Goal: Task Accomplishment & Management: Use online tool/utility

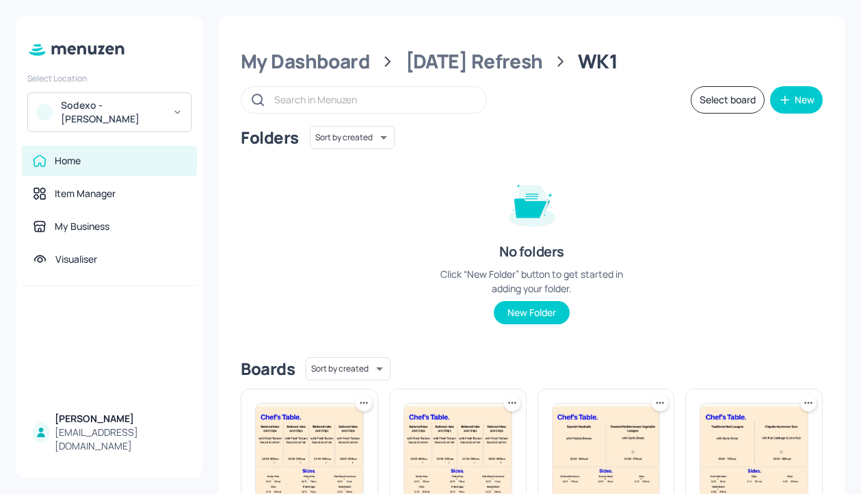
click at [130, 110] on div "Sodexo - [PERSON_NAME]" at bounding box center [112, 111] width 103 height 27
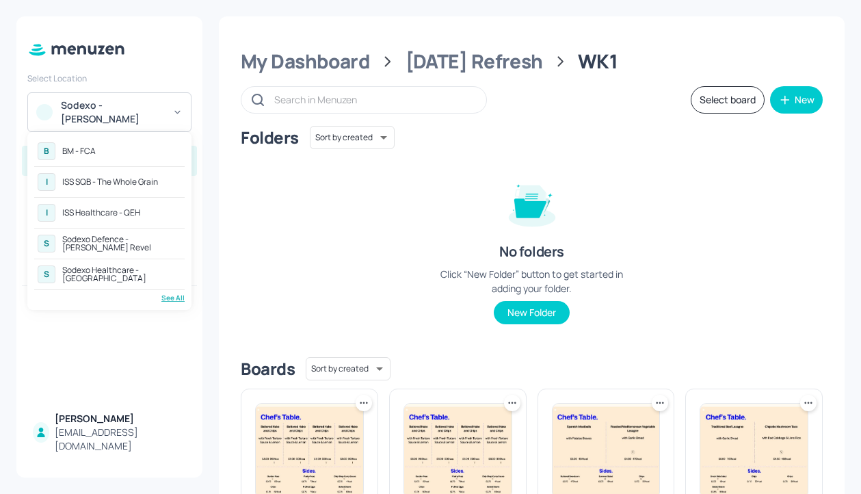
click at [170, 297] on div "See All" at bounding box center [109, 298] width 150 height 10
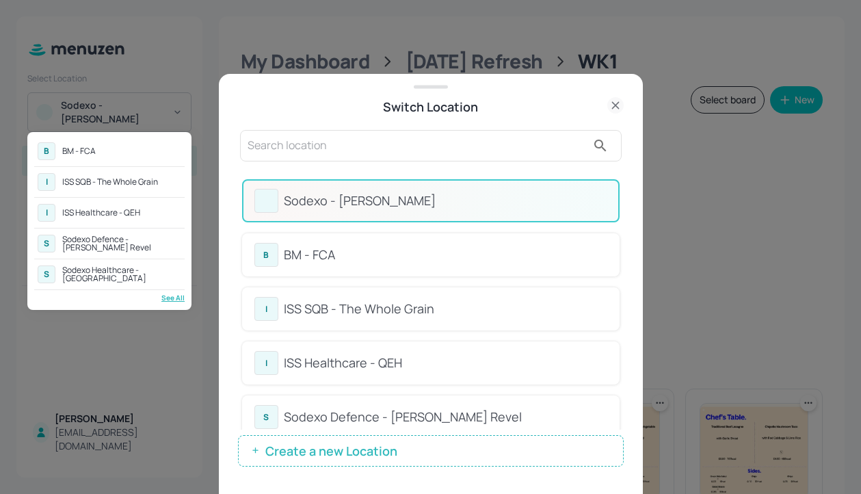
click at [417, 153] on div at bounding box center [430, 247] width 861 height 494
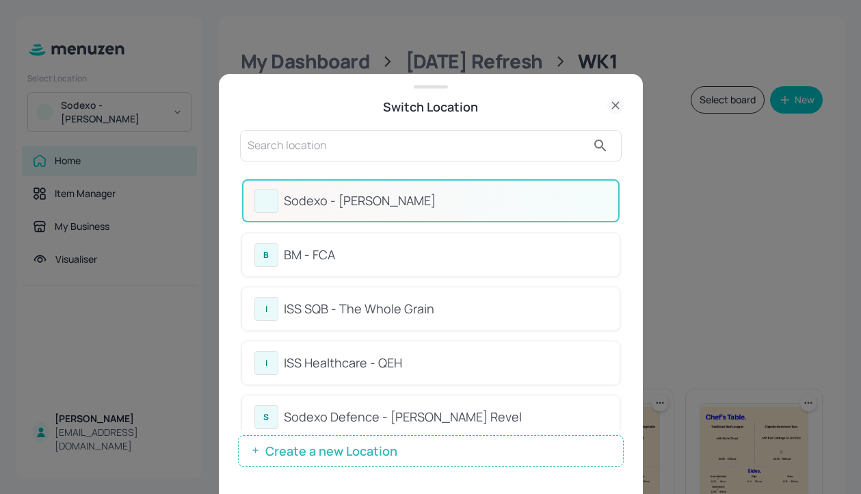
click at [331, 148] on input "text" at bounding box center [416, 146] width 339 height 22
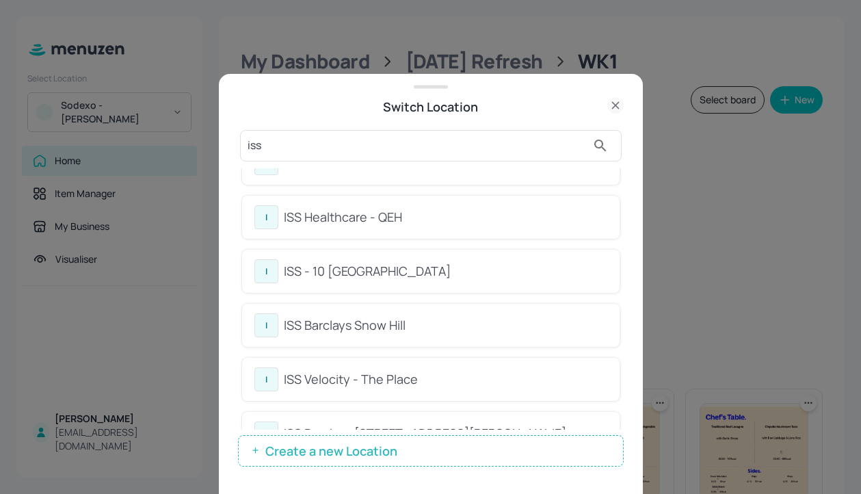
scroll to position [74, 0]
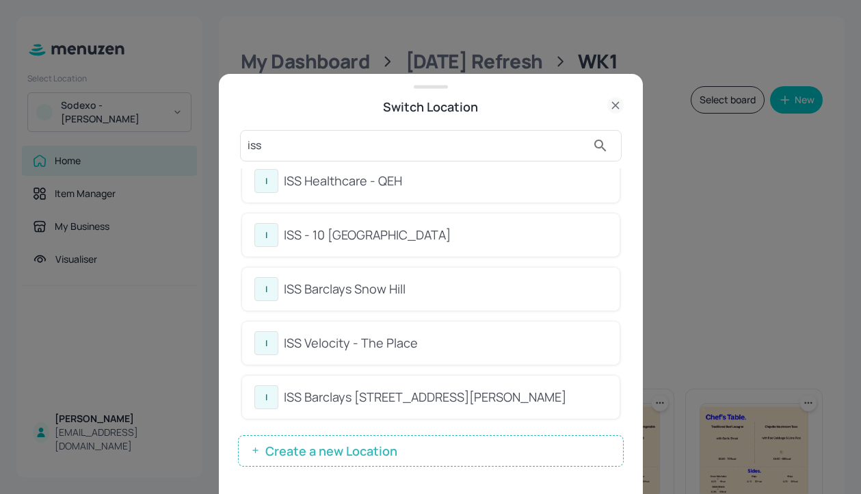
type input "iss"
click at [453, 232] on div "ISS - 10 South Collonade" at bounding box center [445, 235] width 323 height 18
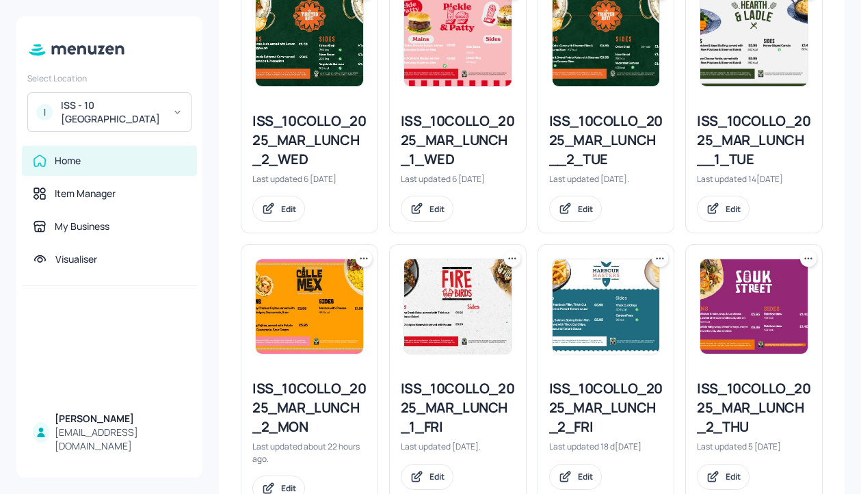
scroll to position [412, 0]
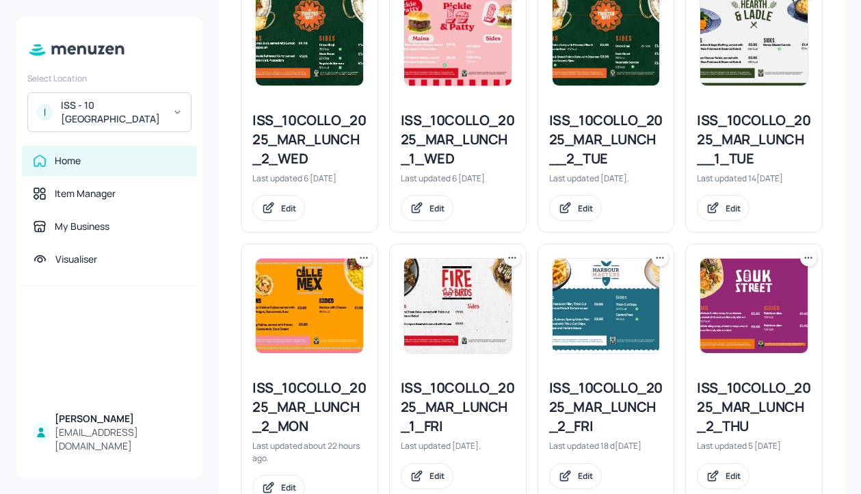
click at [585, 155] on div "ISS_10COLLO_2025_MAR_LUNCH__2_TUE" at bounding box center [606, 139] width 114 height 57
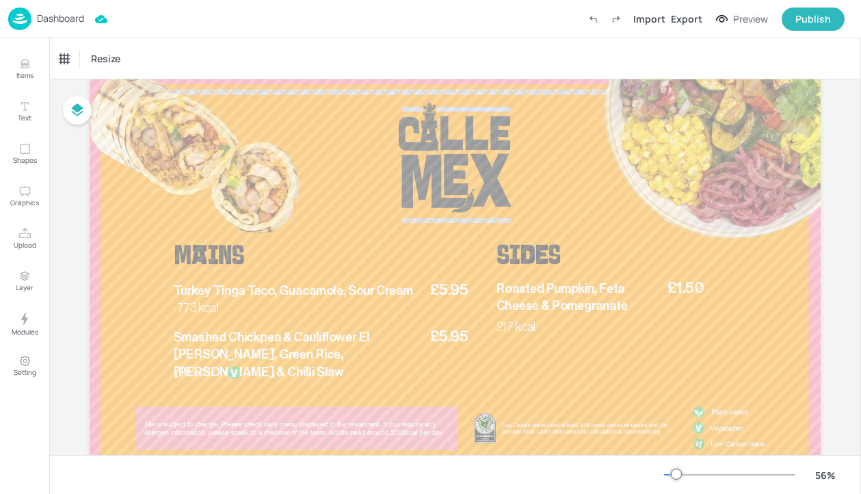
scroll to position [88, 0]
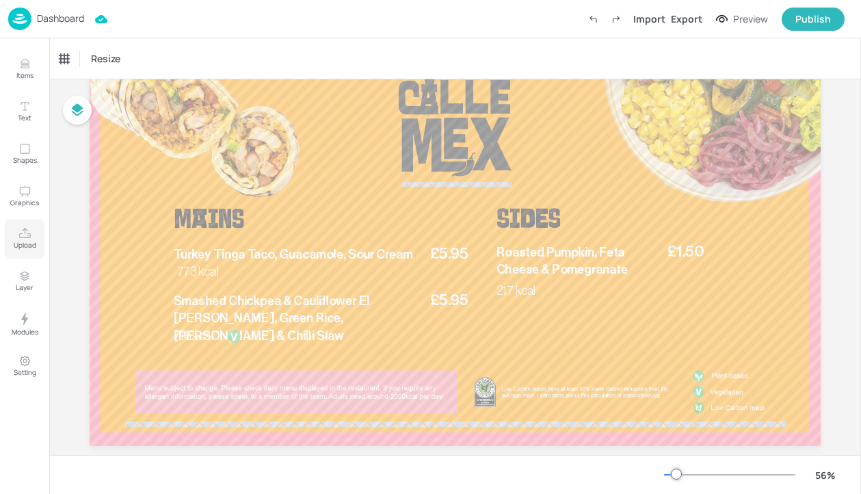
click at [36, 236] on button "Upload" at bounding box center [25, 239] width 40 height 40
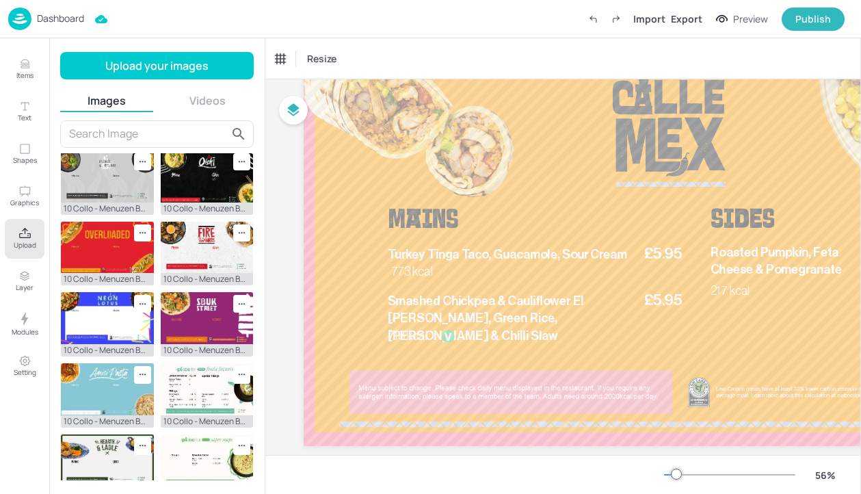
scroll to position [278, 0]
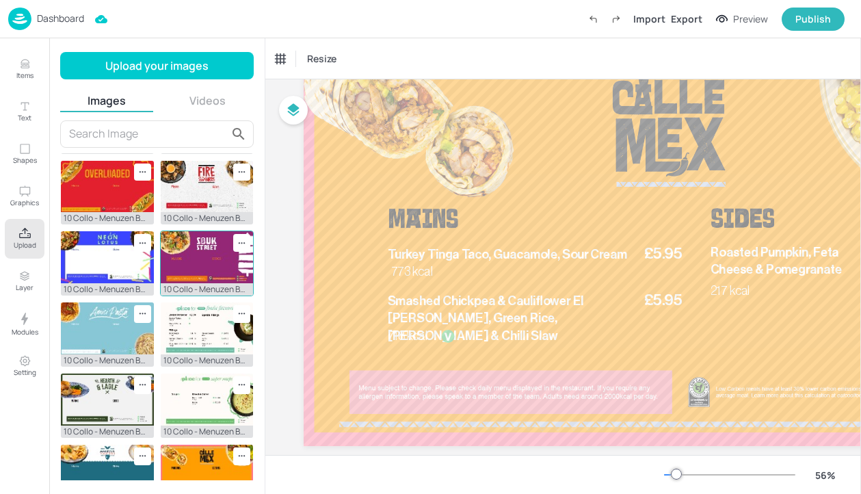
click at [198, 258] on img at bounding box center [207, 257] width 93 height 52
click at [28, 241] on p "Upload" at bounding box center [25, 245] width 23 height 10
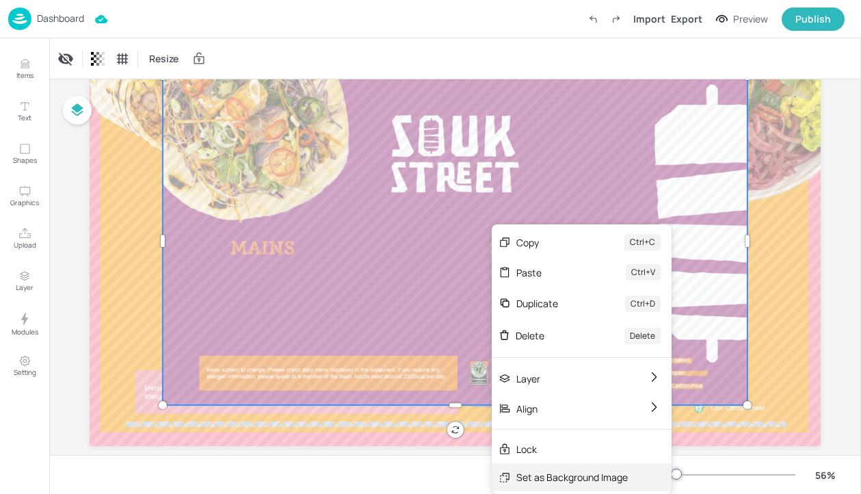
click at [570, 470] on div "Set as Background Image" at bounding box center [571, 477] width 111 height 14
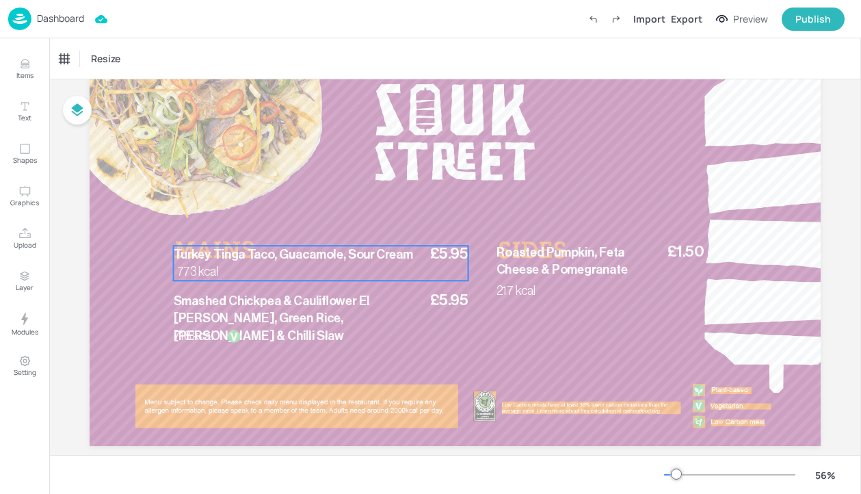
click at [286, 271] on div "£5.95 Turkey Tinga Taco, Guacamole, Sour Cream 773 kcal" at bounding box center [321, 262] width 295 height 35
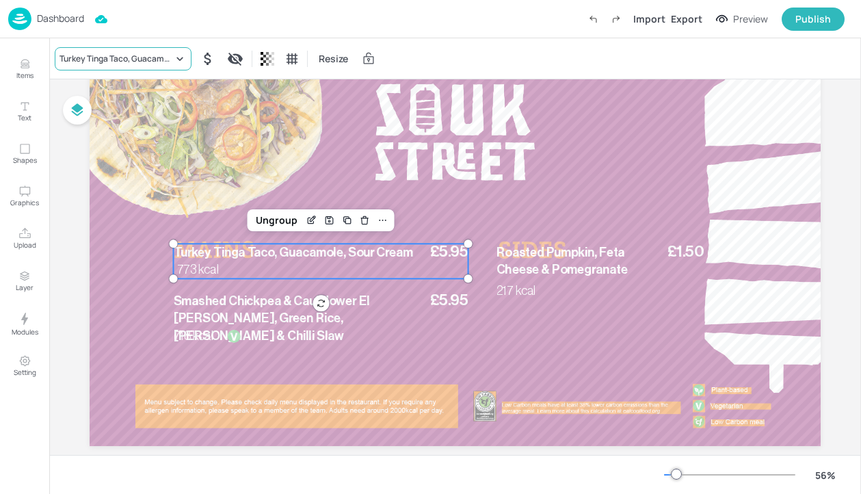
click at [105, 62] on div "Turkey Tinga Taco, Guacamole, Sour Cream" at bounding box center [115, 59] width 113 height 12
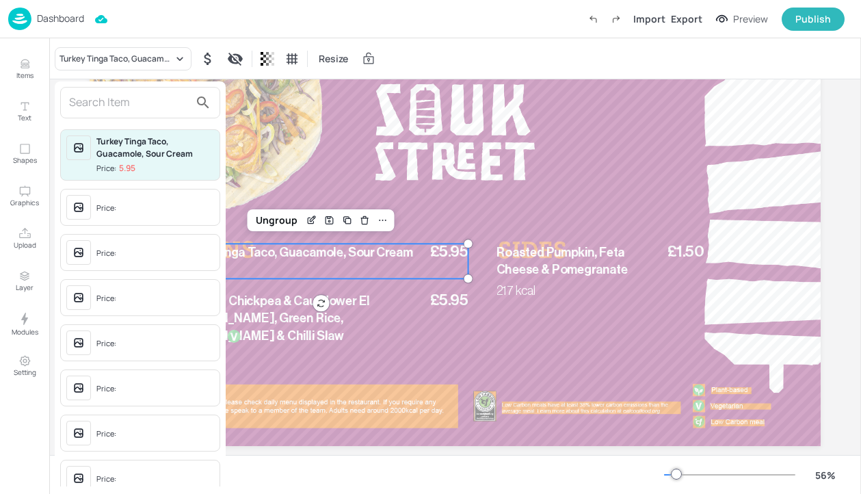
click at [113, 114] on div at bounding box center [140, 102] width 160 height 31
click at [113, 85] on div "Turkey Tinga Taco, Guacamole, Sour Cream Price: 5.95 Price: Price: Price: Price…" at bounding box center [140, 286] width 171 height 410
click at [113, 95] on input "text" at bounding box center [129, 103] width 120 height 22
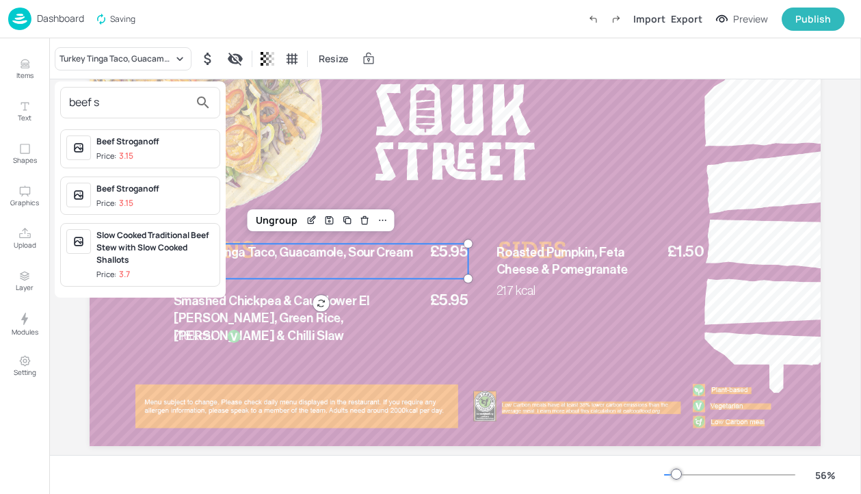
type input "beef s"
click at [29, 59] on div at bounding box center [430, 247] width 861 height 494
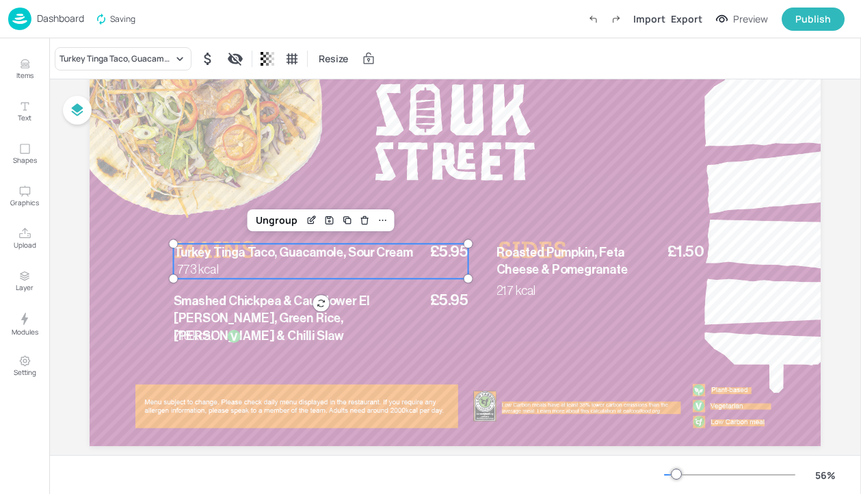
click at [18, 69] on div "beef s Beef Stroganoff Price: 3.15 Beef Stroganoff Price: 3.15 Slow Cooked Trad…" at bounding box center [430, 249] width 861 height 488
click at [18, 70] on icon "Items" at bounding box center [24, 63] width 13 height 13
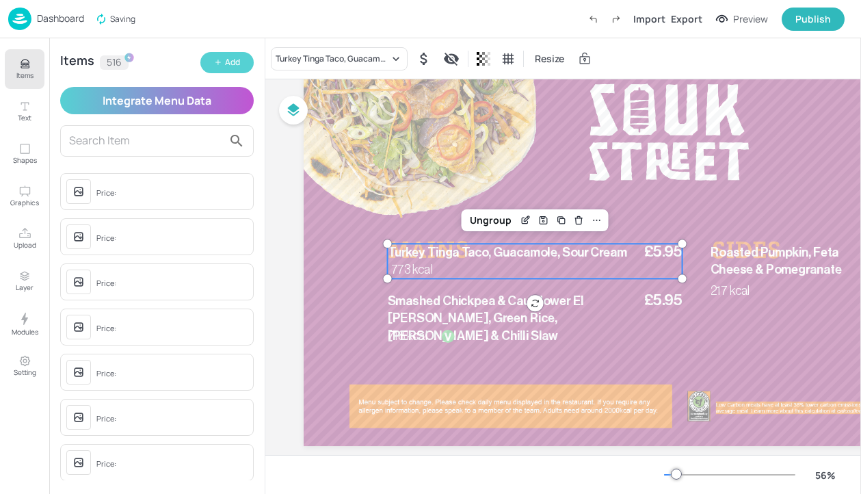
click at [231, 67] on div "Add" at bounding box center [232, 62] width 15 height 13
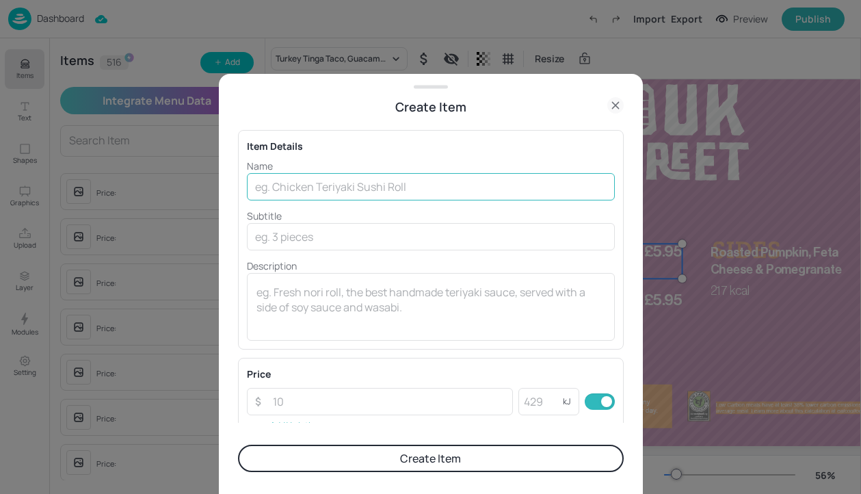
click at [343, 196] on input "text" at bounding box center [431, 186] width 368 height 27
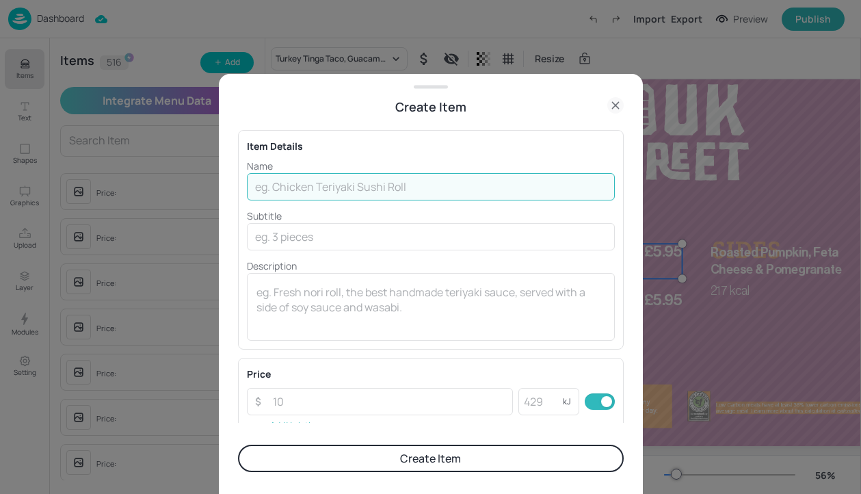
paste input "Beef Stifado, served with Patates Yahni & Green Beans"
type input "Beef Stifado, served with Patates Yahni & Green Beans"
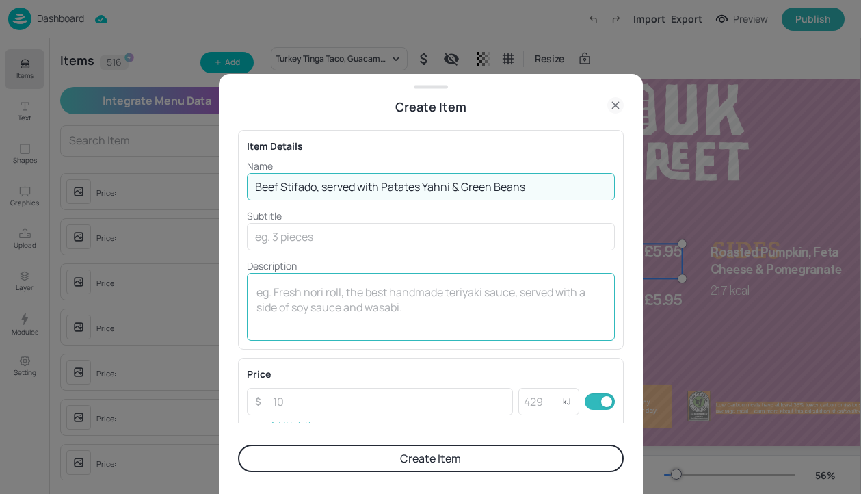
click at [429, 297] on textarea at bounding box center [430, 306] width 349 height 45
paste textarea "815 Kcal"
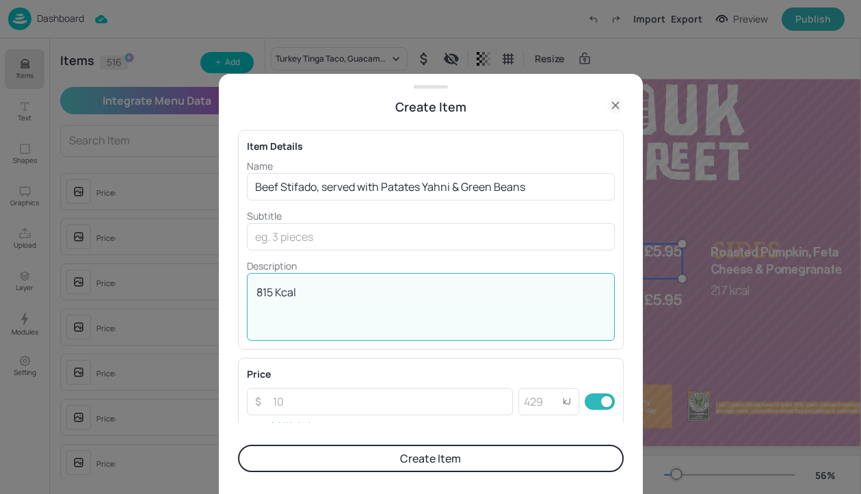
type textarea "815 Kcal"
click at [361, 393] on input "number" at bounding box center [389, 401] width 249 height 27
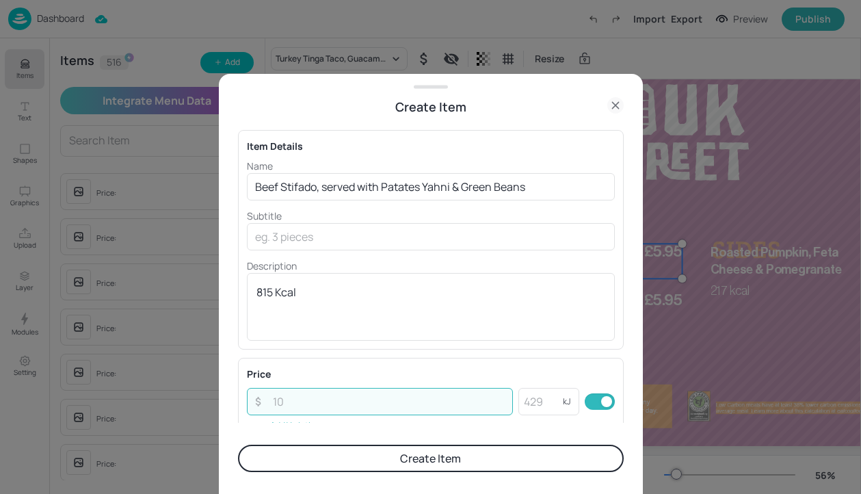
paste input "5.95"
type input "5.95"
click at [366, 475] on form "Item Details Name Beef Stifado, served with Patates Yahni & Green Beans ​ Subti…" at bounding box center [431, 304] width 386 height 377
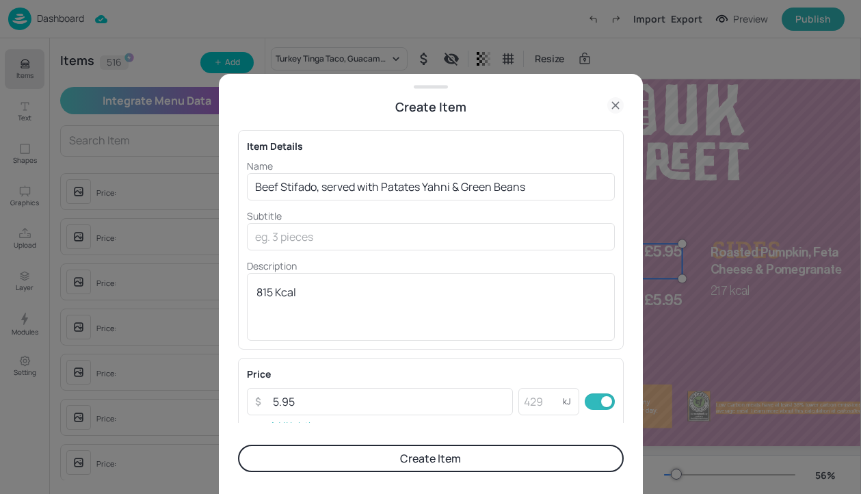
click at [375, 461] on button "Create Item" at bounding box center [431, 457] width 386 height 27
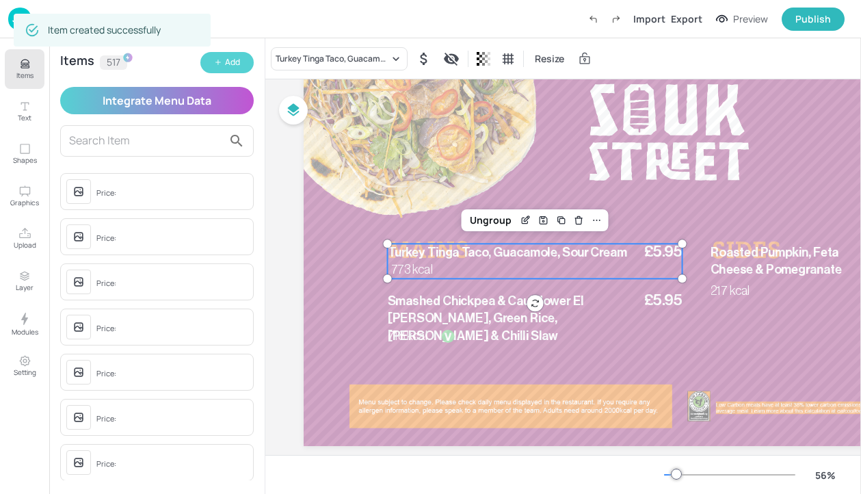
click at [235, 63] on div "Add" at bounding box center [232, 62] width 15 height 13
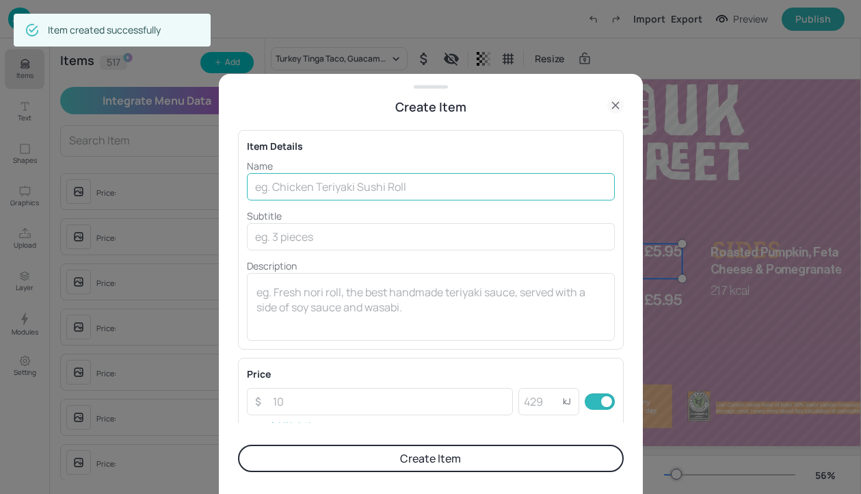
click at [377, 192] on input "text" at bounding box center [431, 186] width 368 height 27
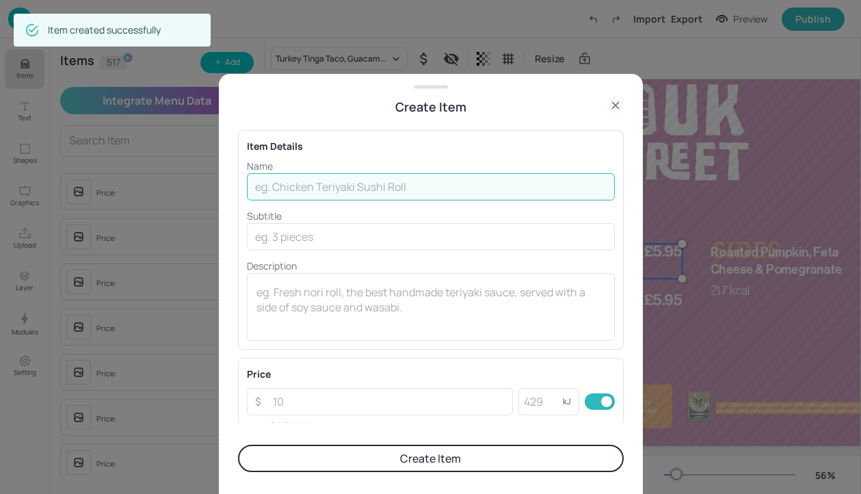
paste input "Giant Beans & Mushroom Stifado, served with Patates Yahni & Green Beans"
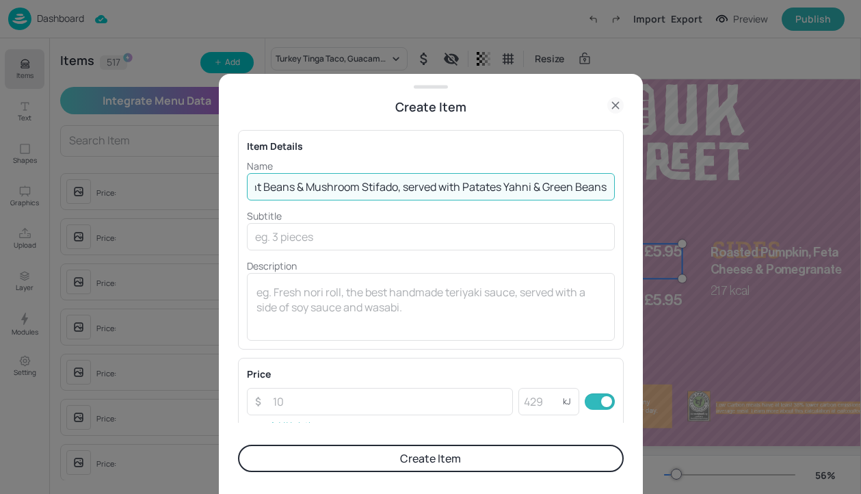
type input "Giant Beans & Mushroom Stifado, served with Patates Yahni & Green Beans"
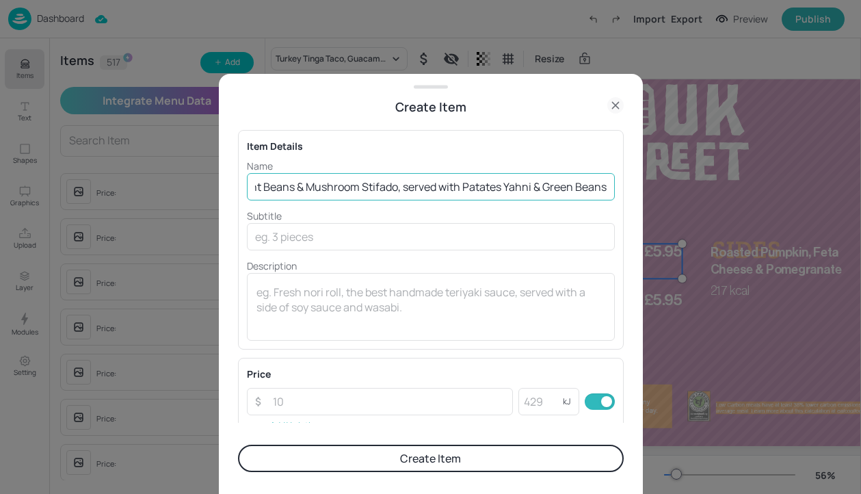
scroll to position [0, 0]
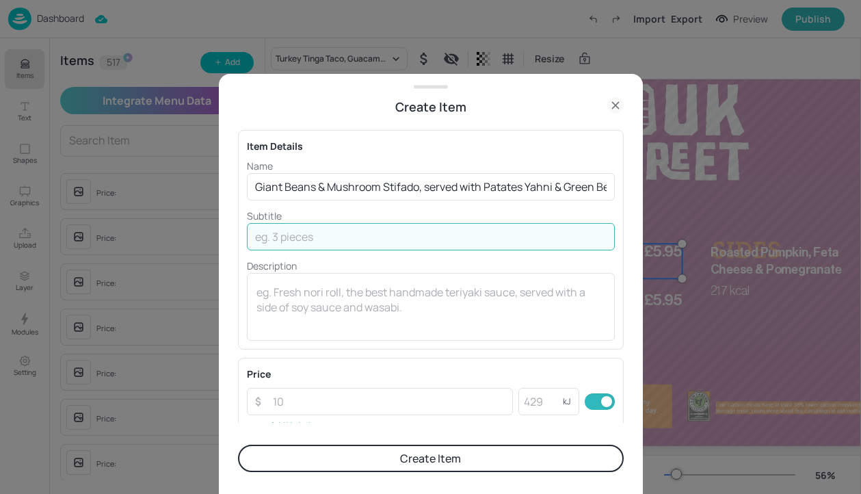
click at [325, 242] on input "text" at bounding box center [431, 236] width 368 height 27
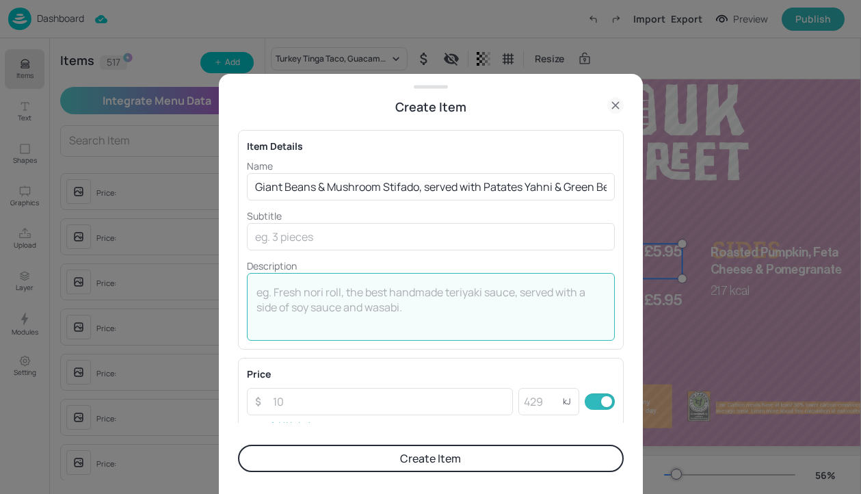
click at [285, 293] on textarea at bounding box center [430, 306] width 349 height 45
paste textarea "602 Kcal"
type textarea "602 Kcal"
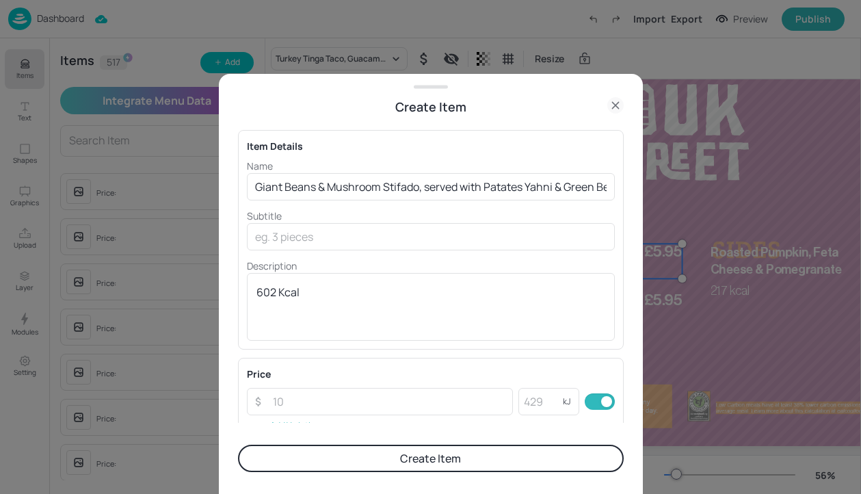
click at [325, 427] on form "Item Details Name Giant Beans & Mushroom Stifado, served with Patates Yahni & G…" at bounding box center [431, 304] width 386 height 377
click at [335, 419] on div "Price ​ ​ kJ ​ Add Variation" at bounding box center [431, 400] width 368 height 69
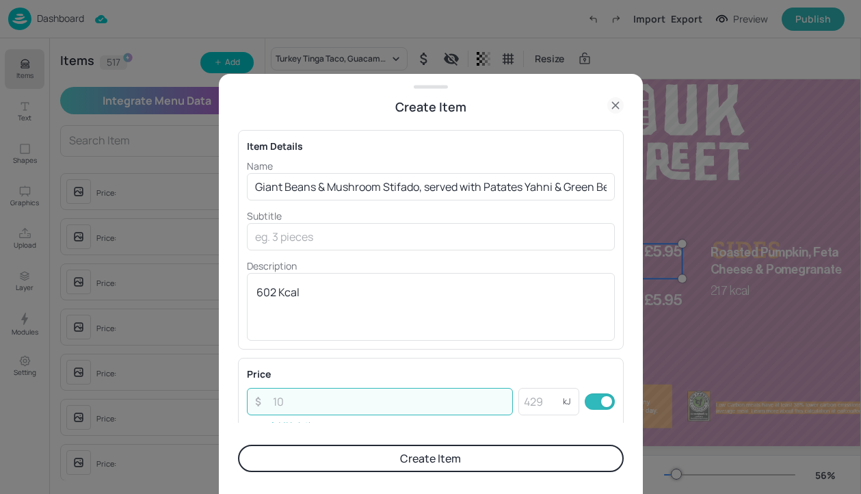
click at [343, 407] on input "number" at bounding box center [389, 401] width 249 height 27
paste input "5.95"
type input "5.95"
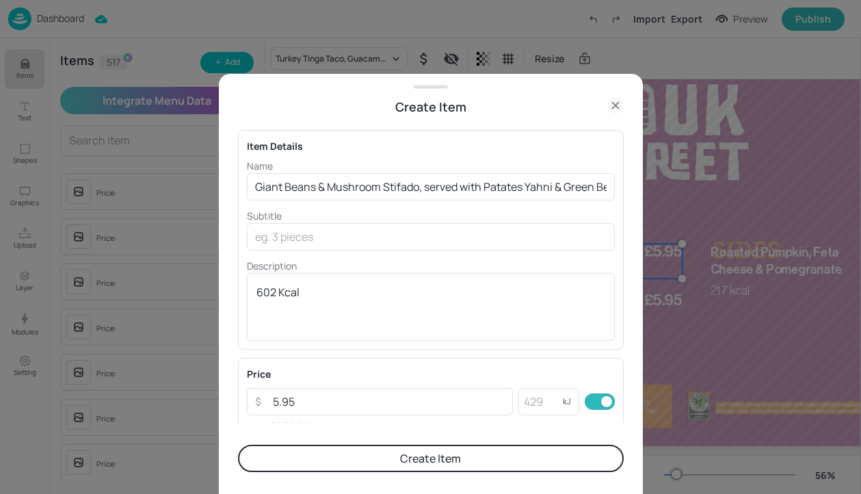
click at [360, 470] on button "Create Item" at bounding box center [431, 457] width 386 height 27
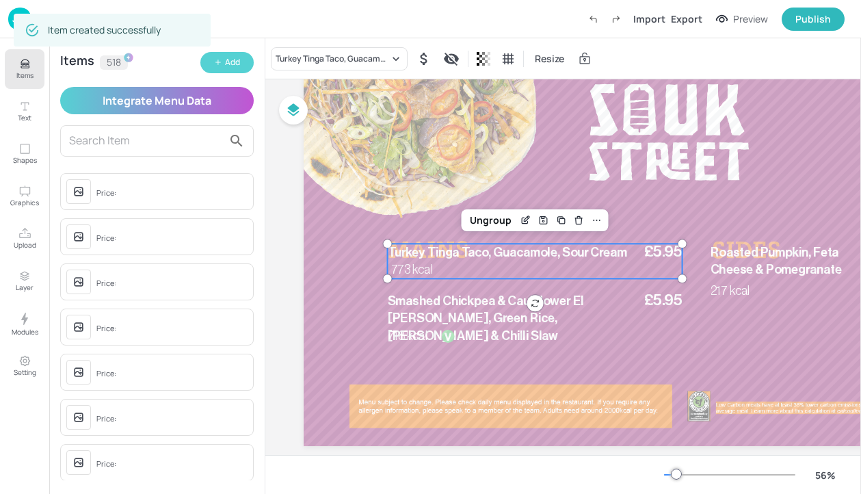
click at [239, 67] on div "Add" at bounding box center [232, 62] width 15 height 13
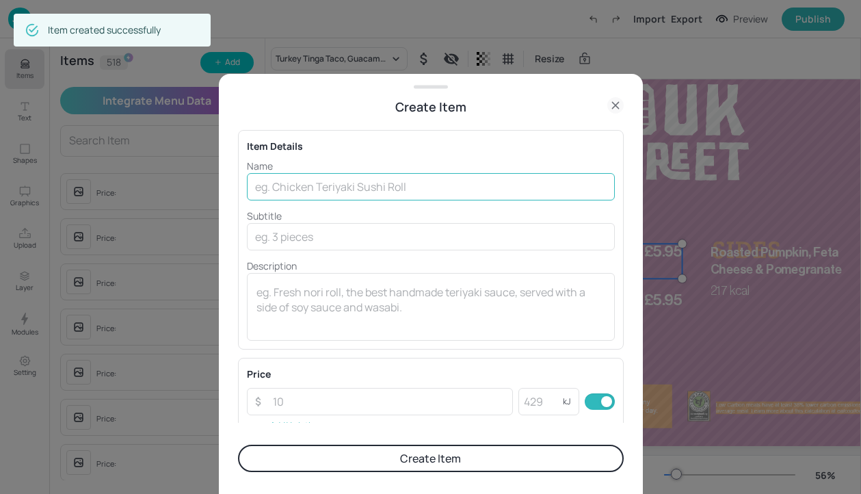
click at [412, 181] on input "text" at bounding box center [431, 186] width 368 height 27
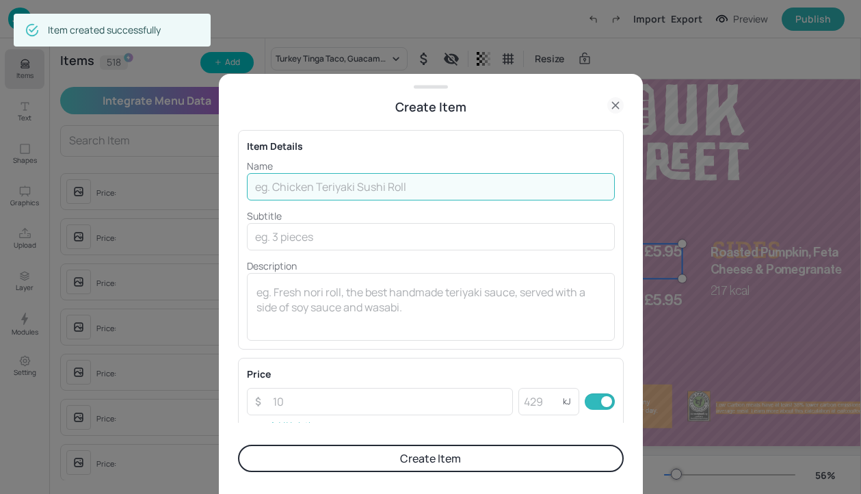
paste input "Spanakopita"
type input "Spanakopita"
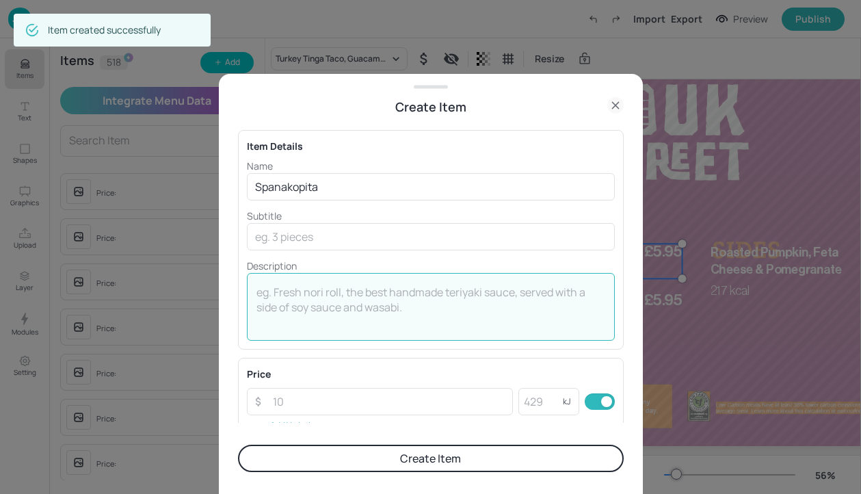
click at [340, 297] on textarea at bounding box center [430, 306] width 349 height 45
paste textarea "654 Kcal"
type textarea "654 Kcal"
click at [358, 420] on div "Price ​ ​ kJ ​ Add Variation" at bounding box center [431, 400] width 368 height 69
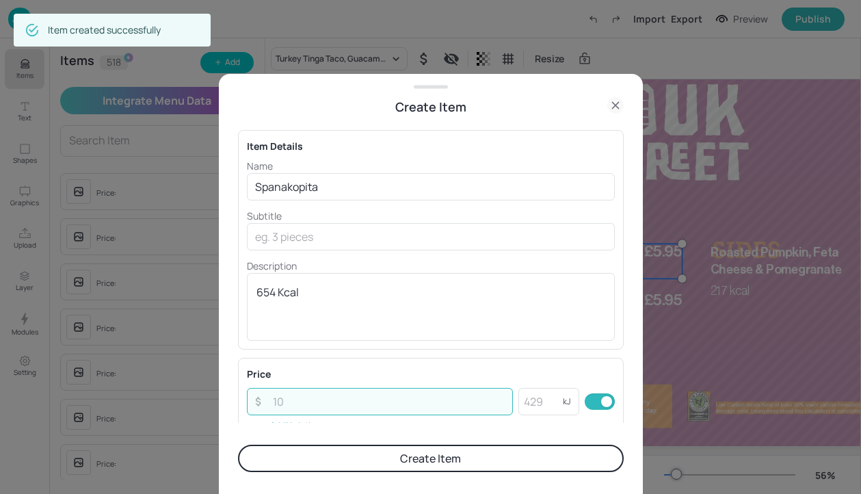
click at [361, 407] on input "number" at bounding box center [389, 401] width 249 height 27
paste input "1.50"
type input "1.50"
click at [354, 470] on button "Create Item" at bounding box center [431, 457] width 386 height 27
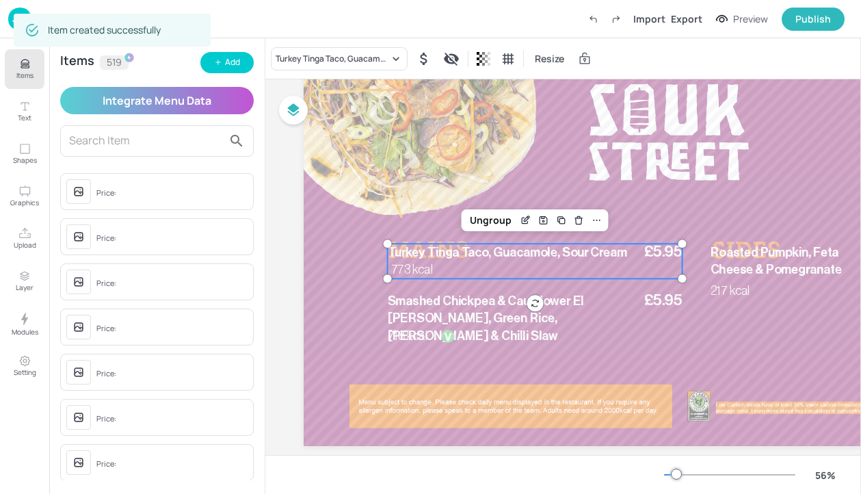
click at [230, 73] on div "Items 519 Add Integrate Menu Data Price: Price: Price: Price: Price: Price: Pri…" at bounding box center [156, 265] width 215 height 455
click at [239, 68] on button "Add" at bounding box center [226, 62] width 53 height 21
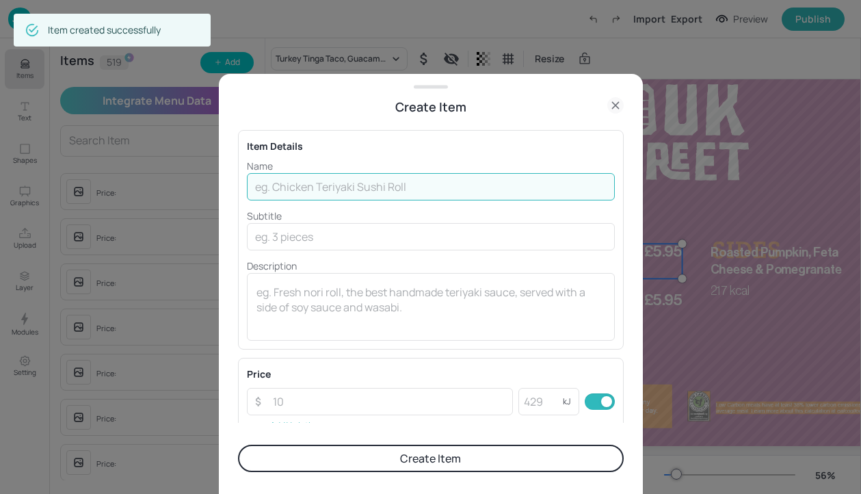
click at [395, 196] on input "text" at bounding box center [431, 186] width 368 height 27
paste input "Chicken Chasseur, served with mash potato & seasonal mixed vegetable"
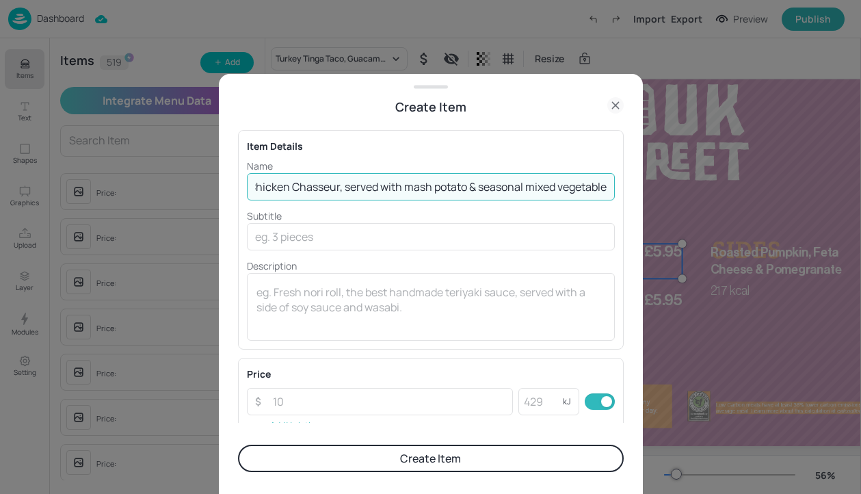
type input "Chicken Chasseur, served with mash potato & seasonal mixed vegetable"
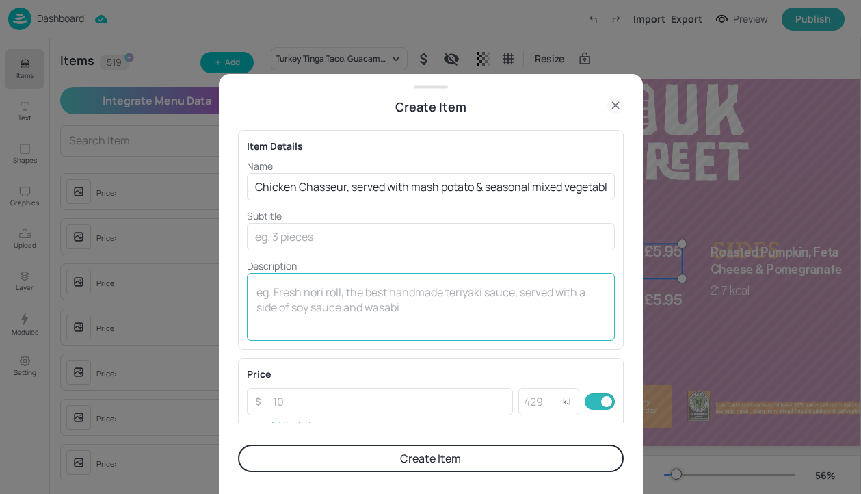
click at [379, 278] on div "x ​" at bounding box center [431, 307] width 368 height 68
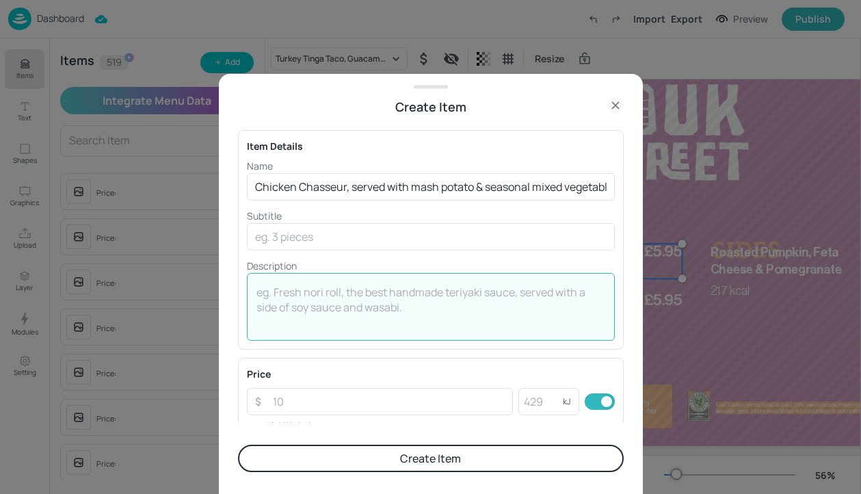
click at [345, 304] on textarea at bounding box center [430, 306] width 349 height 45
paste textarea "708 Kcal"
type textarea "708 Kcal"
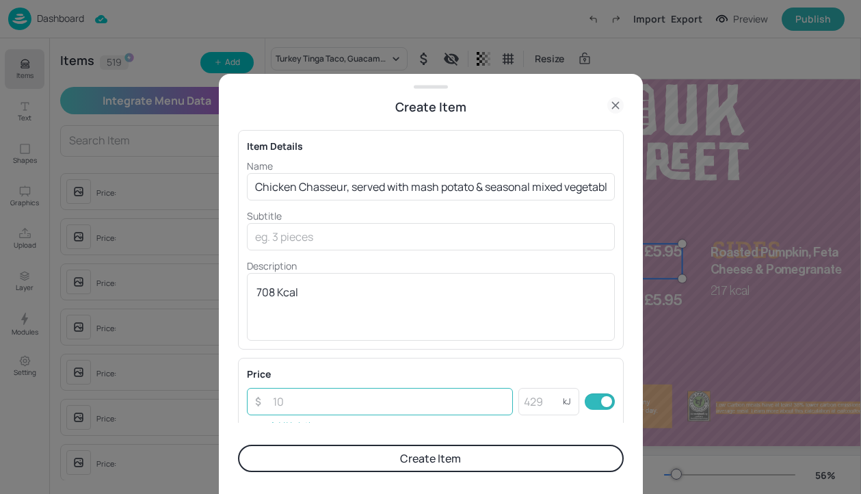
click at [329, 392] on input "number" at bounding box center [389, 401] width 249 height 27
paste input "5.95"
type input "5.95"
click at [355, 481] on form "Item Details Name Chicken Chasseur, served with mash potato & seasonal mixed ve…" at bounding box center [431, 304] width 386 height 377
click at [366, 467] on button "Create Item" at bounding box center [431, 457] width 386 height 27
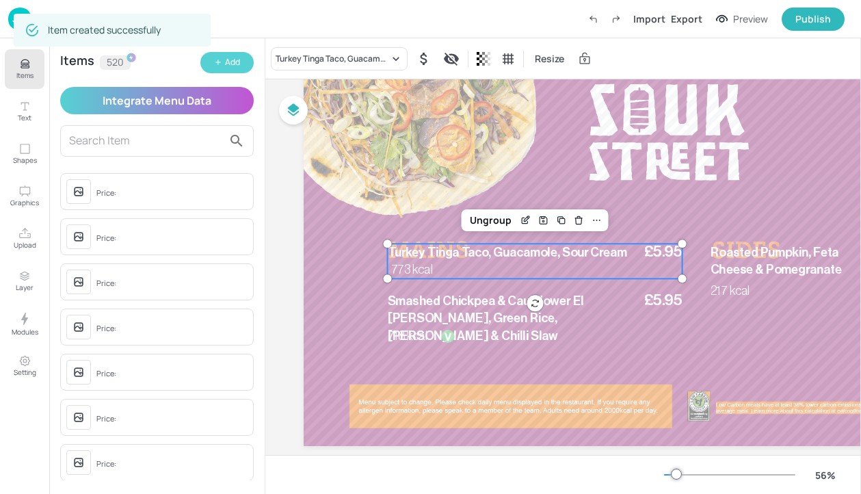
click at [239, 66] on div "Add" at bounding box center [232, 62] width 15 height 13
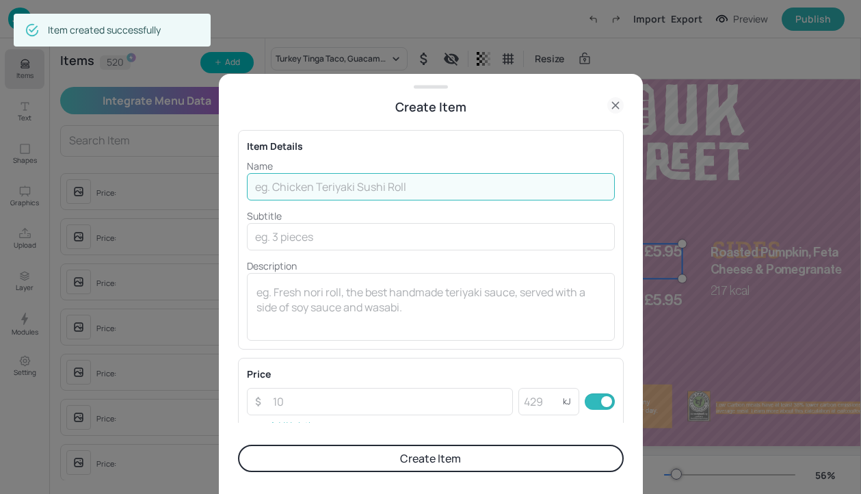
click at [448, 193] on input "text" at bounding box center [431, 186] width 368 height 27
paste input "Eat Curious Tagine, served with mash potato & seasonal mixed vegetable"
type input "Eat Curious Tagine, served with mash potato & seasonal mixed vegetable"
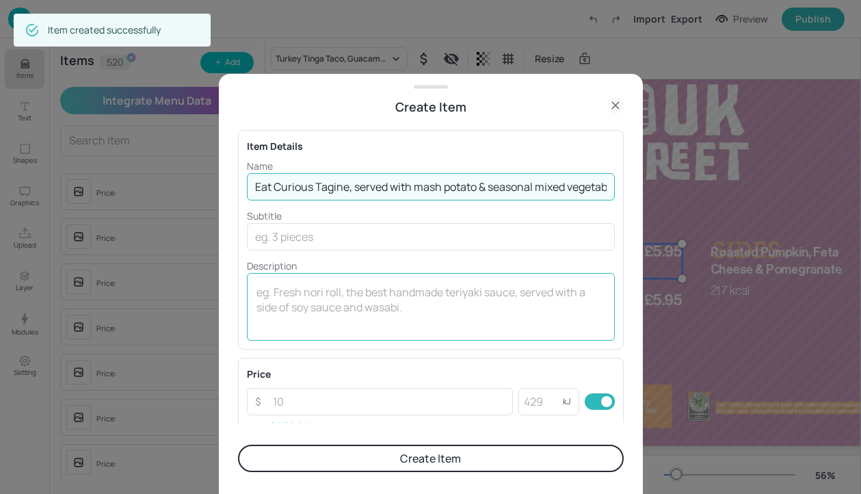
click at [383, 284] on textarea at bounding box center [430, 306] width 349 height 45
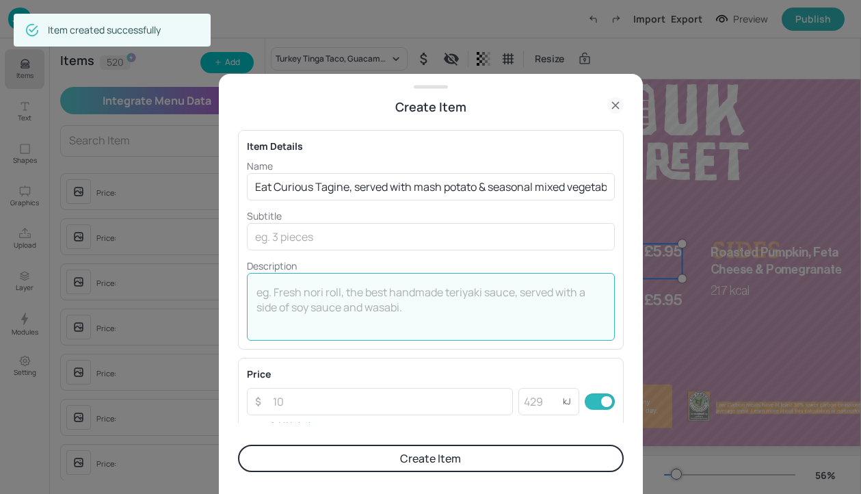
paste textarea "844 Kcal"
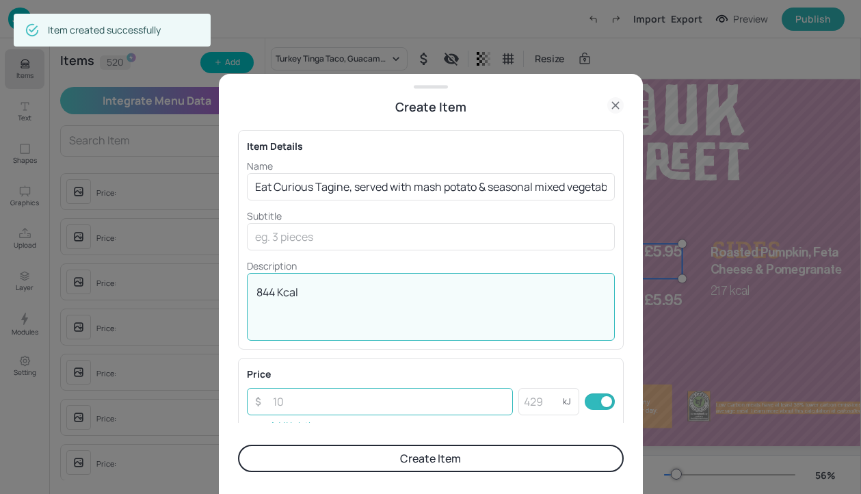
type textarea "844 Kcal"
click at [435, 395] on input "number" at bounding box center [389, 401] width 249 height 27
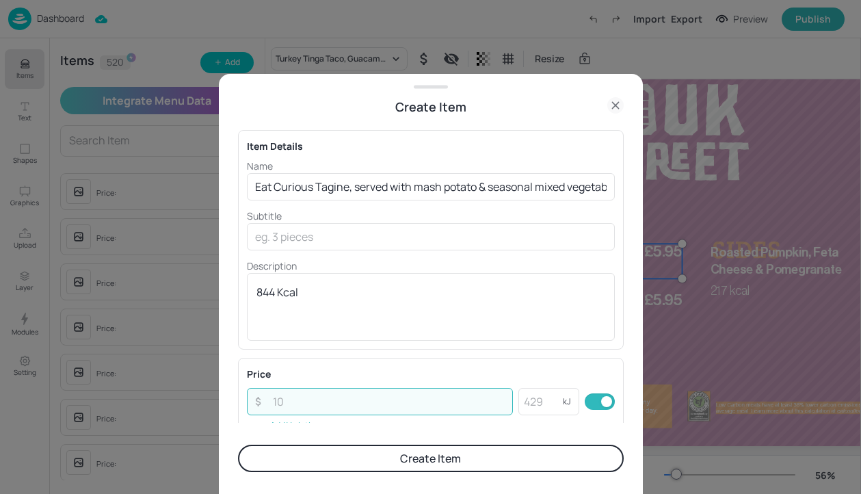
click at [316, 386] on div "Price ​ ​ kJ ​ Add Variation" at bounding box center [431, 400] width 368 height 69
click at [318, 393] on input "number" at bounding box center [389, 401] width 249 height 27
paste input "5.95"
type input "5.95"
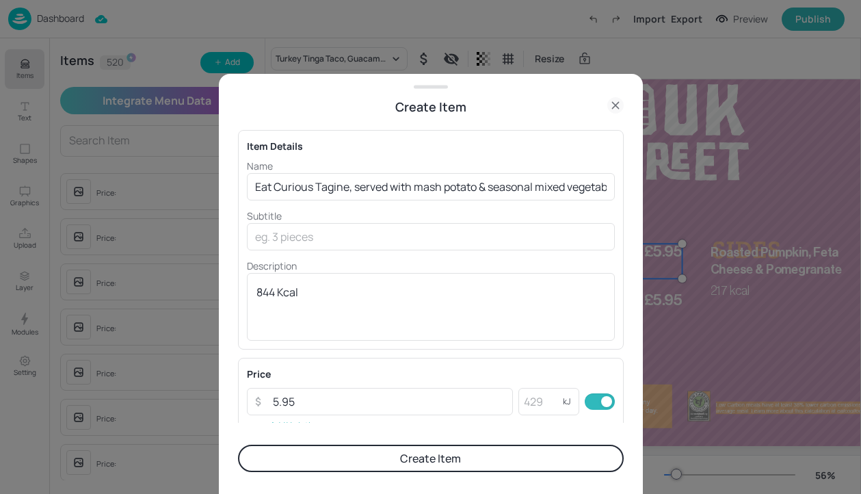
click at [348, 467] on button "Create Item" at bounding box center [431, 457] width 386 height 27
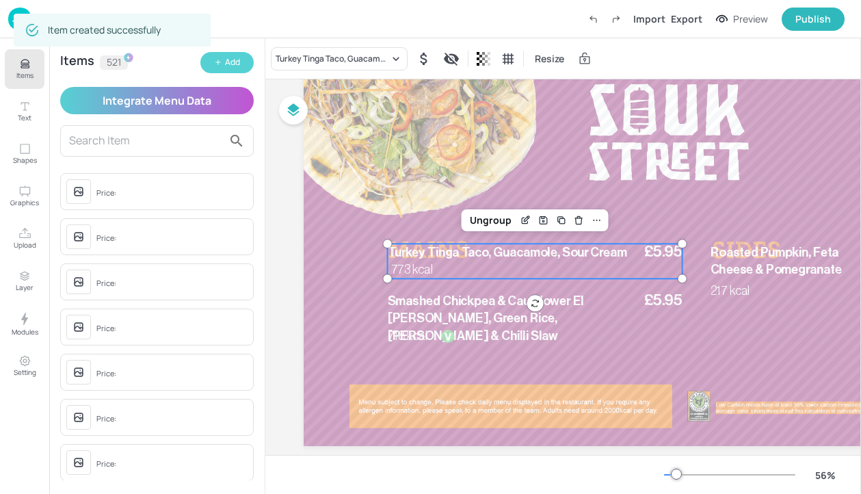
click at [238, 67] on div "Add" at bounding box center [232, 62] width 15 height 13
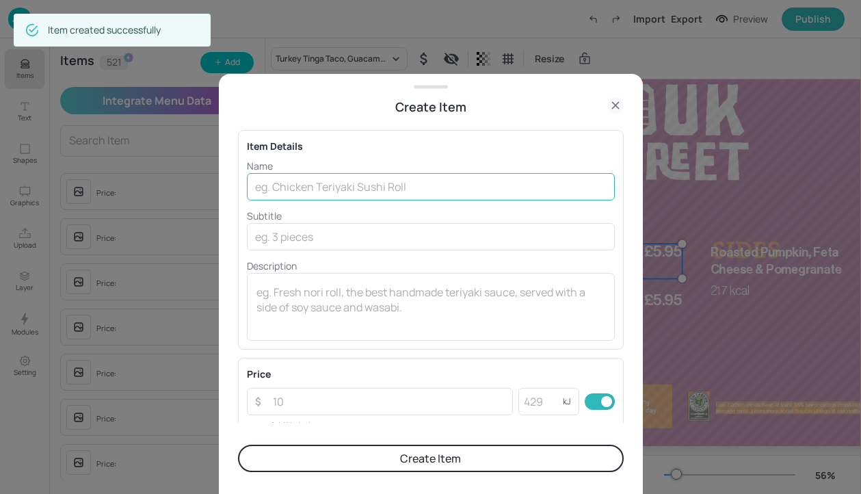
click at [378, 187] on input "text" at bounding box center [431, 186] width 368 height 27
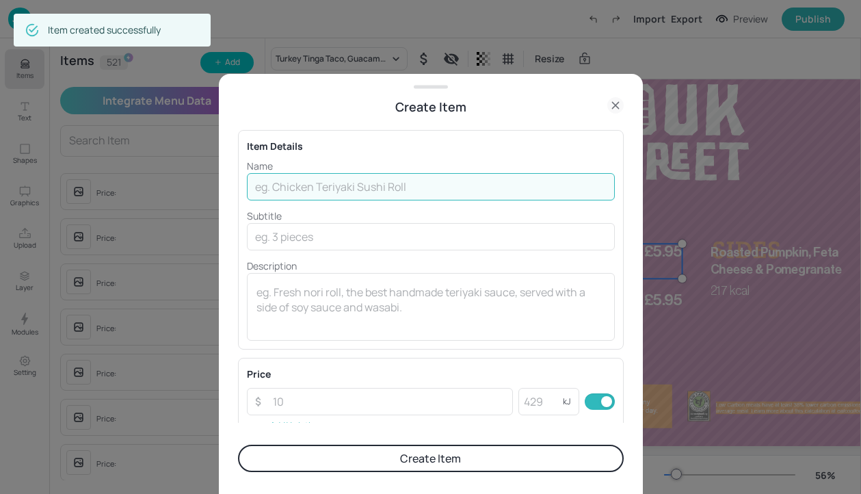
paste input "Black Bean, [PERSON_NAME] & [PERSON_NAME]"
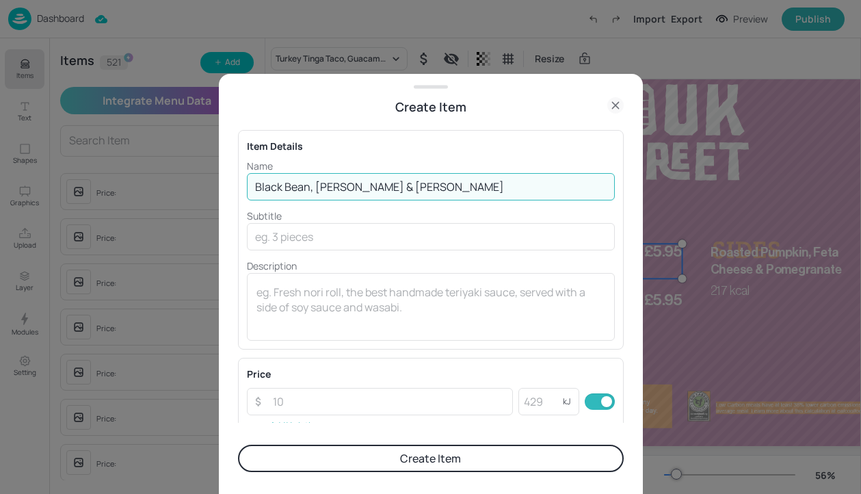
type input "Black Bean, [PERSON_NAME] & [PERSON_NAME]"
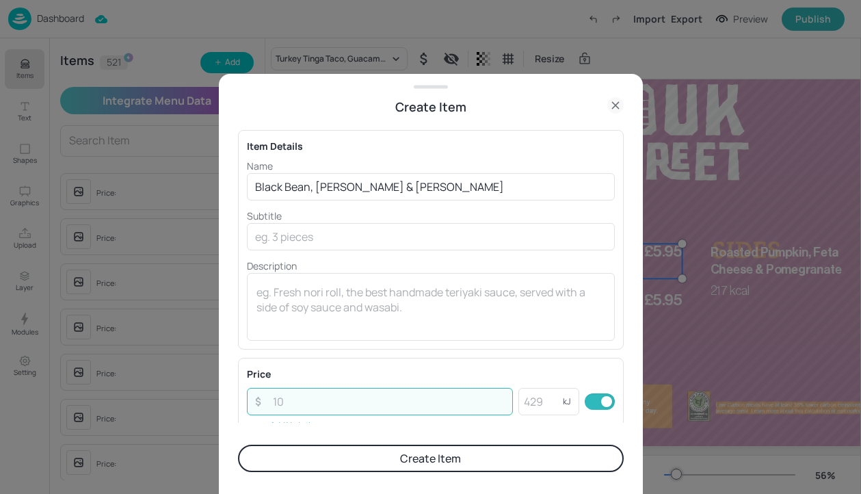
click at [297, 390] on input "number" at bounding box center [389, 401] width 249 height 27
paste input "135"
type input "135"
drag, startPoint x: 311, startPoint y: 399, endPoint x: 187, endPoint y: 399, distance: 123.7
click at [187, 399] on div "Create Item Item Details Name Black Bean, [PERSON_NAME] & Coriander ​ Subtitle …" at bounding box center [430, 247] width 861 height 494
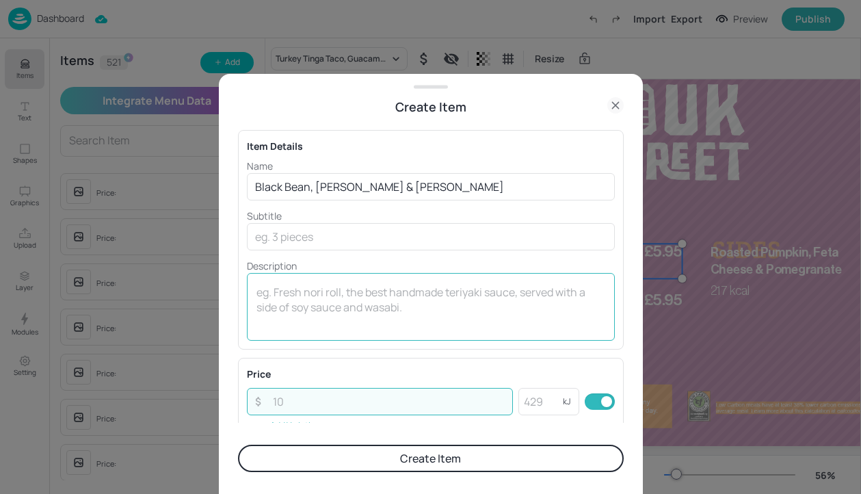
click at [327, 313] on textarea at bounding box center [430, 306] width 349 height 45
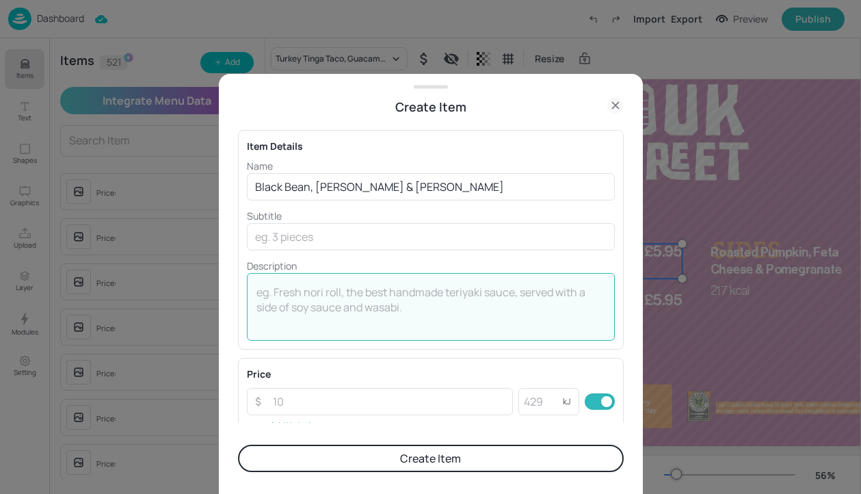
paste textarea "135 Kcal"
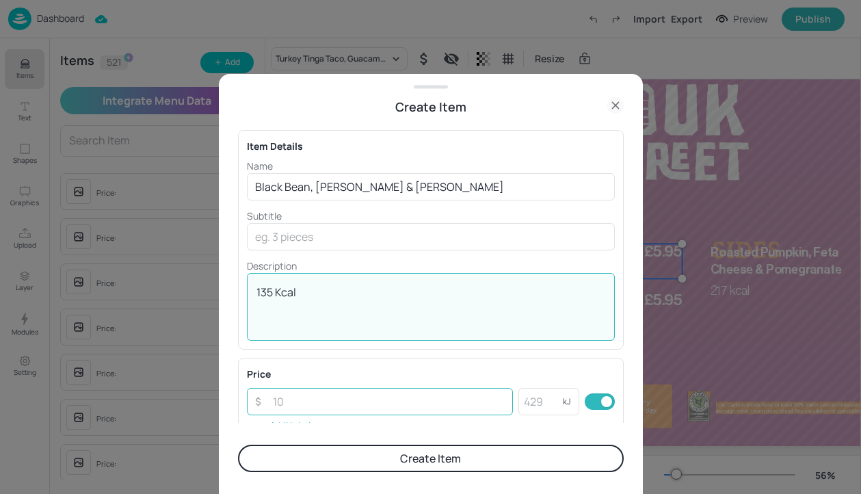
type textarea "135 Kcal"
click at [304, 401] on input "number" at bounding box center [389, 401] width 249 height 27
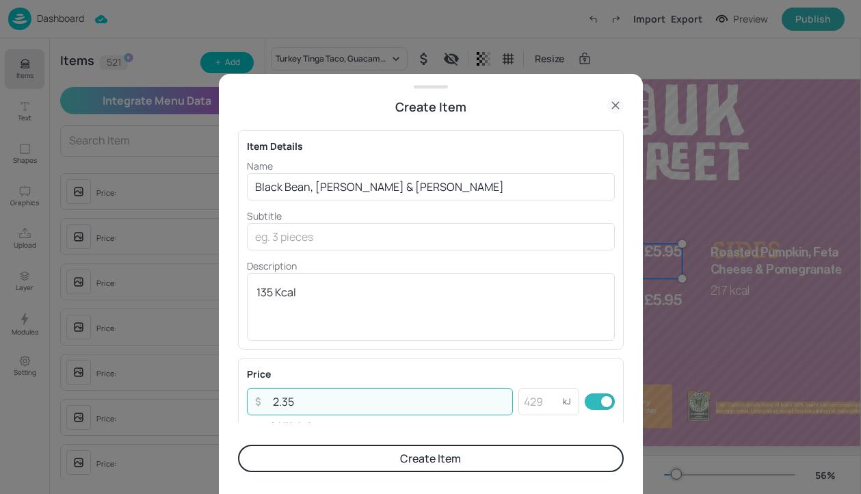
type input "2.35"
click at [417, 458] on button "Create Item" at bounding box center [431, 457] width 386 height 27
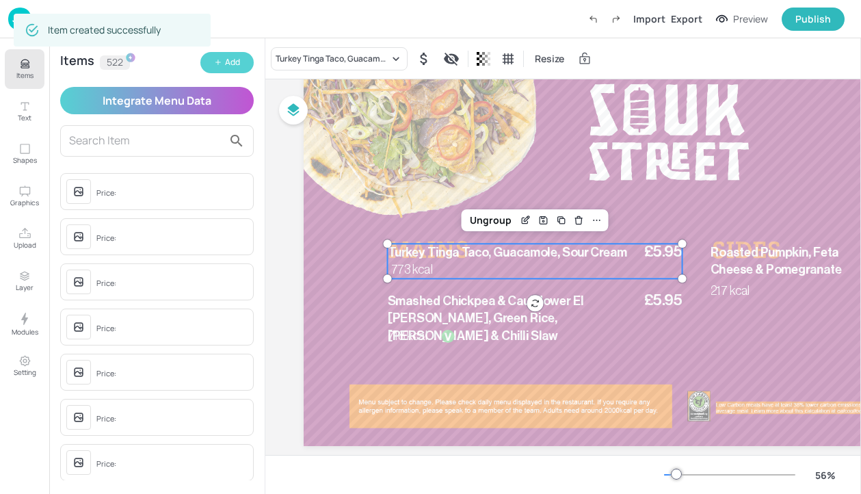
click at [232, 67] on div "Add" at bounding box center [232, 62] width 15 height 13
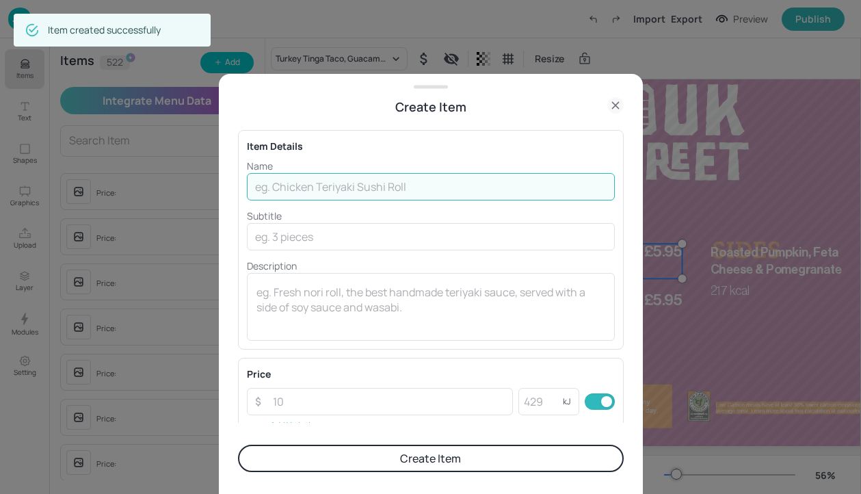
click at [345, 174] on input "text" at bounding box center [431, 186] width 368 height 27
paste input "Rice Pudding & Spiced Plum Chutney"
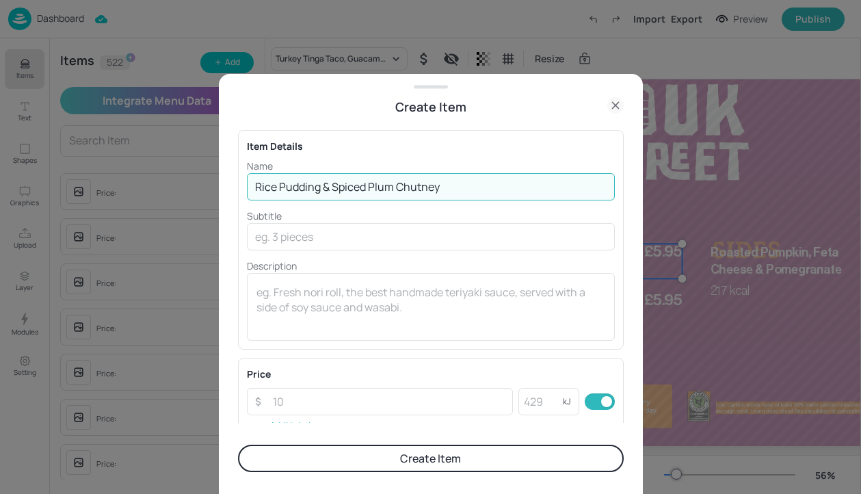
type input "Rice Pudding & Spiced Plum Chutney"
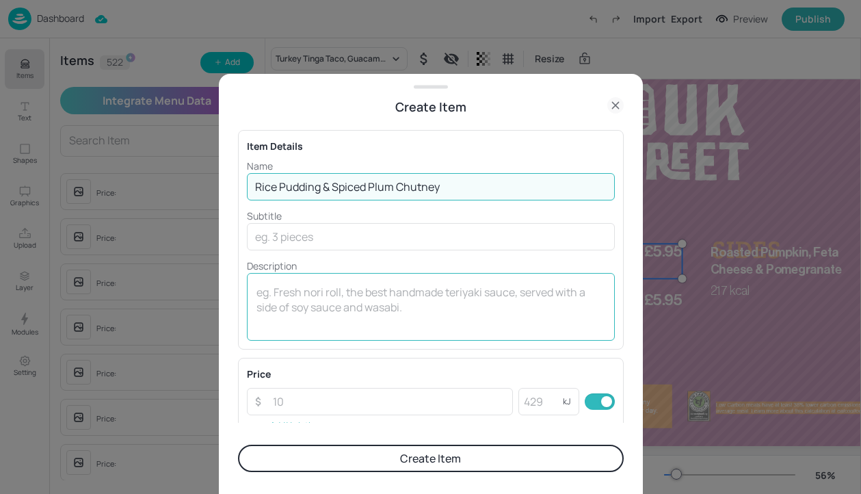
click at [341, 276] on div "x ​" at bounding box center [431, 307] width 368 height 68
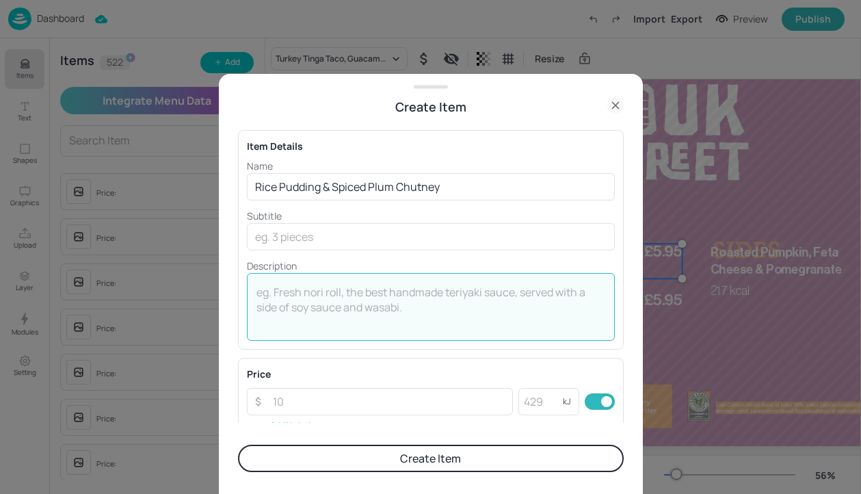
paste textarea "315 /78 Kcal"
type textarea "315 /78 Kcal"
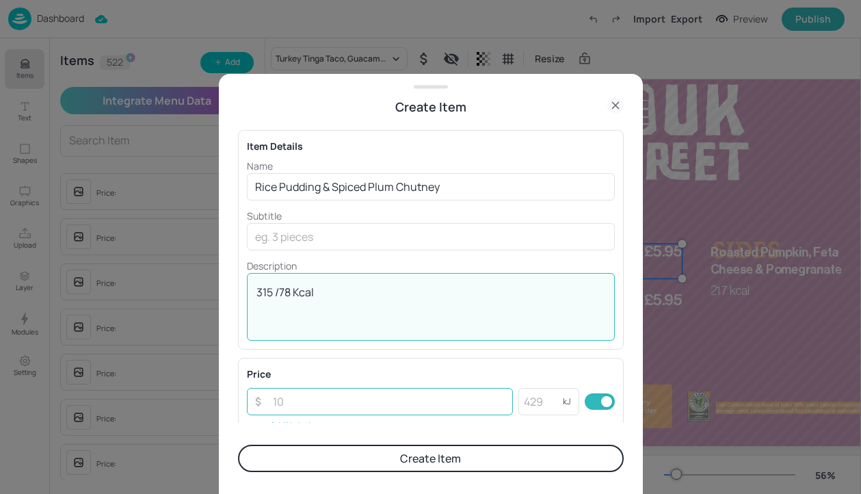
click at [431, 401] on input "number" at bounding box center [389, 401] width 249 height 27
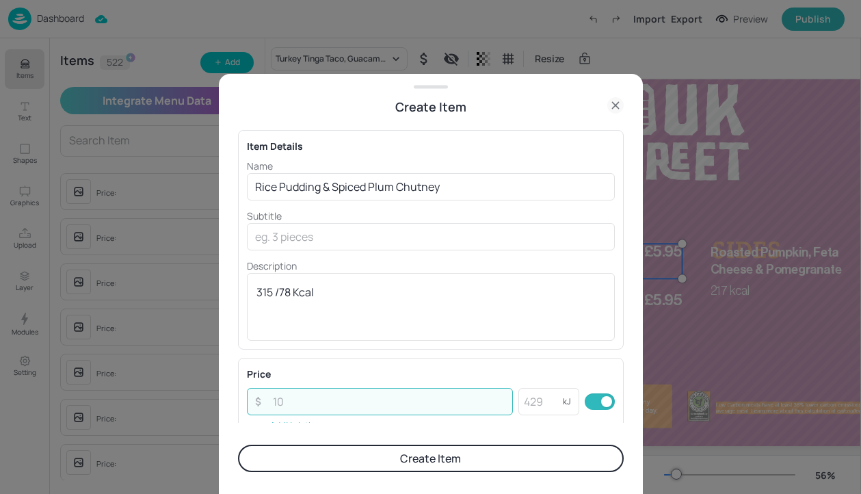
paste input "2.25"
type input "2.25"
click at [415, 478] on form "Item Details Name Rice Pudding & Spiced Plum Chutney ​ Subtitle ​ Description 3…" at bounding box center [431, 304] width 386 height 377
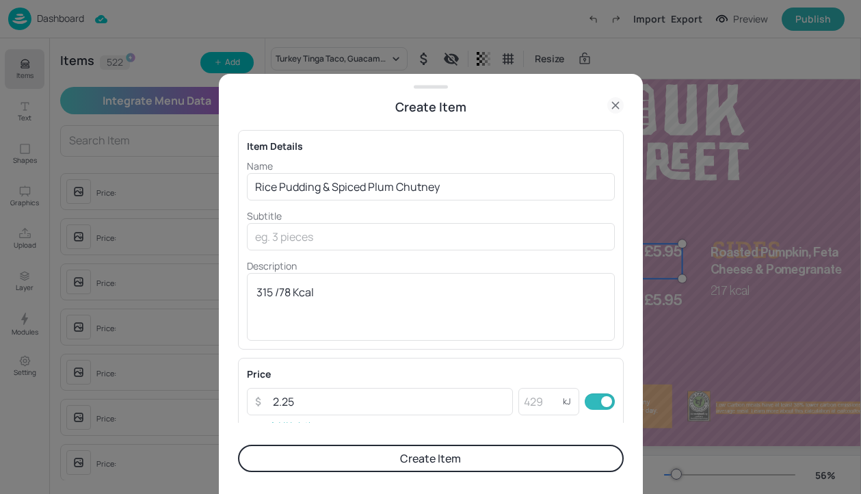
click at [422, 465] on button "Create Item" at bounding box center [431, 457] width 386 height 27
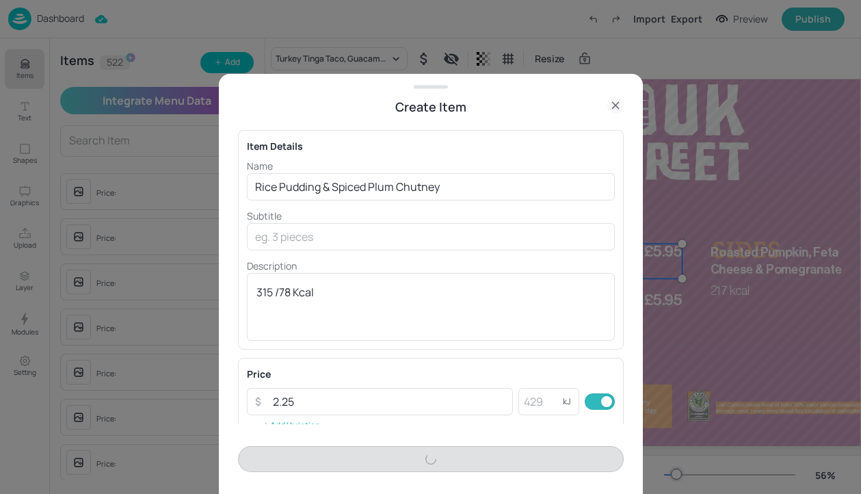
click at [448, 467] on div "Create Item" at bounding box center [431, 459] width 386 height 26
click at [417, 457] on div "Create Item" at bounding box center [431, 459] width 386 height 26
click at [609, 101] on icon at bounding box center [615, 105] width 16 height 16
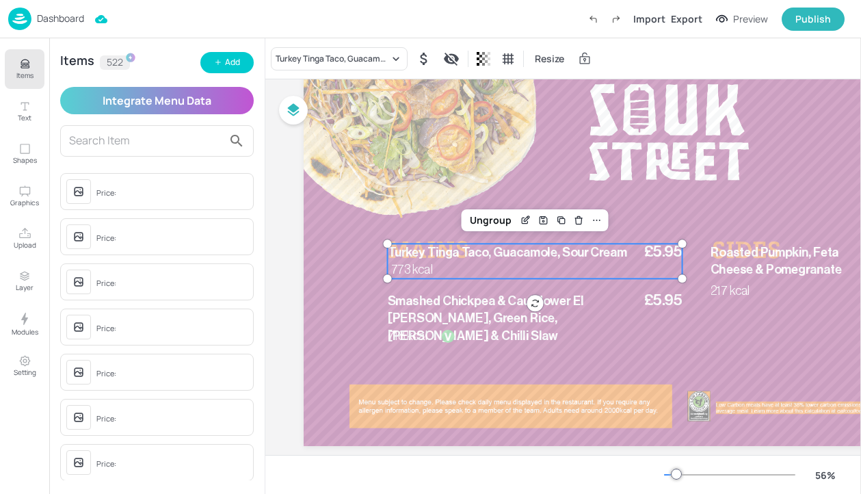
click at [23, 64] on icon "Items" at bounding box center [25, 64] width 8 height 1
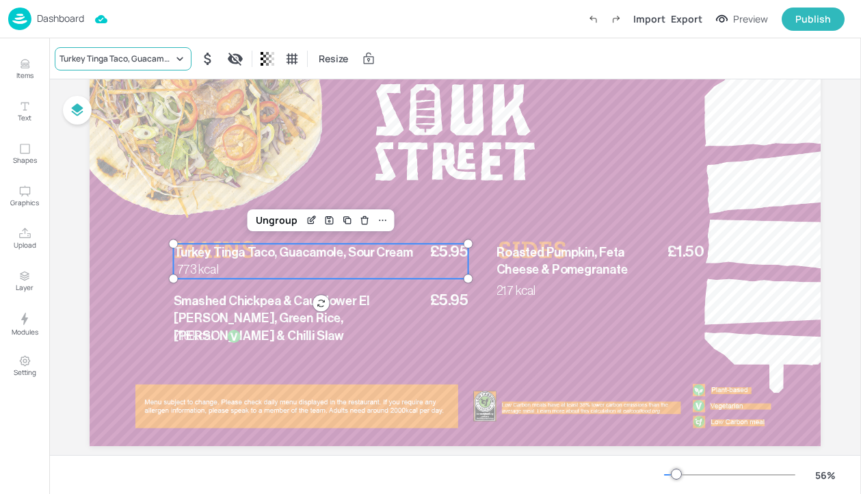
click at [112, 57] on div "Turkey Tinga Taco, Guacamole, Sour Cream" at bounding box center [115, 59] width 113 height 12
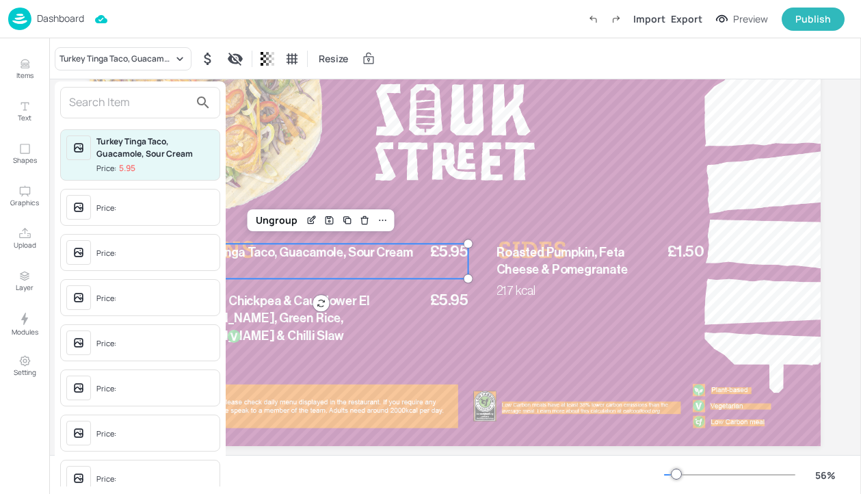
click at [112, 106] on input "text" at bounding box center [129, 103] width 120 height 22
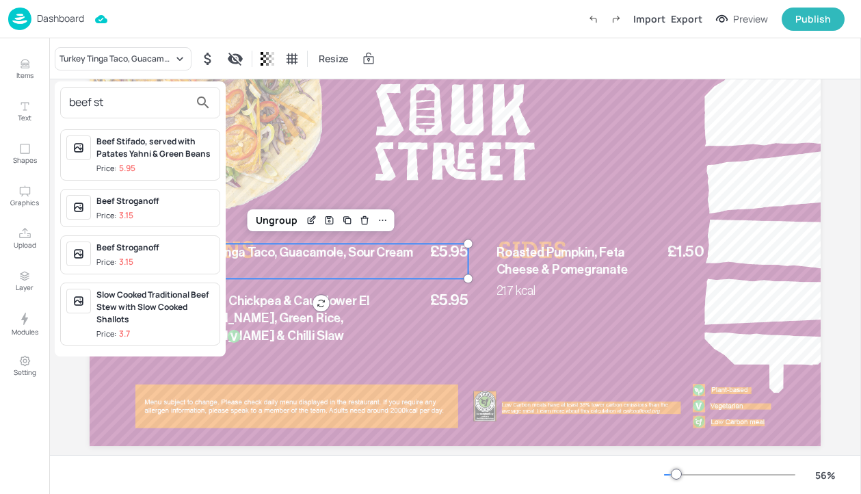
type input "beef st"
click at [159, 151] on div "Beef Stifado, served with Patates Yahni & Green Beans" at bounding box center [155, 147] width 118 height 25
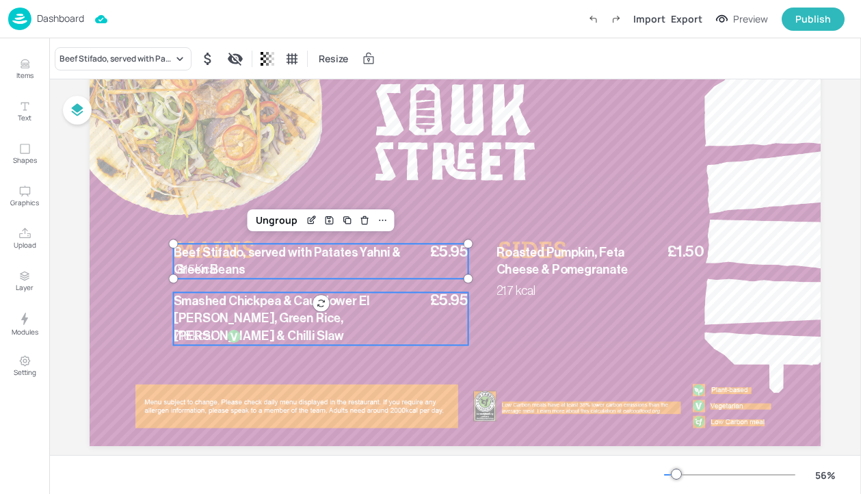
click at [282, 330] on div "£5.95 Smashed Chickpea & Cauliflower E[PERSON_NAME]re, Green Rice, [PERSON_NAME…" at bounding box center [321, 318] width 295 height 53
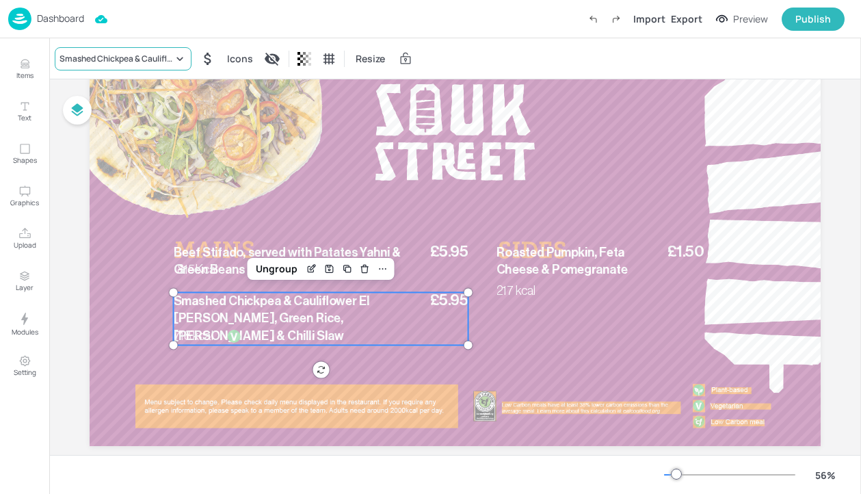
click at [122, 65] on div "Smashed Chickpea & Cauliflower El [PERSON_NAME], Green Rice, [PERSON_NAME] & Ch…" at bounding box center [123, 58] width 137 height 23
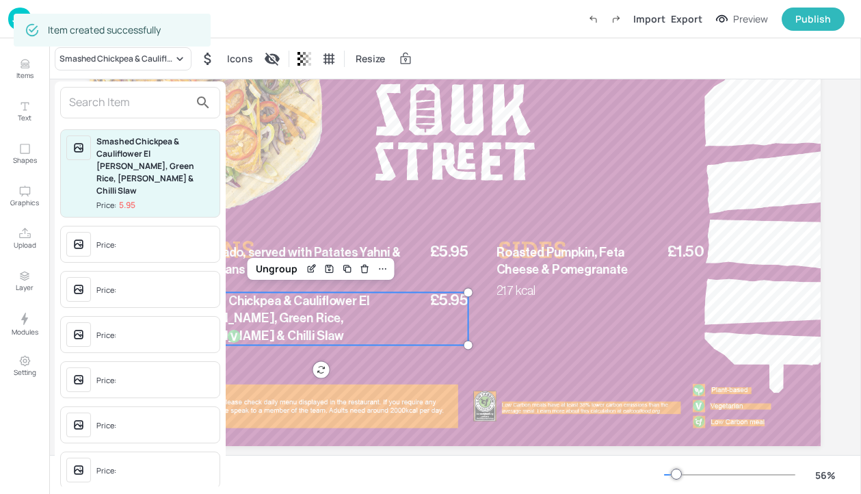
click at [118, 101] on input "text" at bounding box center [129, 103] width 120 height 22
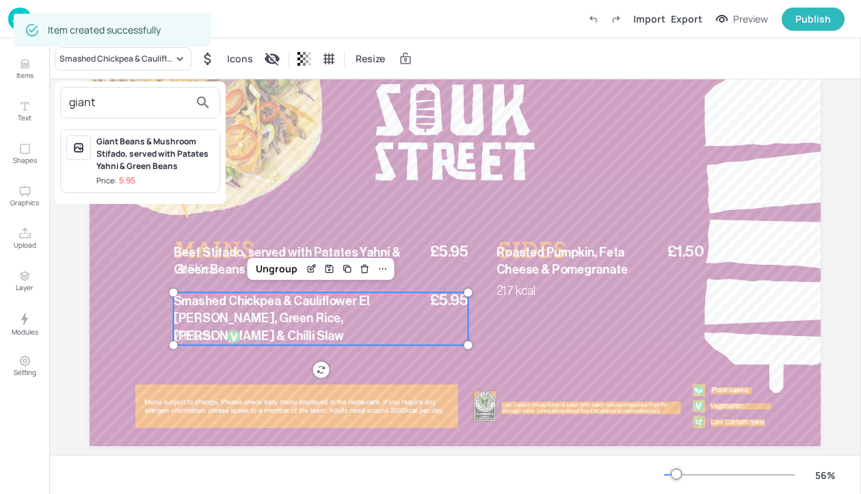
type input "giant"
click at [181, 183] on span "Price: 5.95" at bounding box center [155, 181] width 118 height 12
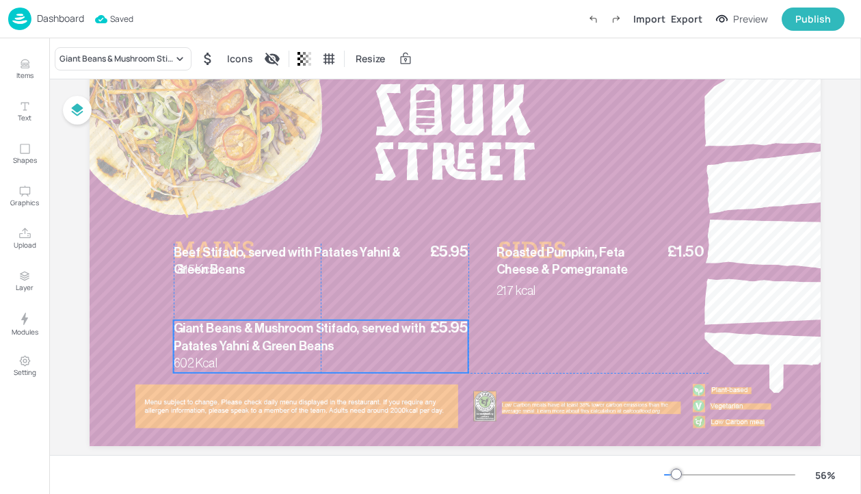
drag, startPoint x: 249, startPoint y: 311, endPoint x: 248, endPoint y: 340, distance: 28.7
click at [248, 340] on p "Giant Beans & Mushroom Stifado, served with Patates Yahni & Green Beans" at bounding box center [301, 337] width 254 height 35
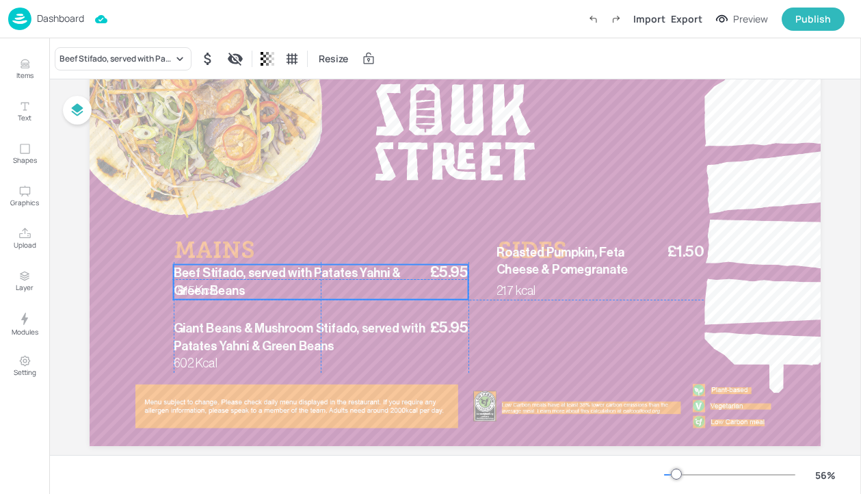
drag, startPoint x: 196, startPoint y: 247, endPoint x: 195, endPoint y: 266, distance: 18.5
click at [195, 266] on p "Beef Stifado, served with Patates Yahni & Green Beans" at bounding box center [301, 282] width 254 height 35
click at [279, 241] on div "Ungroup" at bounding box center [276, 241] width 53 height 18
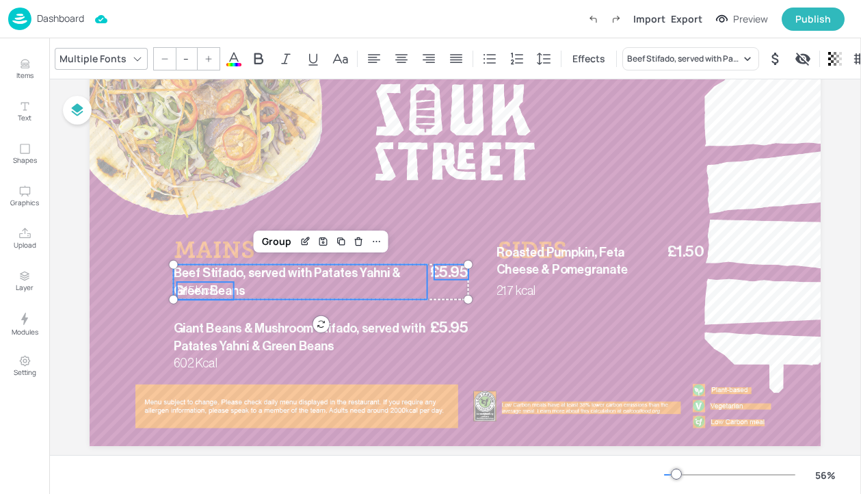
click at [205, 296] on span "815 Kcal" at bounding box center [197, 290] width 41 height 12
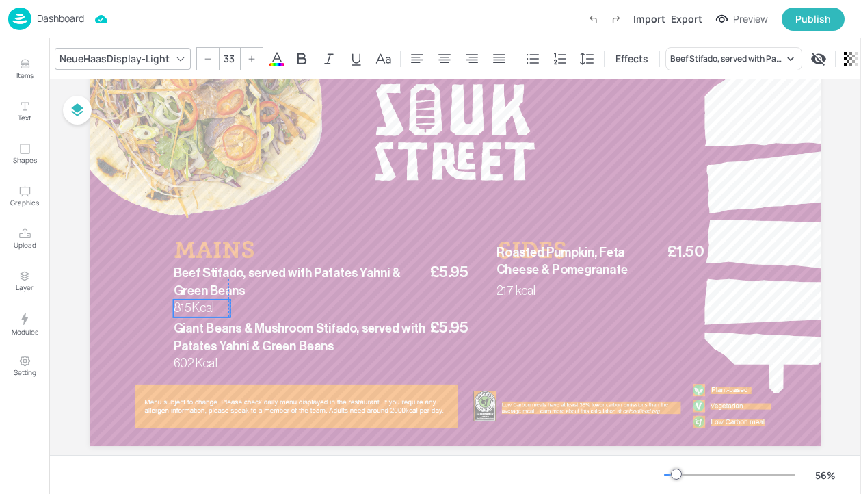
drag, startPoint x: 209, startPoint y: 295, endPoint x: 206, endPoint y: 312, distance: 17.4
click at [206, 312] on span "815 Kcal" at bounding box center [194, 307] width 41 height 12
click at [316, 278] on span "Beef Stifado, served with Patates Yahni & Green Beans" at bounding box center [287, 282] width 227 height 30
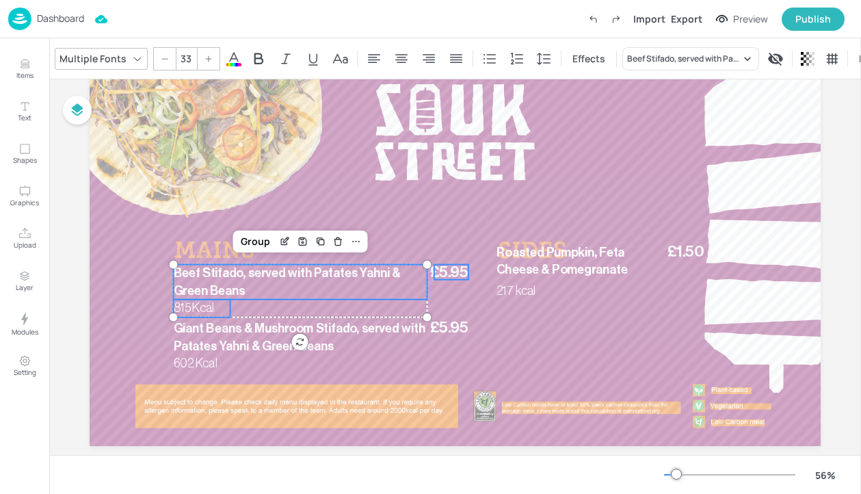
click at [464, 269] on span "£5.95" at bounding box center [449, 272] width 38 height 15
type input "--"
click at [281, 241] on div "Group" at bounding box center [276, 241] width 40 height 18
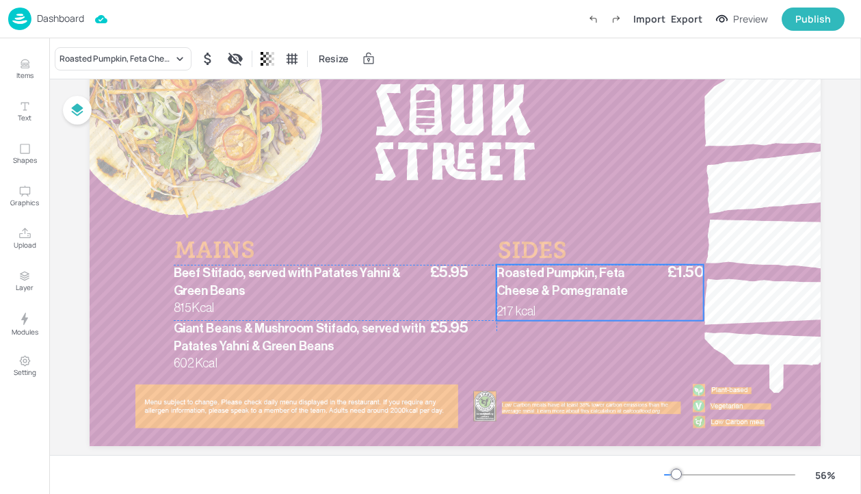
drag, startPoint x: 583, startPoint y: 268, endPoint x: 582, endPoint y: 288, distance: 20.6
click at [582, 288] on span "Roasted Pumpkin, Feta Cheese & Pomegranate" at bounding box center [561, 282] width 131 height 30
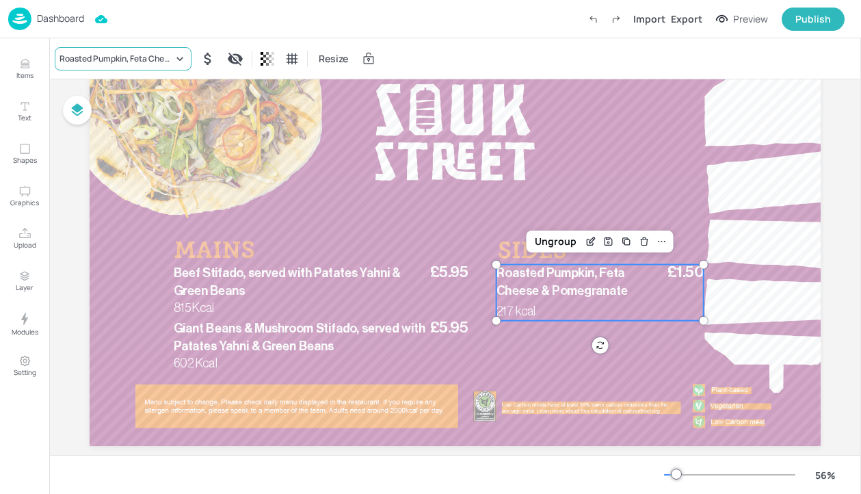
click at [157, 65] on div "Roasted Pumpkin, Feta Cheese & Pomegranate" at bounding box center [123, 58] width 137 height 23
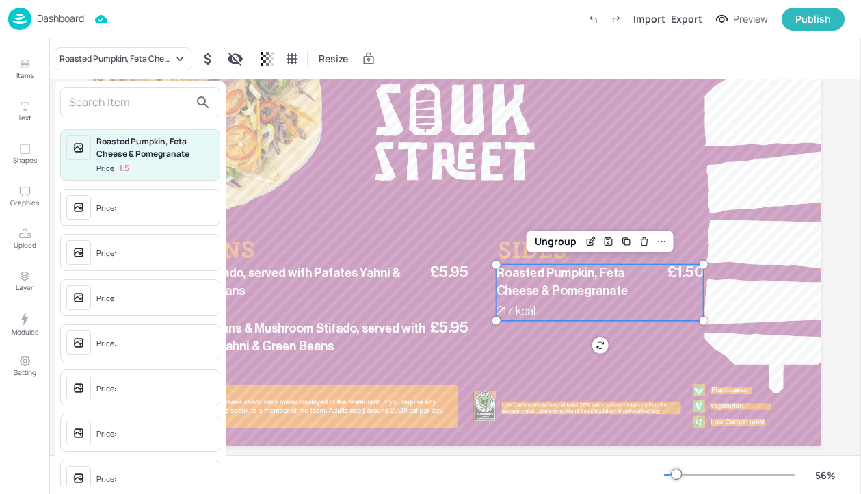
click at [133, 100] on input "text" at bounding box center [129, 103] width 120 height 22
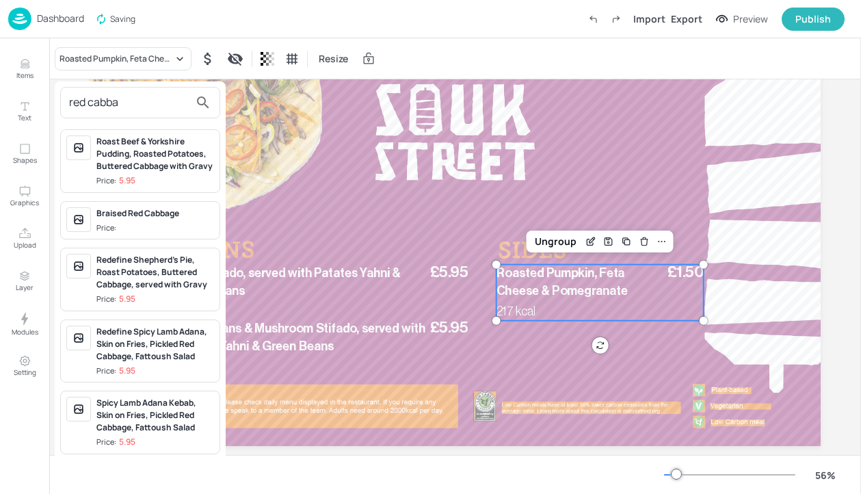
type input "red cabba"
click at [142, 199] on div "Roast Beef & Yorkshire Pudding, Roasted Potatoes, Buttered Cabbage with Gravy P…" at bounding box center [140, 292] width 171 height 336
click at [142, 219] on div "Braised Red Cabbage Price:" at bounding box center [155, 220] width 118 height 27
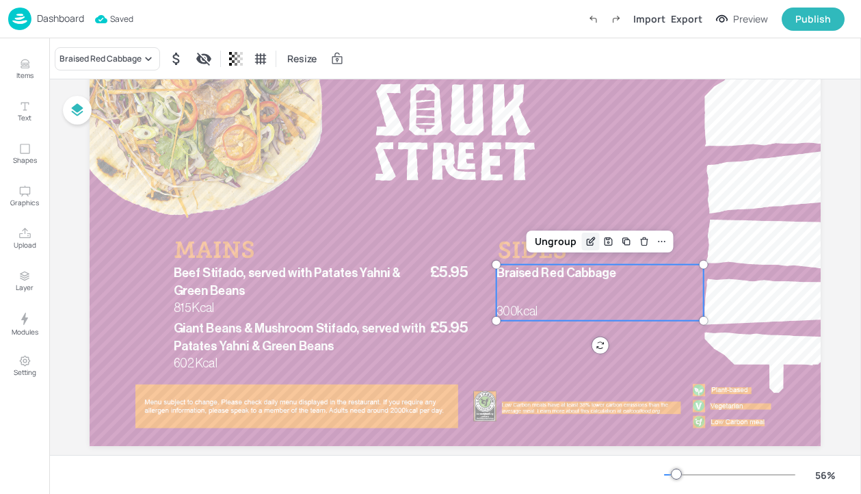
click at [586, 247] on div "Edit Item" at bounding box center [591, 241] width 18 height 18
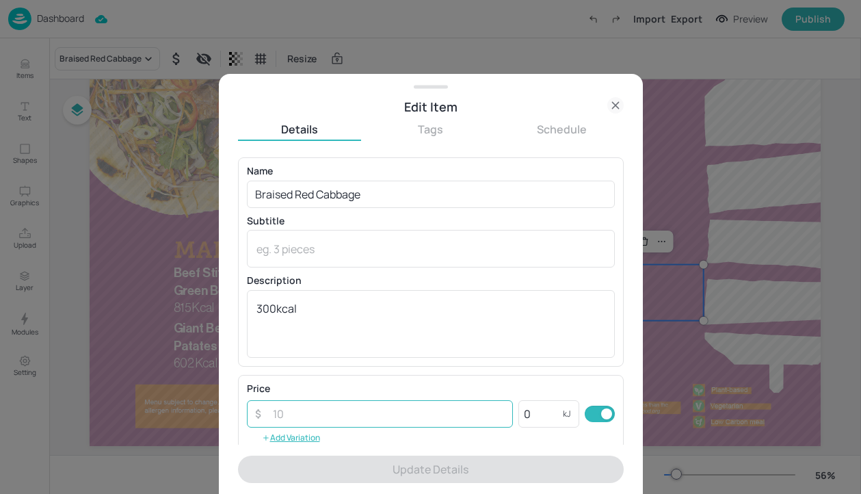
click at [387, 407] on input "number" at bounding box center [389, 413] width 249 height 27
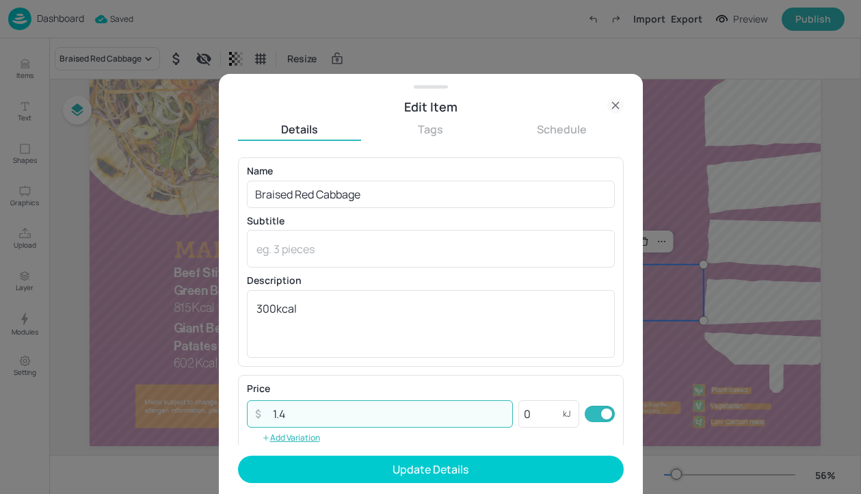
type input "1.4"
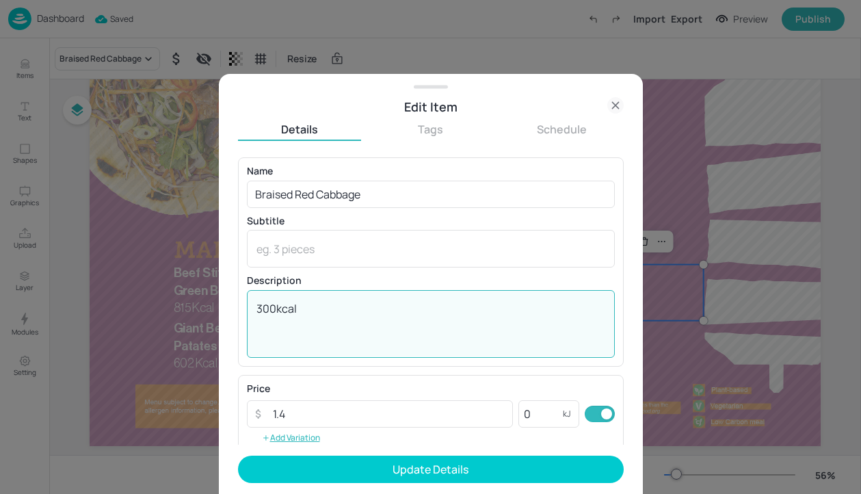
drag, startPoint x: 277, startPoint y: 308, endPoint x: 226, endPoint y: 308, distance: 51.3
click at [226, 308] on div "Edit Item Details Tags Schedule Name Braised Red Cabbage ​ Subtitle x ​ Descrip…" at bounding box center [431, 284] width 424 height 420
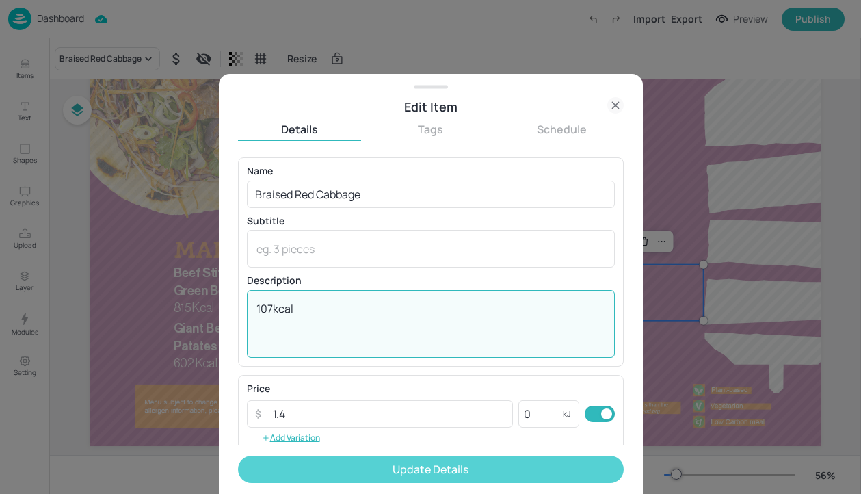
type textarea "107kcal"
click at [305, 458] on button "Update Details" at bounding box center [431, 468] width 386 height 27
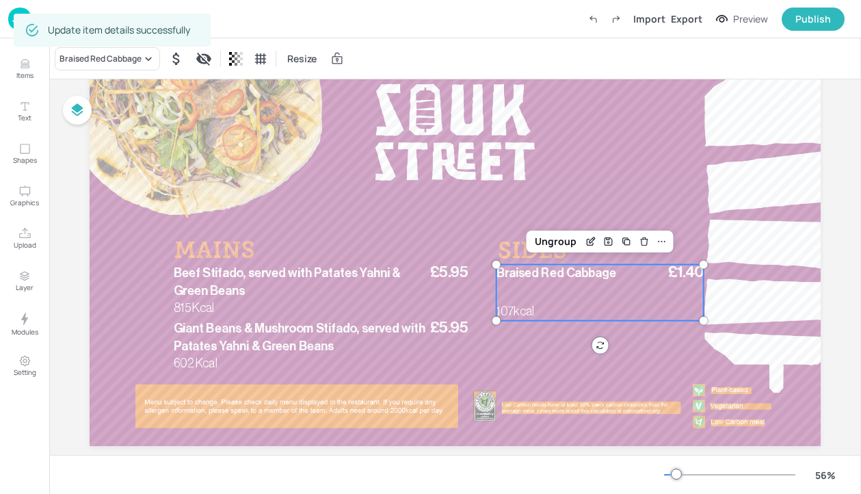
click at [554, 231] on div "Ungroup" at bounding box center [599, 241] width 147 height 22
click at [554, 238] on div "Ungroup" at bounding box center [555, 241] width 53 height 18
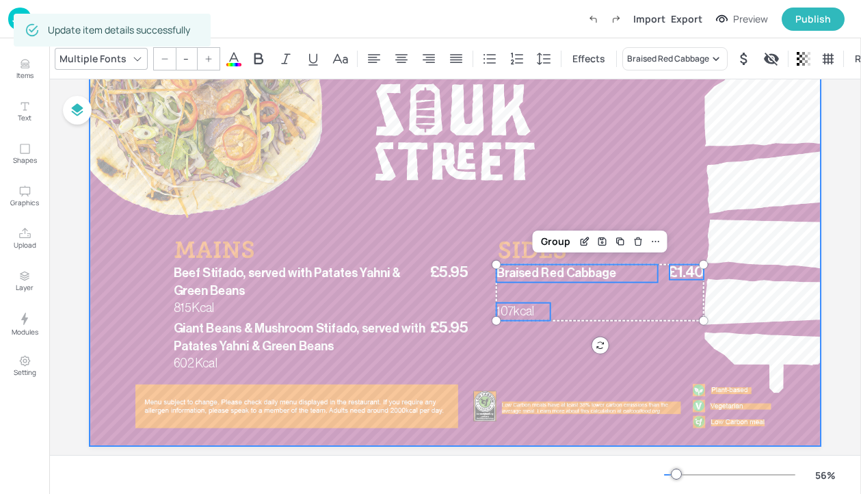
click at [528, 308] on span "107kcal" at bounding box center [515, 311] width 38 height 12
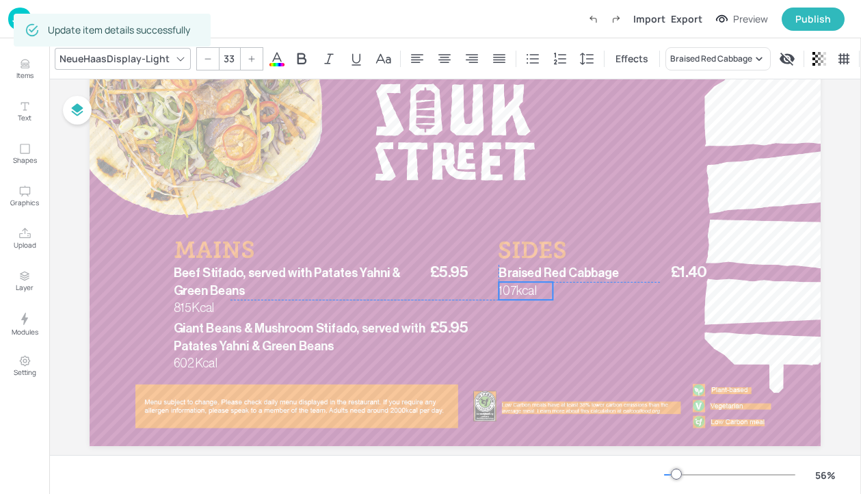
drag, startPoint x: 528, startPoint y: 308, endPoint x: 529, endPoint y: 286, distance: 21.2
click at [529, 286] on span "107kcal" at bounding box center [517, 290] width 38 height 12
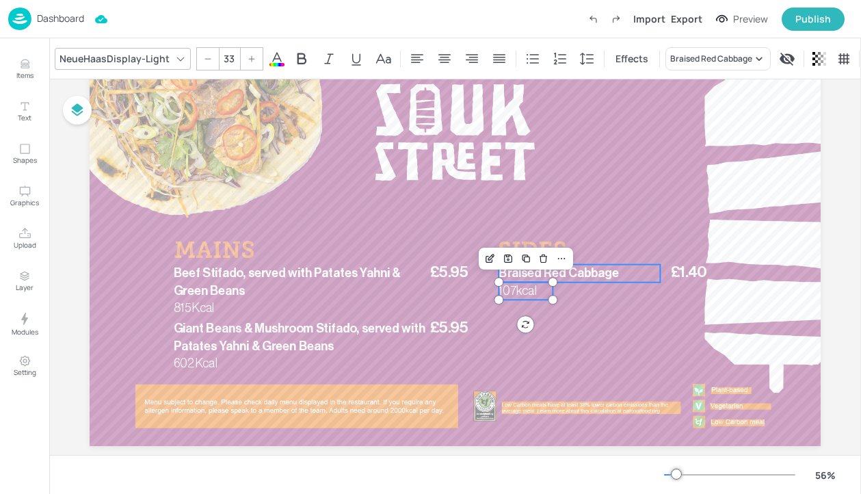
click at [636, 273] on p "Braised Red Cabbage" at bounding box center [578, 274] width 161 height 18
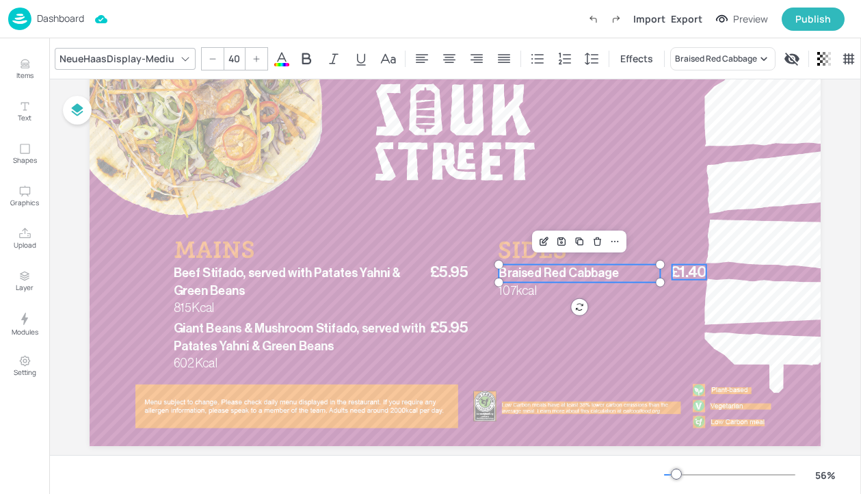
click at [686, 273] on span "£1.40" at bounding box center [689, 272] width 36 height 15
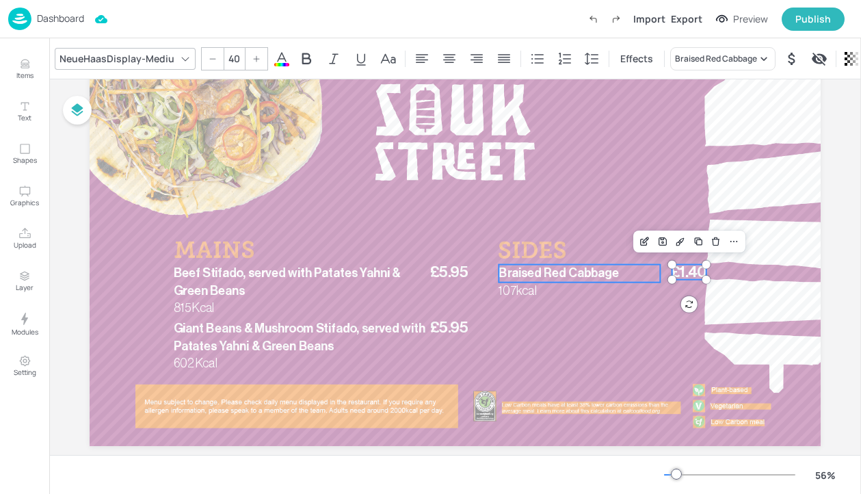
click at [569, 280] on p "Braised Red Cabbage" at bounding box center [578, 274] width 161 height 18
type input "--"
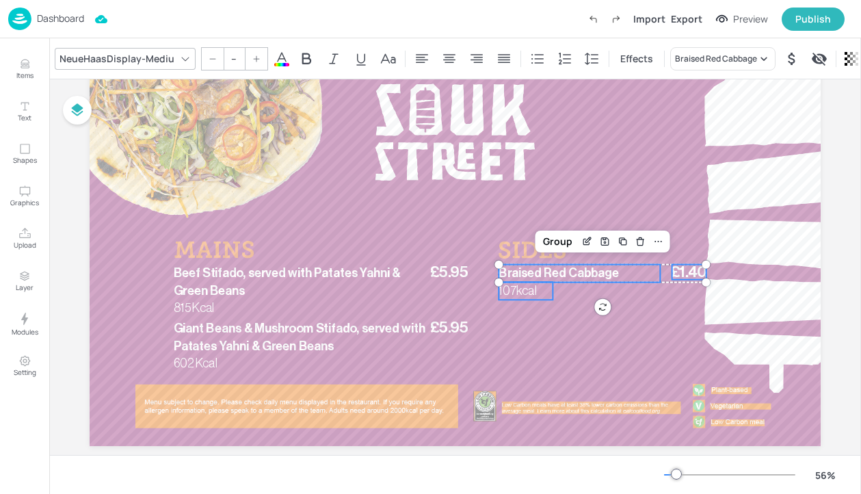
click at [516, 295] on span "107kcal" at bounding box center [517, 290] width 38 height 12
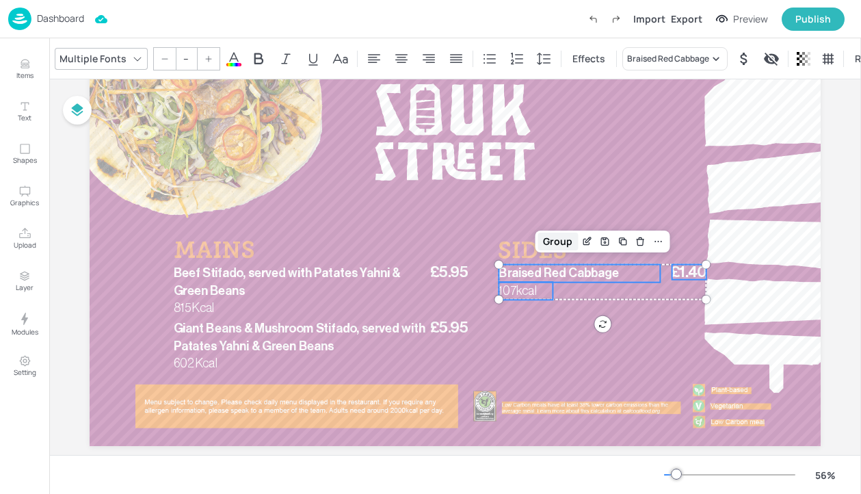
click at [567, 245] on div "Group" at bounding box center [557, 241] width 40 height 18
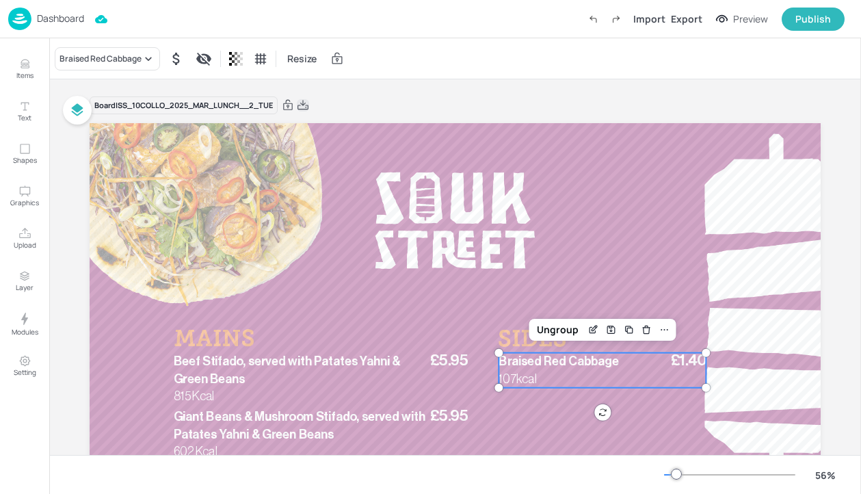
click at [304, 107] on icon at bounding box center [303, 105] width 12 height 14
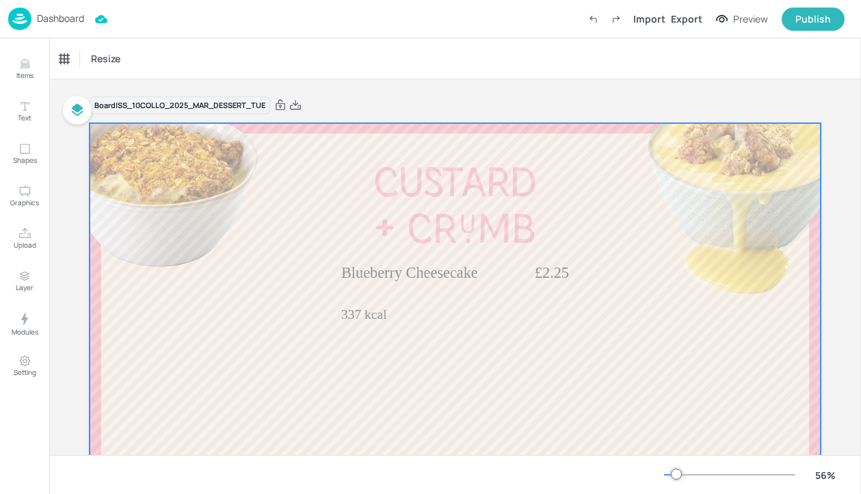
scroll to position [33, 0]
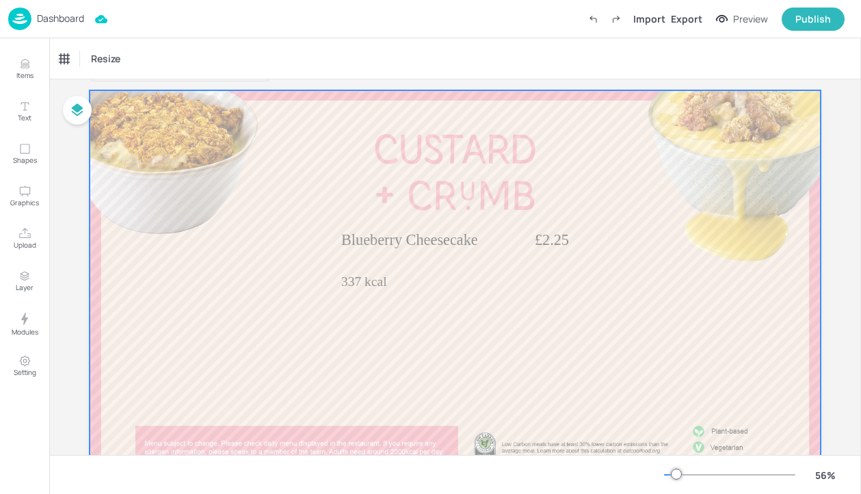
click at [404, 269] on div "£2.25 Blueberry Cheesecake 337 kcal" at bounding box center [455, 260] width 228 height 62
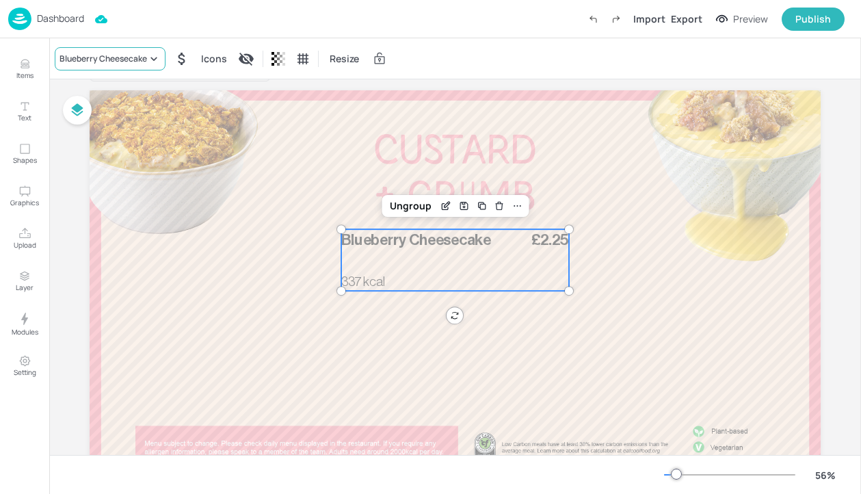
click at [139, 47] on div "Blueberry Cheesecake" at bounding box center [110, 58] width 111 height 23
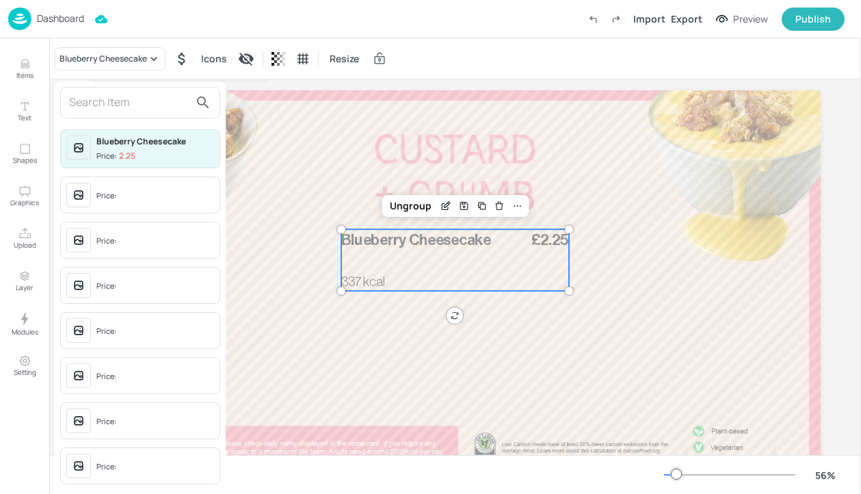
click at [115, 101] on input "text" at bounding box center [129, 103] width 120 height 22
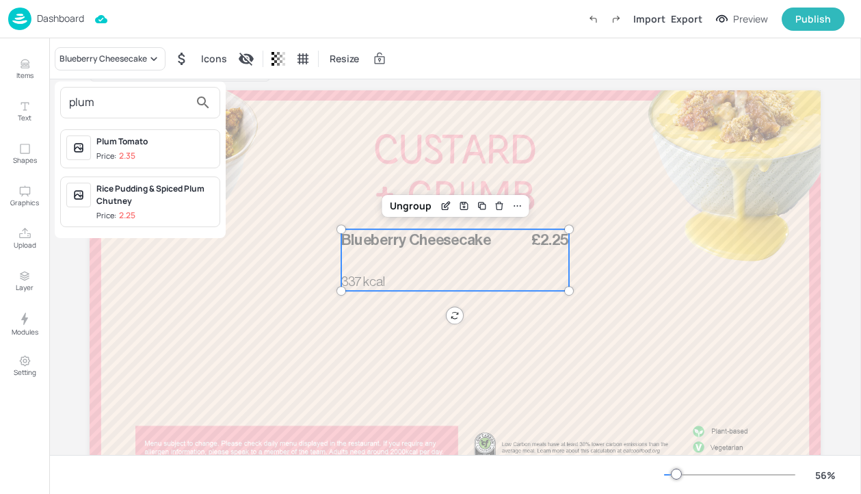
type input "plum"
click at [168, 212] on span "Price: 2.25" at bounding box center [155, 216] width 118 height 12
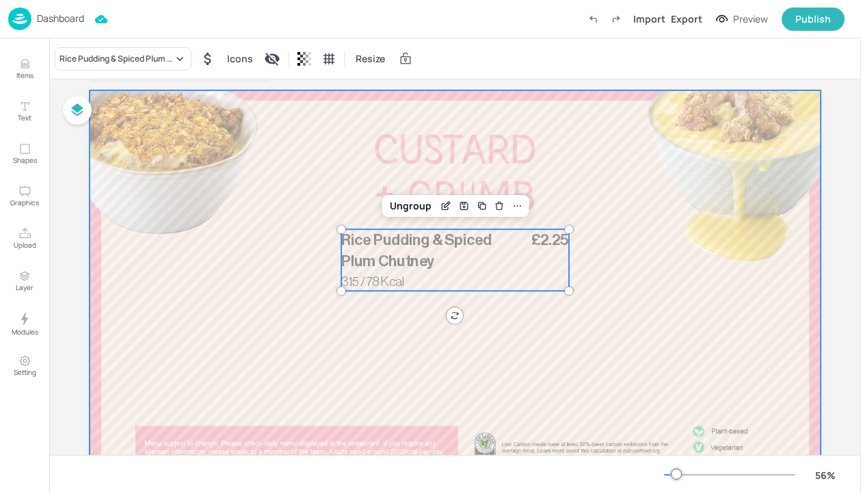
scroll to position [0, 0]
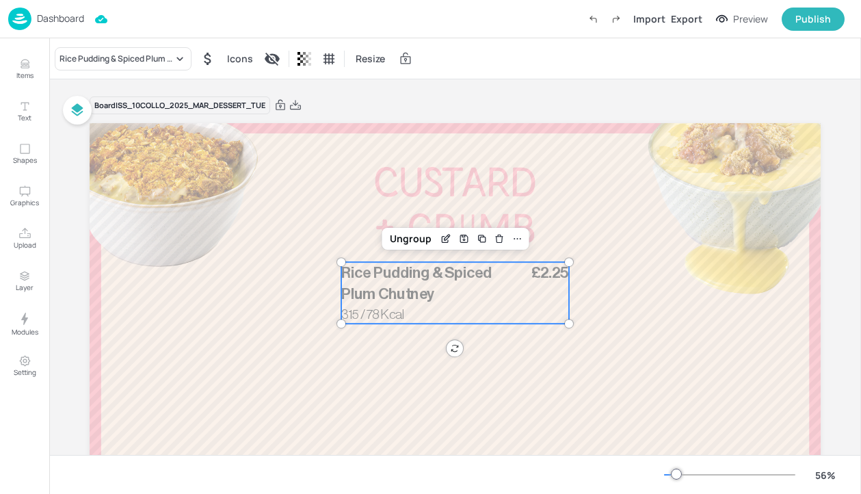
click at [304, 107] on div "Board ISS_10COLLO_2025_MAR_DESSERT_TUE" at bounding box center [455, 105] width 731 height 19
click at [293, 106] on icon at bounding box center [295, 105] width 12 height 14
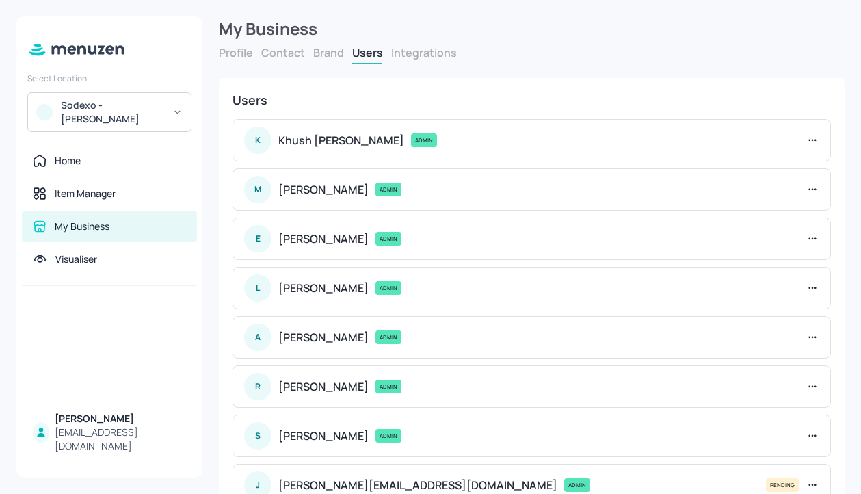
scroll to position [56, 0]
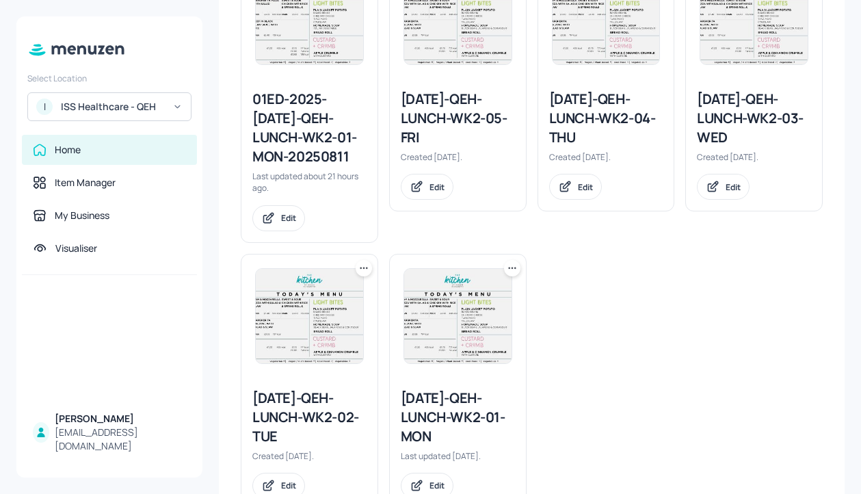
scroll to position [443, 0]
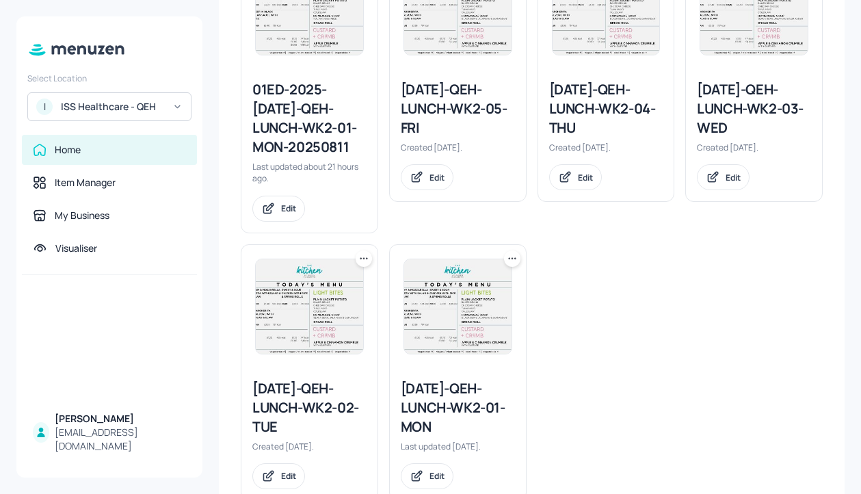
click at [360, 260] on icon at bounding box center [364, 259] width 14 height 14
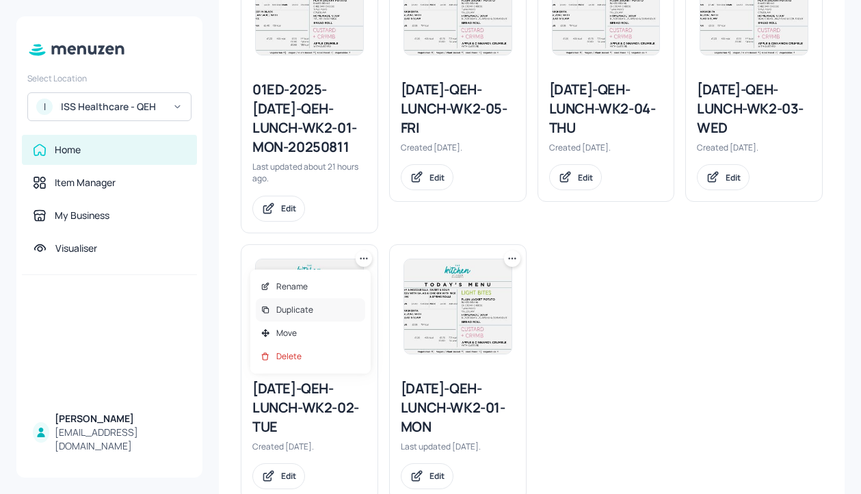
click at [323, 305] on div "Duplicate" at bounding box center [310, 309] width 109 height 23
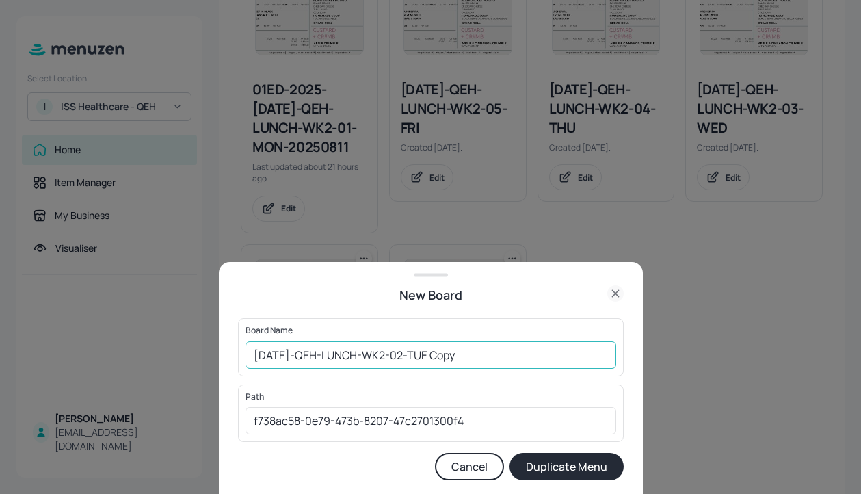
click at [252, 355] on input "[DATE]-QEH-LUNCH-WK2-02-TUE Copy" at bounding box center [430, 354] width 371 height 27
drag, startPoint x: 554, startPoint y: 357, endPoint x: 474, endPoint y: 356, distance: 80.0
click at [474, 356] on input "01EDIT_[DATE]-QEH-LUNCH-WK2-02-TUE Copy" at bounding box center [430, 354] width 371 height 27
click at [528, 359] on input "01EDIT_[DATE]-QEH-LUNCH-WK2-02-TUE Copy" at bounding box center [430, 354] width 371 height 27
drag, startPoint x: 528, startPoint y: 354, endPoint x: 478, endPoint y: 354, distance: 49.9
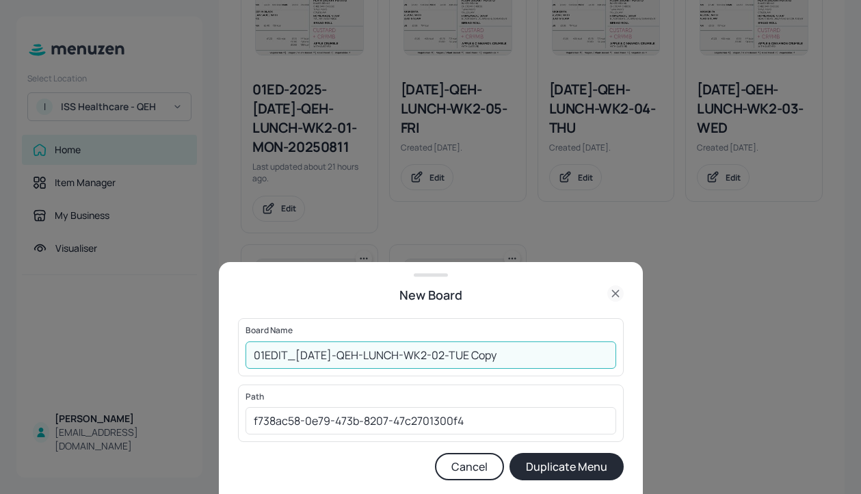
click at [478, 354] on input "01EDIT_[DATE]-QEH-LUNCH-WK2-02-TUE Copy" at bounding box center [430, 354] width 371 height 27
type input "01EDIT_[DATE]-QEH-LUNCH-WK2-02-TUE_20250812"
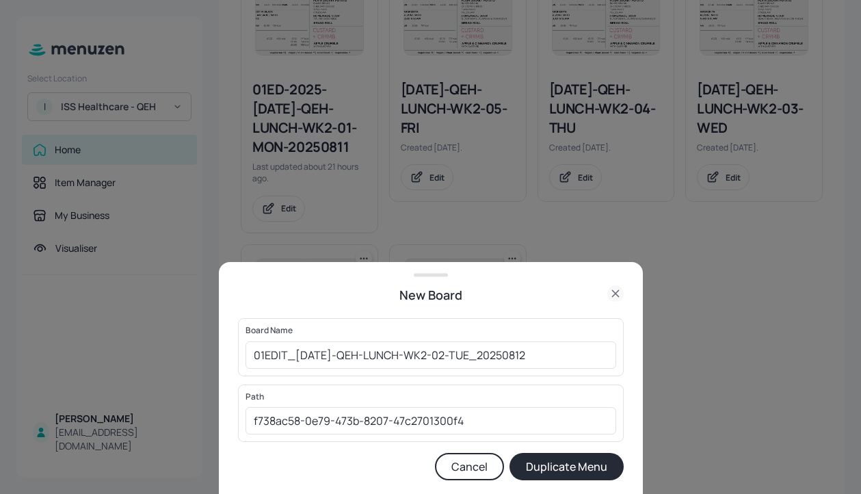
click at [569, 464] on button "Duplicate Menu" at bounding box center [566, 466] width 114 height 27
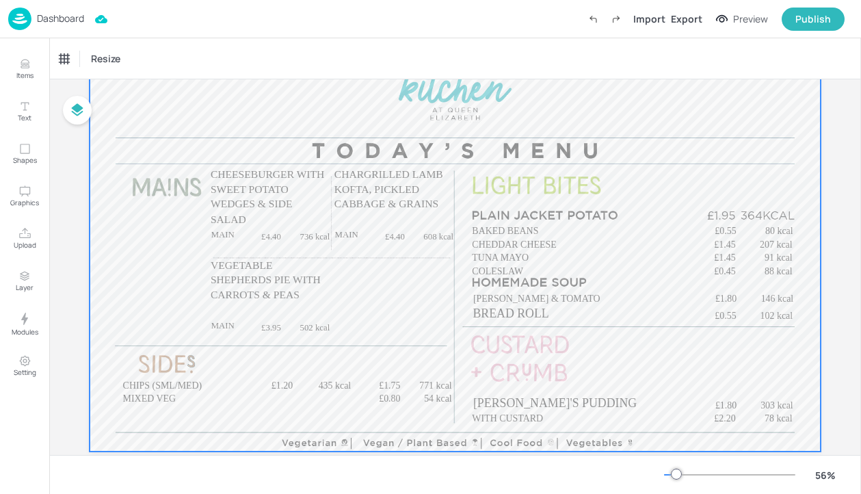
scroll to position [113, 0]
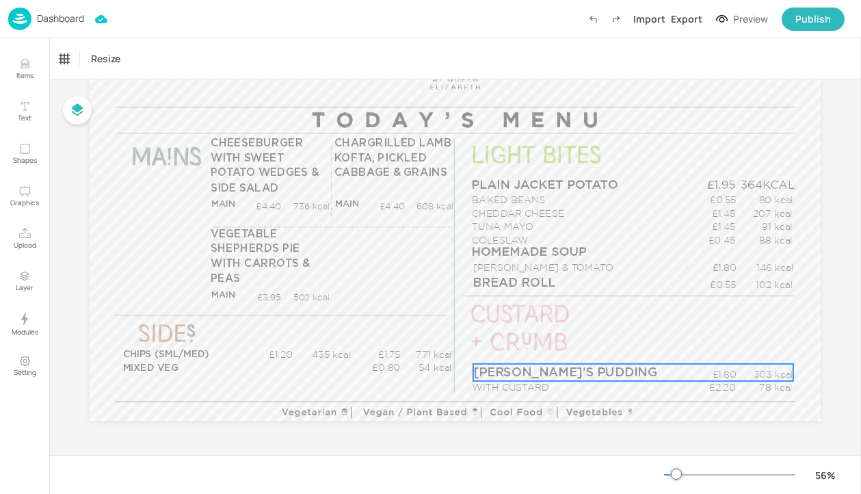
click at [546, 368] on span "EVE'S PUDDING" at bounding box center [565, 372] width 184 height 12
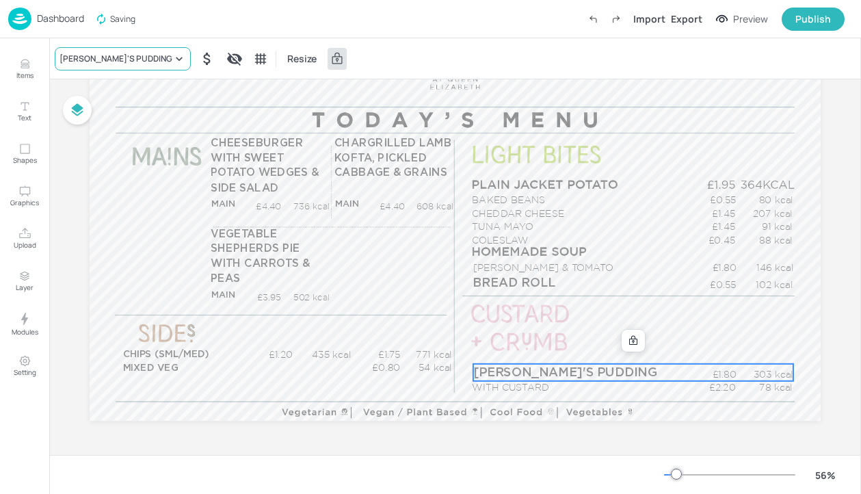
click at [81, 53] on div "EVE'S PUDDING" at bounding box center [115, 59] width 113 height 12
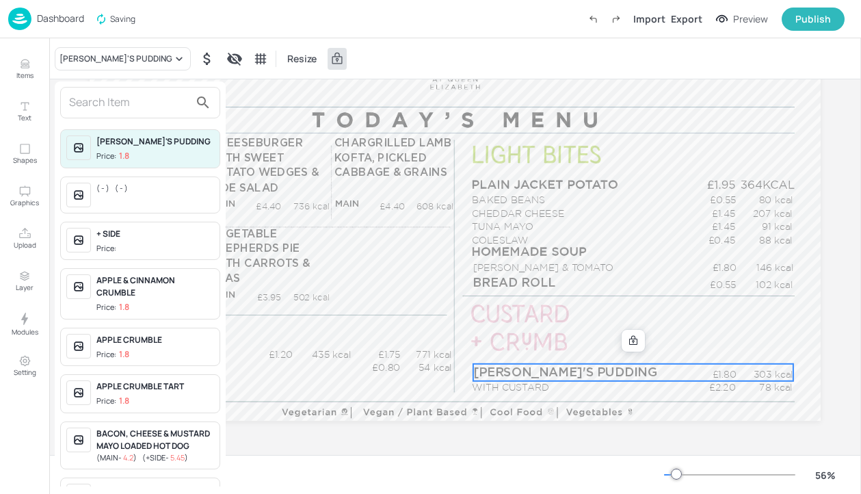
click at [89, 101] on input "text" at bounding box center [129, 103] width 120 height 22
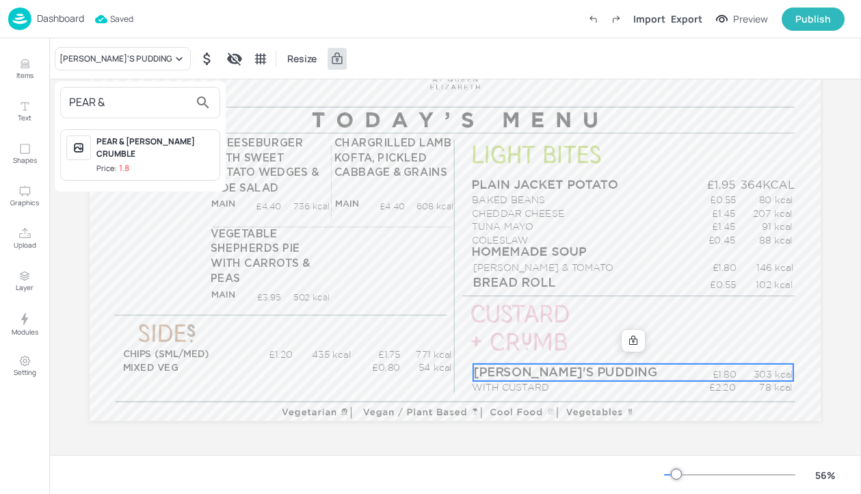
type input "PEAR &"
click at [167, 144] on div "PEAR & BERRY CRUMBLE" at bounding box center [155, 147] width 118 height 25
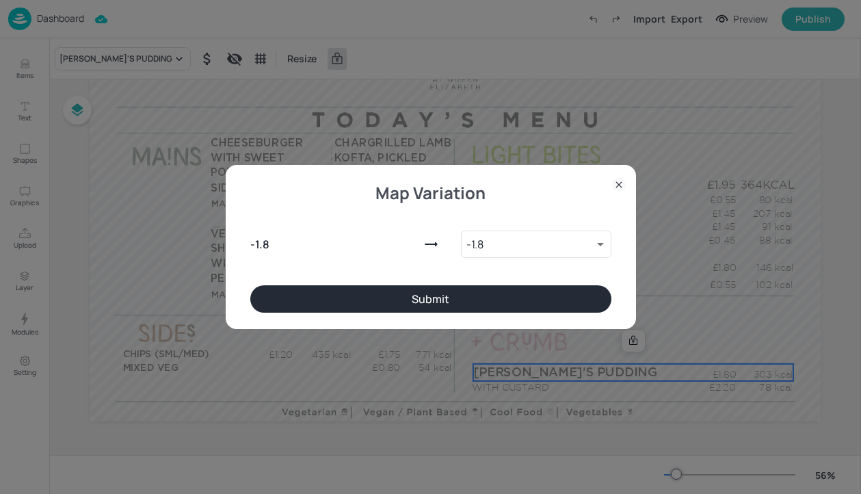
click at [426, 296] on button "Submit" at bounding box center [430, 298] width 361 height 27
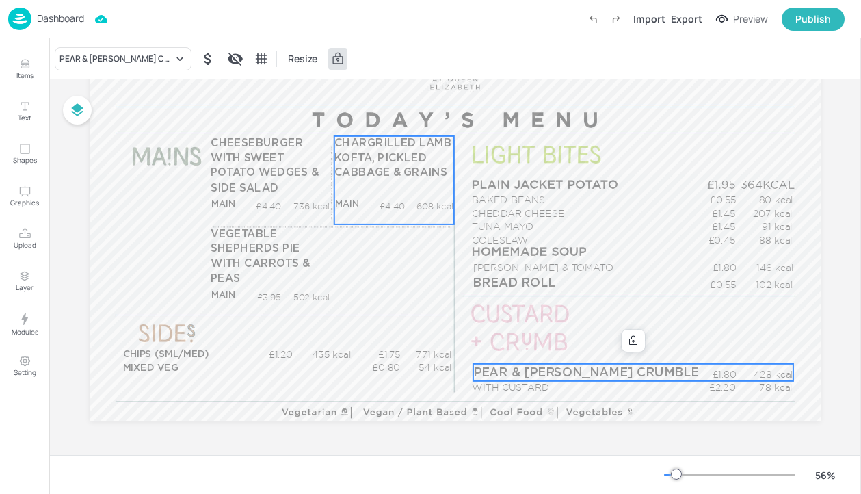
click at [403, 184] on div "CHARGRILLED LAMB KOFTA, PICKLED CABBAGE & GRAINS MAIN £4.40 608 kcal +SIDE £5.4…" at bounding box center [394, 180] width 120 height 88
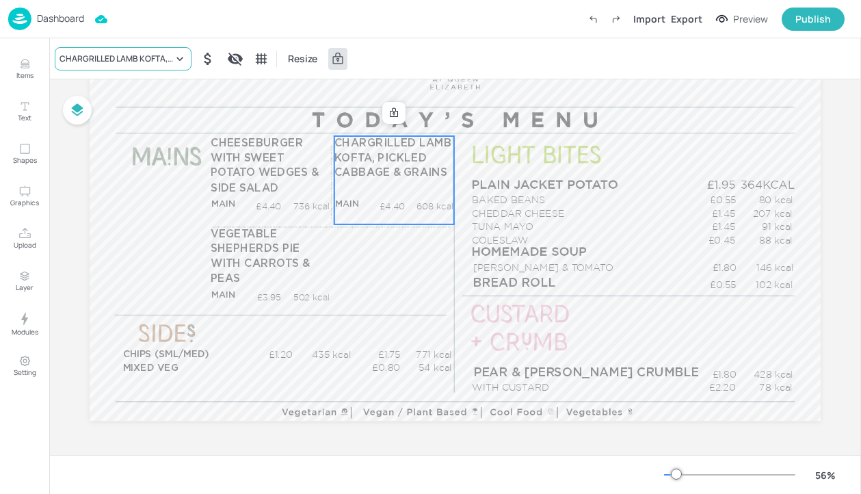
click at [120, 64] on div "CHARGRILLED LAMB KOFTA, PICKLED CABBAGE & GRAINS" at bounding box center [115, 59] width 113 height 12
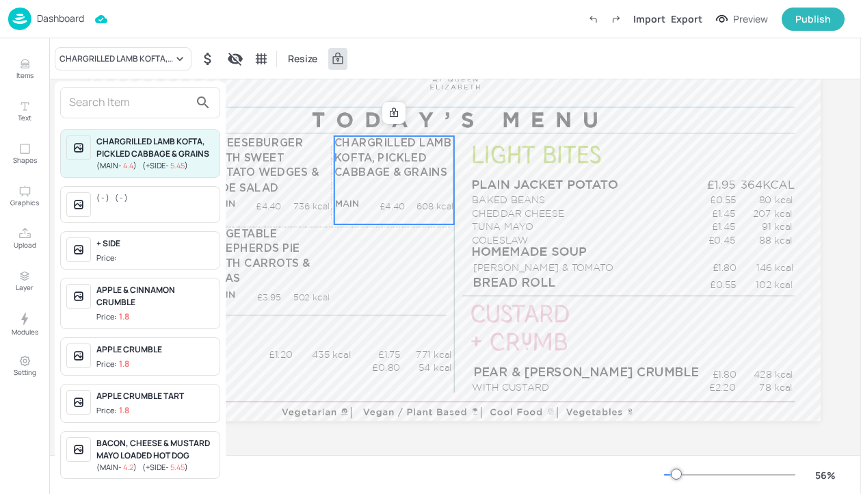
click at [24, 58] on div at bounding box center [430, 247] width 861 height 494
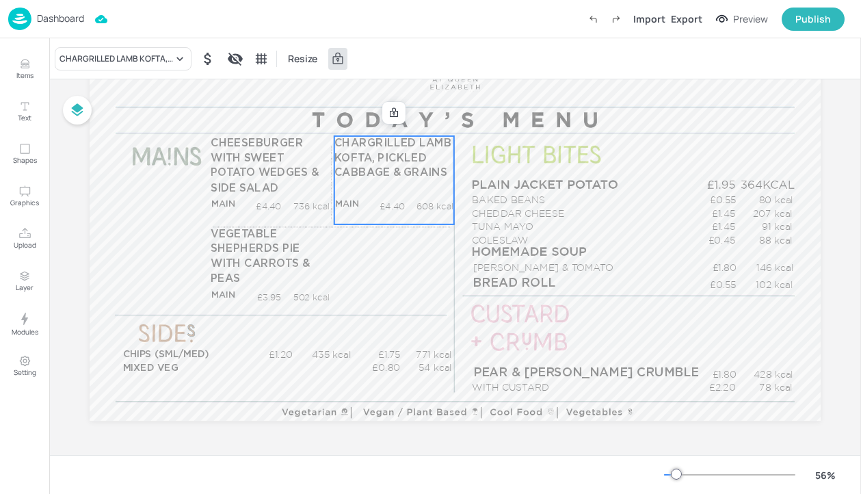
click at [29, 68] on div "CHARGRILLED LAMB KOFTA, PICKLED CABBAGE & GRAINS ( MAIN - 4.4 ) ( +SIDE - 5.45 …" at bounding box center [430, 249] width 861 height 488
click at [17, 72] on p "Items" at bounding box center [24, 75] width 17 height 10
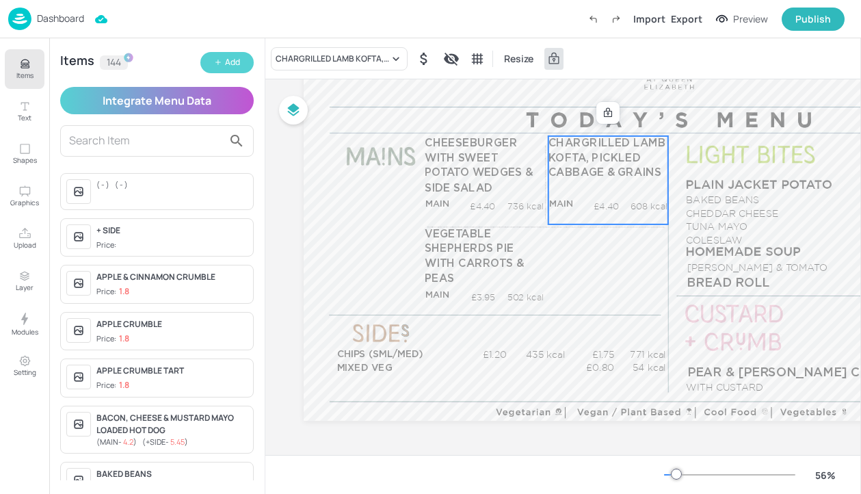
click at [236, 64] on div "Add" at bounding box center [232, 62] width 15 height 13
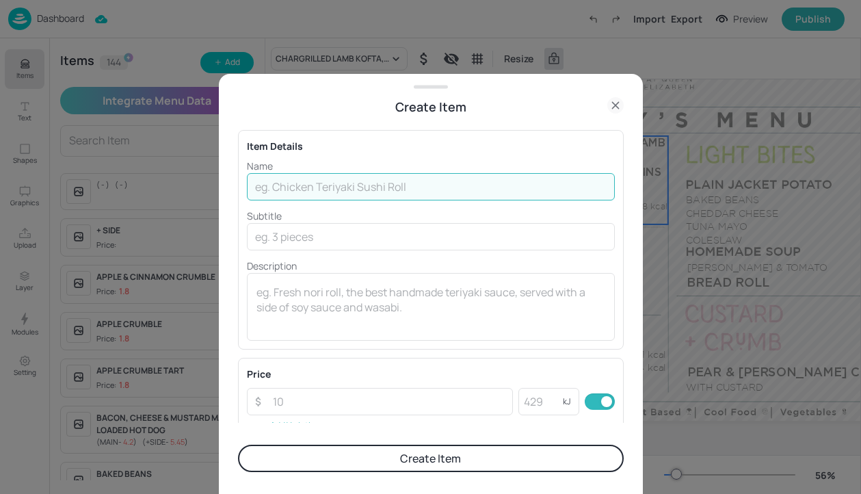
click at [351, 180] on input "text" at bounding box center [431, 186] width 368 height 27
type input "A"
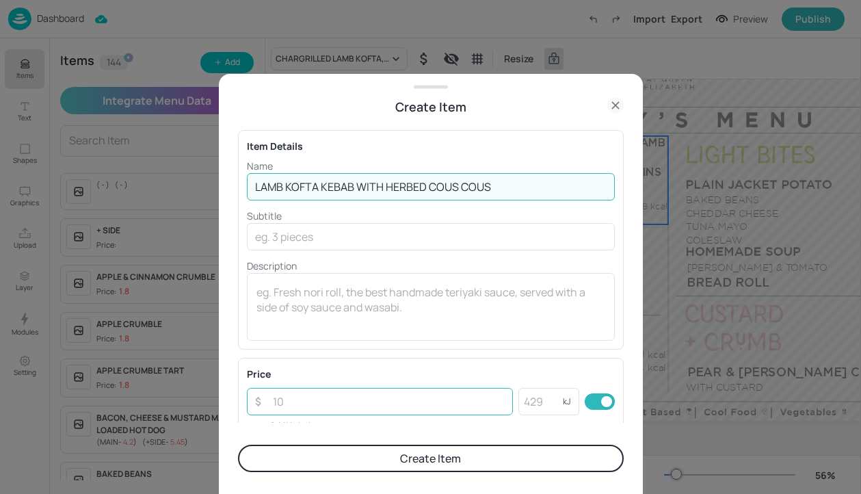
type input "LAMB KOFTA KEBAB WITH HERBED COUS COUS"
click at [351, 401] on input "number" at bounding box center [389, 401] width 249 height 27
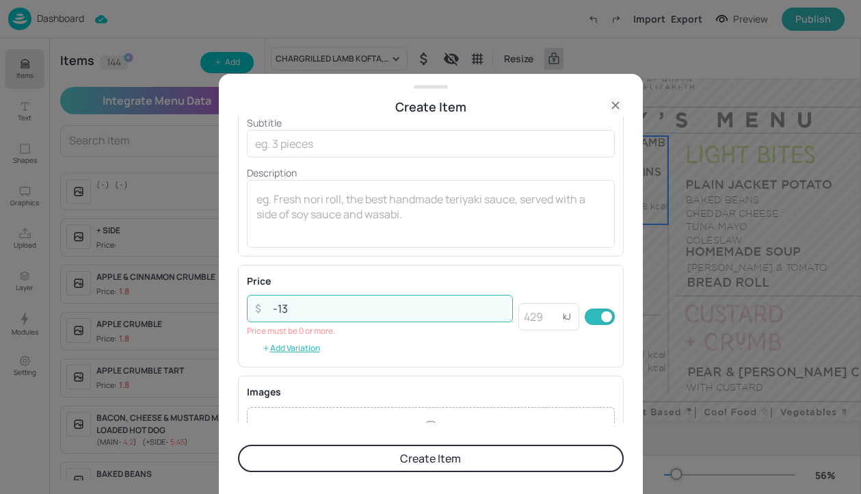
scroll to position [111, 0]
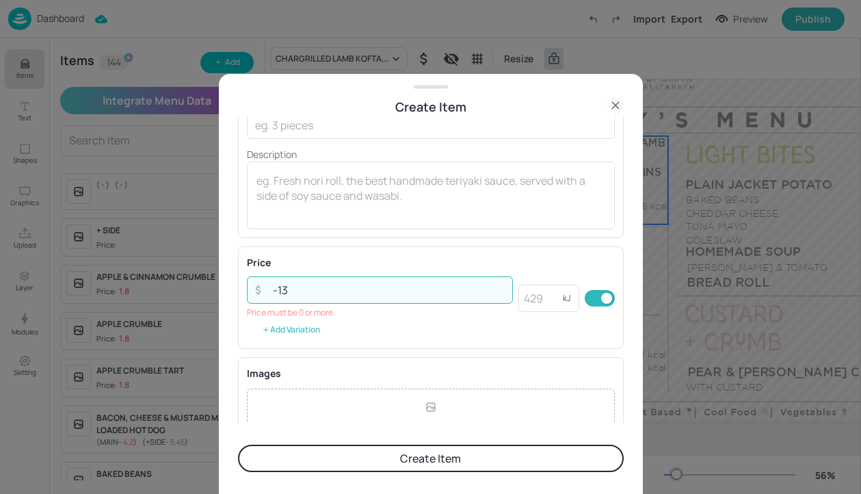
type input "-13"
click at [314, 330] on button "Add Variation" at bounding box center [291, 329] width 88 height 21
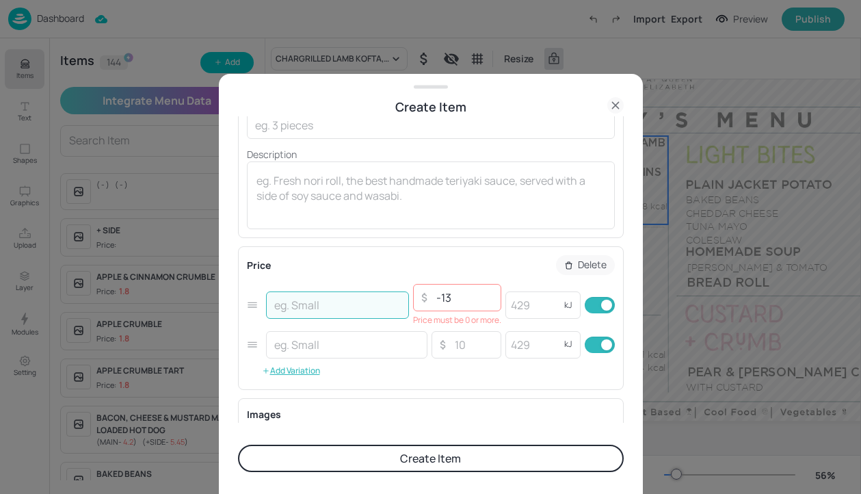
click at [317, 305] on input "text" at bounding box center [337, 304] width 143 height 27
type input "MAIN"
click at [325, 353] on input "text" at bounding box center [346, 344] width 161 height 27
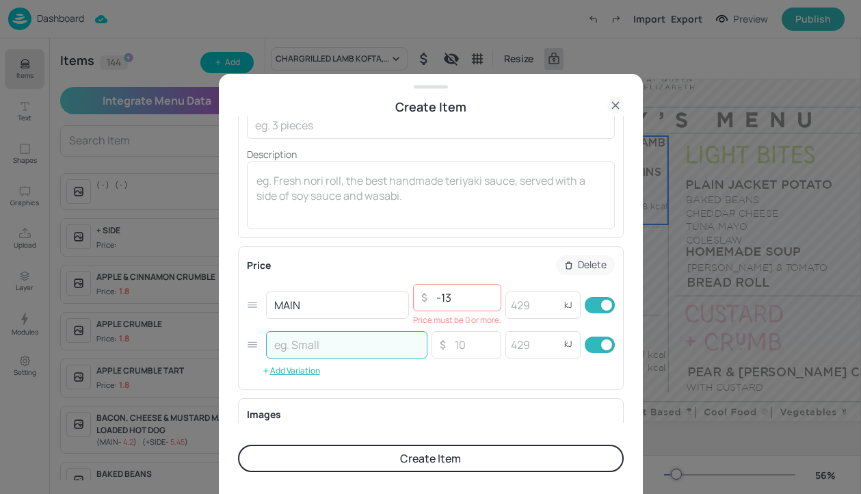
click at [327, 340] on input "text" at bounding box center [346, 344] width 161 height 27
type input "+SIDE"
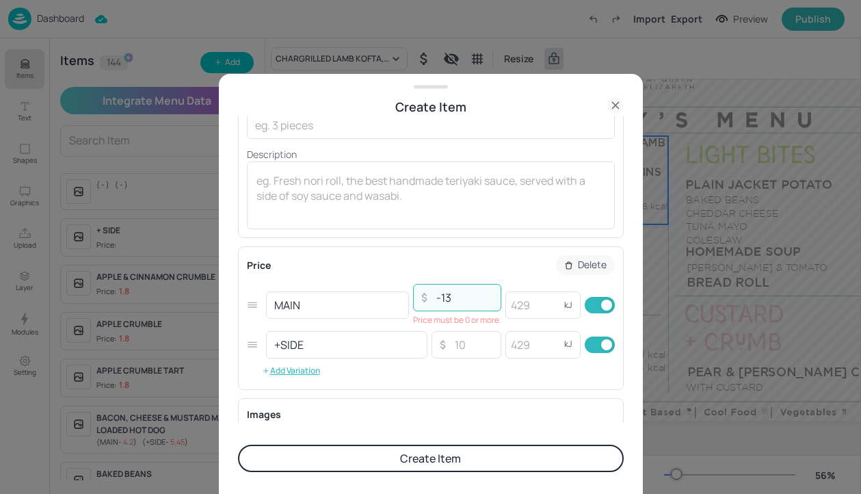
drag, startPoint x: 463, startPoint y: 293, endPoint x: 408, endPoint y: 293, distance: 54.7
click at [413, 293] on div "​ -13 ​" at bounding box center [457, 297] width 88 height 27
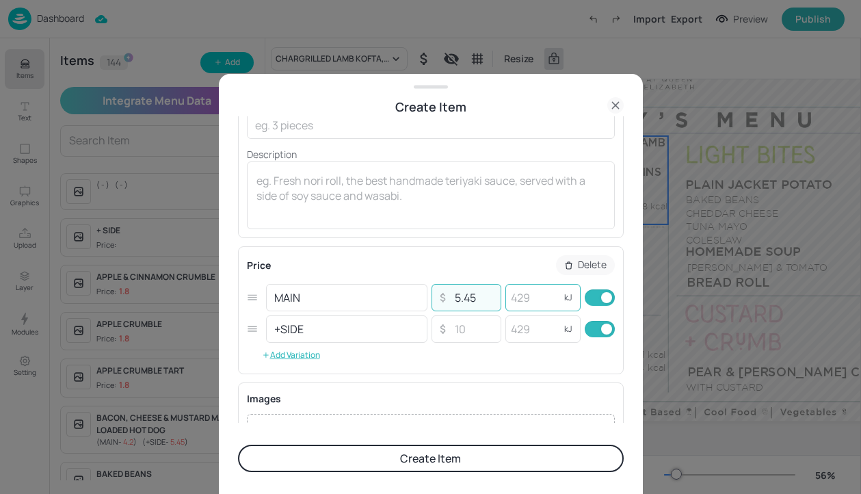
type input "5.45"
click at [533, 297] on input "number" at bounding box center [532, 297] width 55 height 27
type input "610"
click at [595, 335] on input "checkbox" at bounding box center [606, 329] width 49 height 16
checkbox input "false"
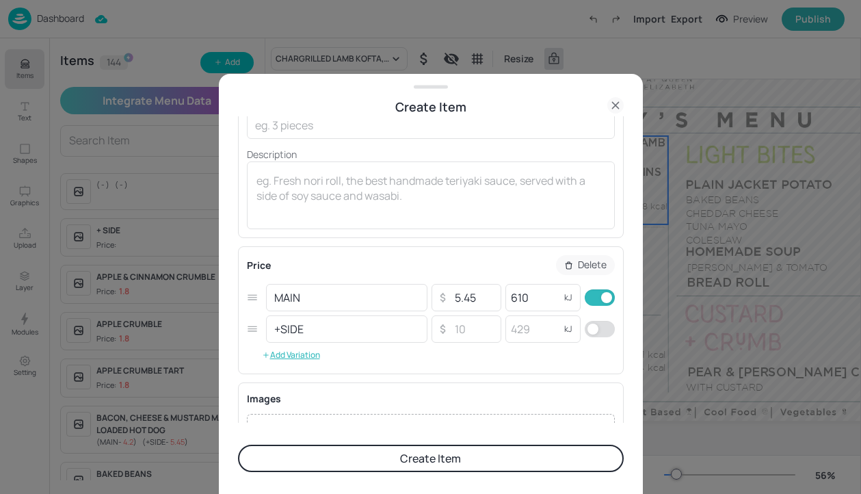
click at [476, 452] on button "Create Item" at bounding box center [431, 457] width 386 height 27
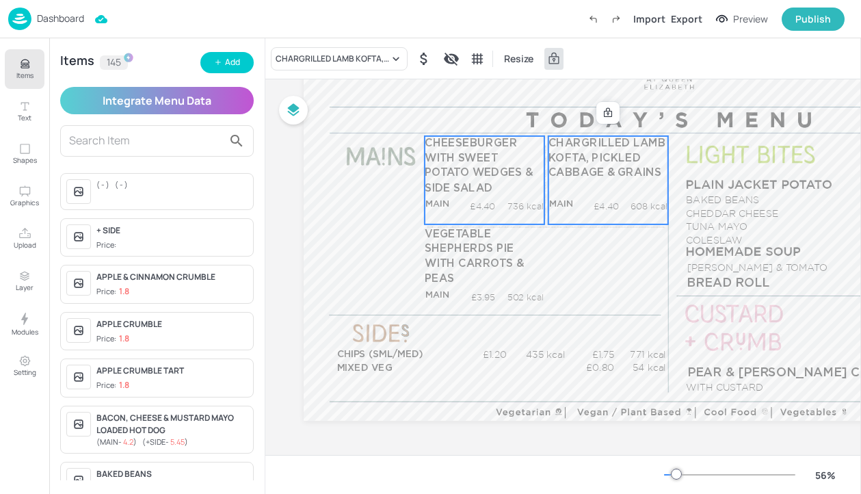
click at [517, 182] on p "CHEESEBURGER WITH SWEET POTATO WEDGES & SIDE SALAD" at bounding box center [484, 165] width 119 height 59
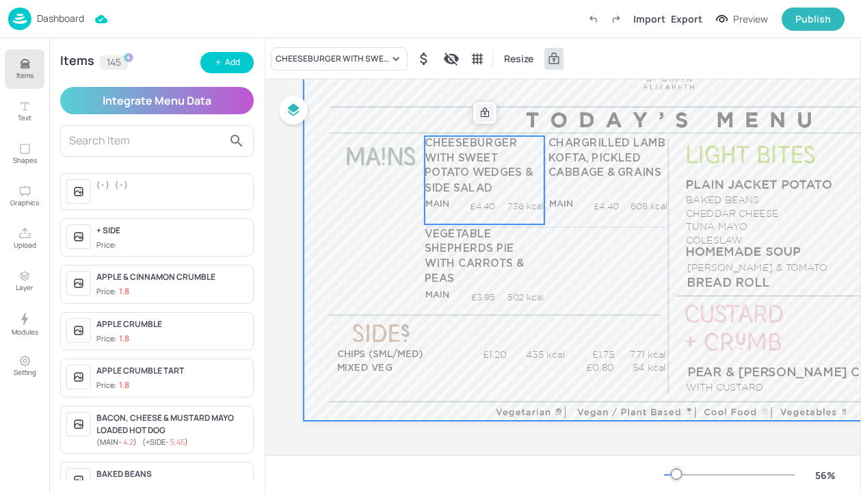
click at [483, 107] on icon at bounding box center [484, 112] width 11 height 11
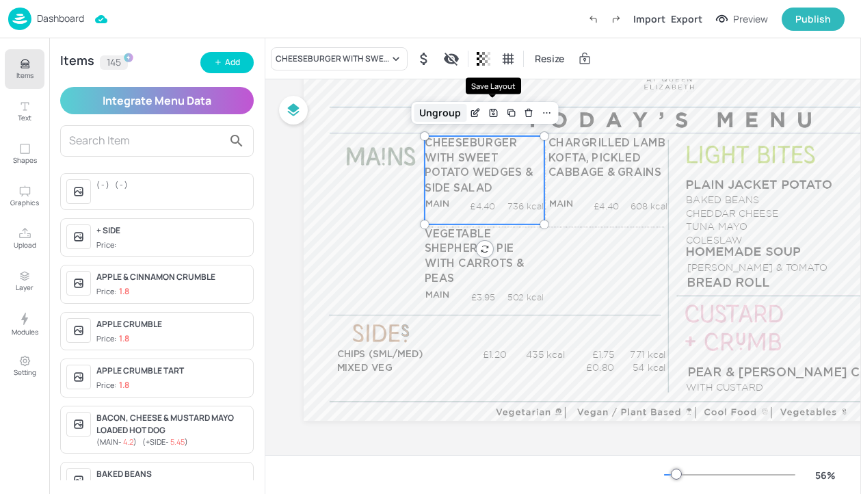
click at [464, 110] on div "Ungroup" at bounding box center [440, 113] width 53 height 18
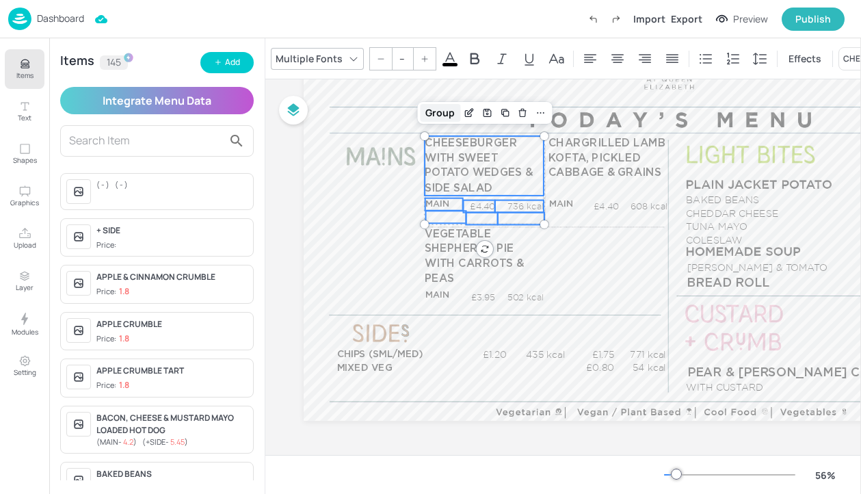
click at [453, 111] on div "Group" at bounding box center [440, 113] width 40 height 18
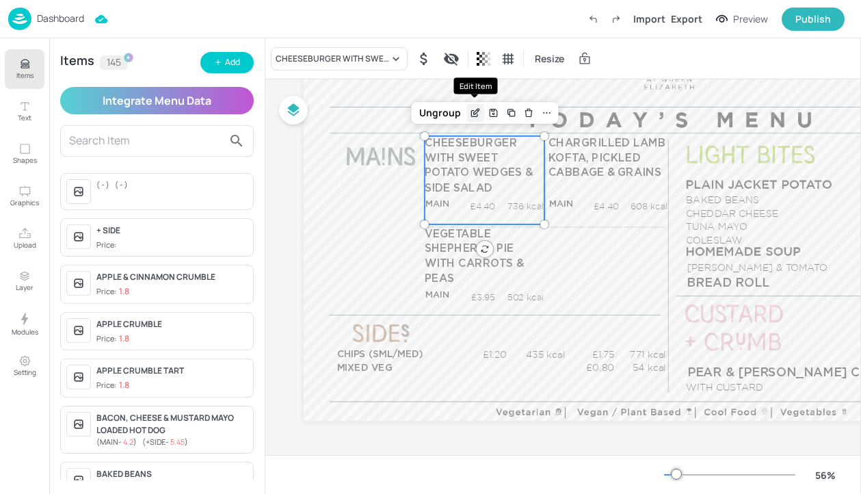
click at [478, 112] on icon "Edit Item" at bounding box center [476, 112] width 12 height 11
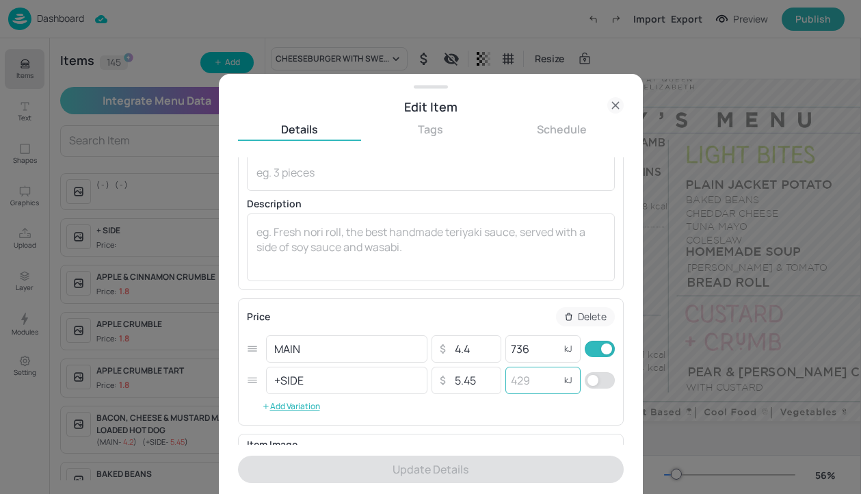
scroll to position [85, 0]
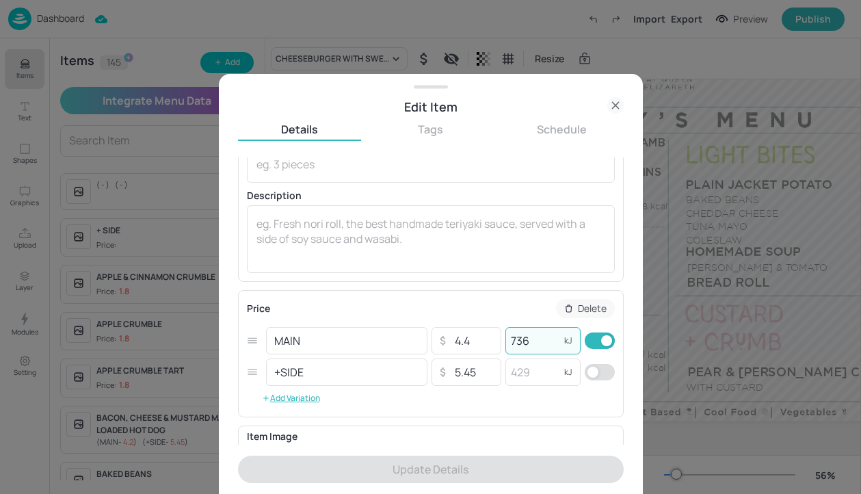
drag, startPoint x: 543, startPoint y: 342, endPoint x: 506, endPoint y: 342, distance: 37.6
click at [506, 342] on input "736" at bounding box center [532, 340] width 55 height 27
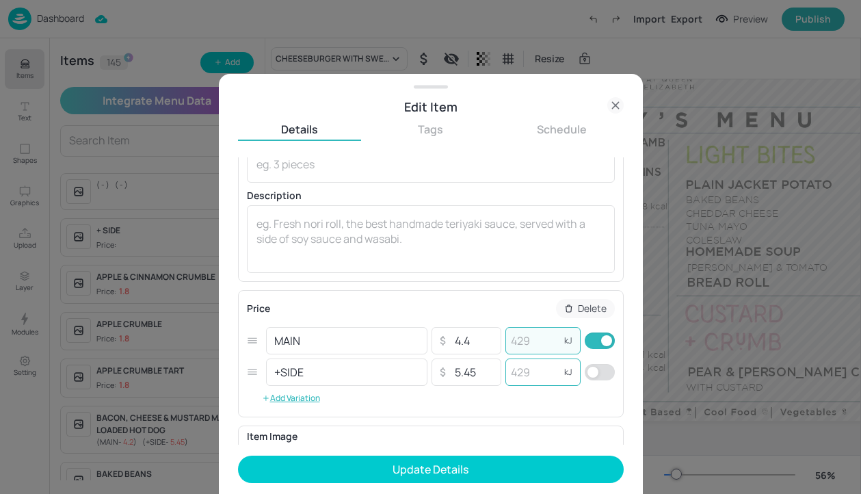
click at [516, 367] on input "number" at bounding box center [532, 371] width 55 height 27
paste input "736"
type input "736"
click at [526, 343] on input "number" at bounding box center [532, 340] width 55 height 27
paste input "534"
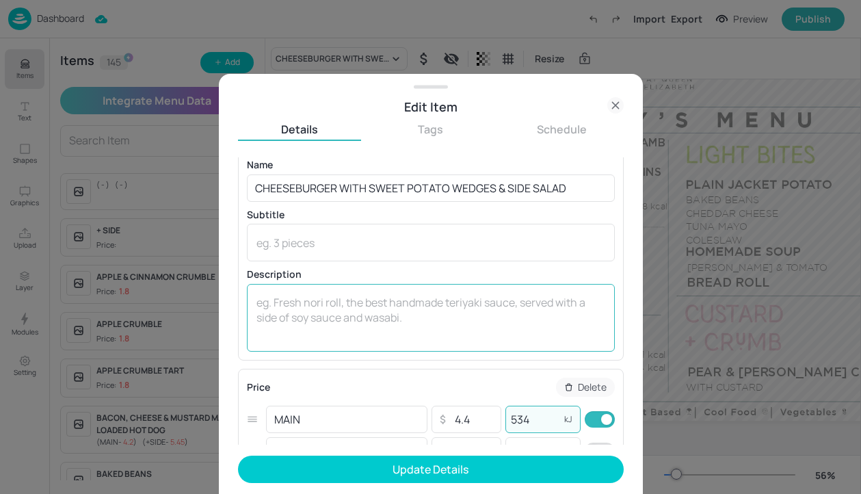
scroll to position [0, 0]
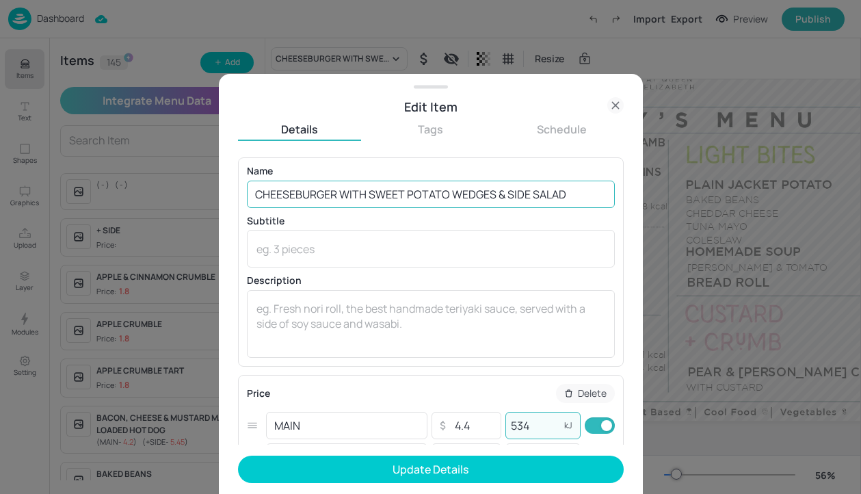
type input "534"
click at [344, 195] on input "CHEESEBURGER WITH SWEET POTATO WEDGES & SIDE SALAD" at bounding box center [431, 193] width 368 height 27
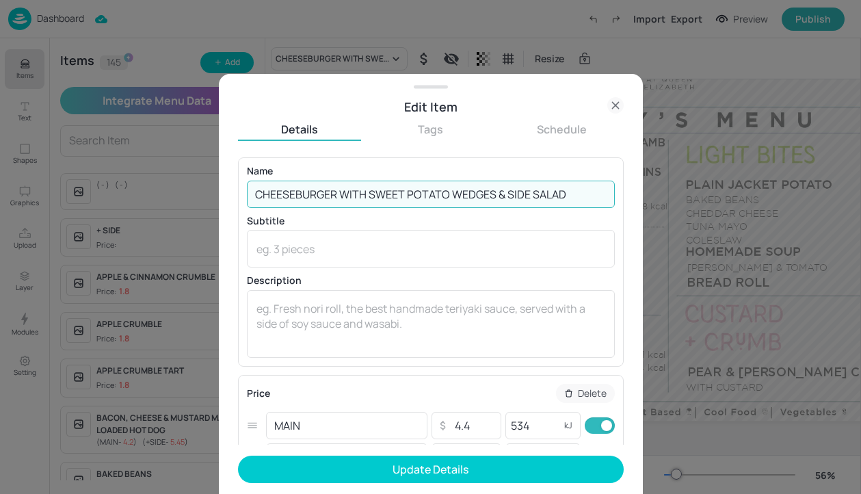
drag, startPoint x: 368, startPoint y: 197, endPoint x: 529, endPoint y: 196, distance: 161.3
click at [529, 196] on input "CHEESEBURGER WITH SWEET POTATO WEDGES & SIDE SALAD" at bounding box center [431, 193] width 368 height 27
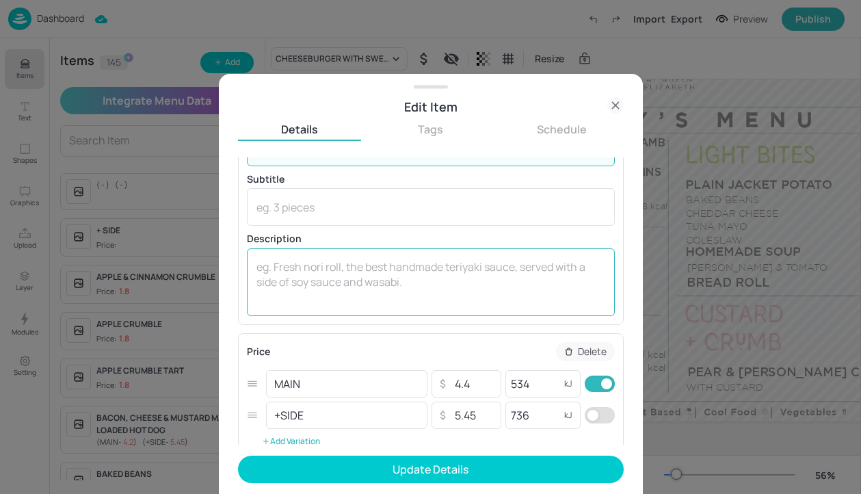
scroll to position [55, 0]
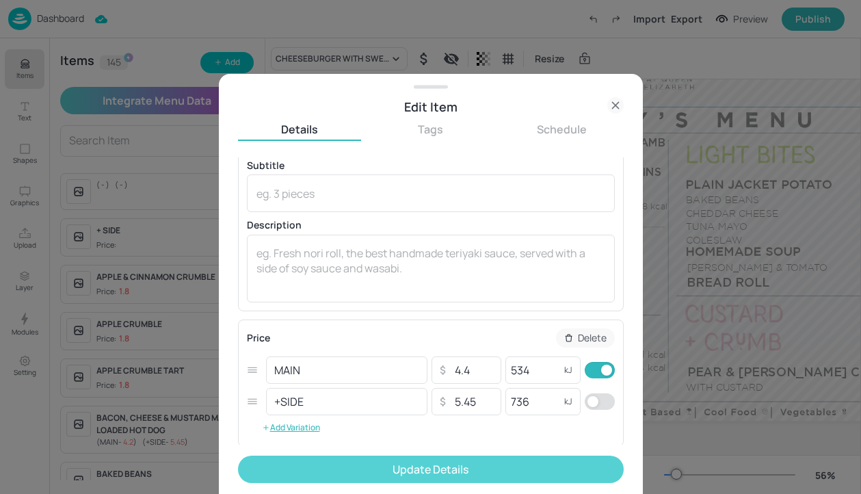
type input "CHEESEBURGER & SALAD"
click at [536, 456] on button "Update Details" at bounding box center [431, 468] width 386 height 27
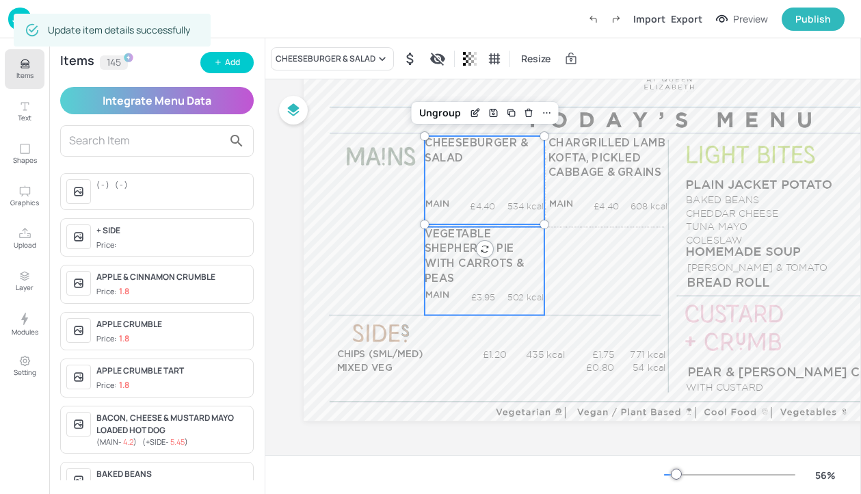
click at [466, 273] on p "VEGETABLE SHEPHERDS PIE WITH CARROTS & PEAS" at bounding box center [484, 256] width 119 height 59
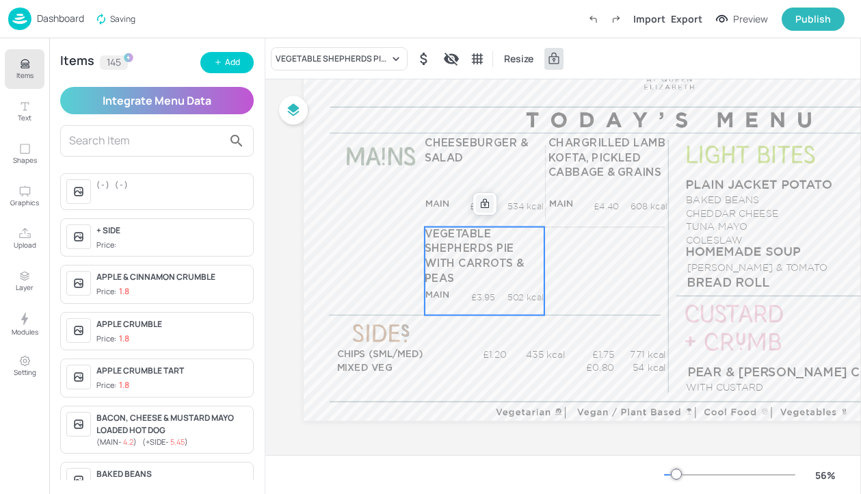
click at [485, 205] on icon at bounding box center [484, 203] width 11 height 11
click at [476, 203] on icon "Edit Item" at bounding box center [476, 203] width 12 height 11
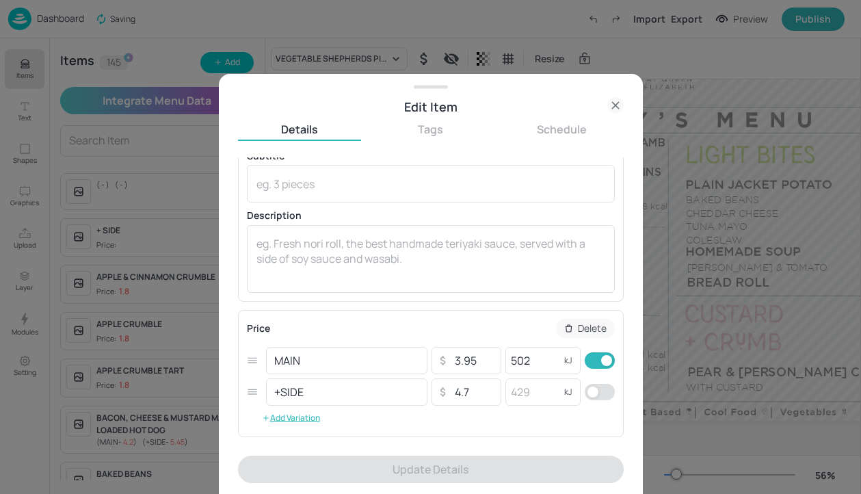
scroll to position [80, 0]
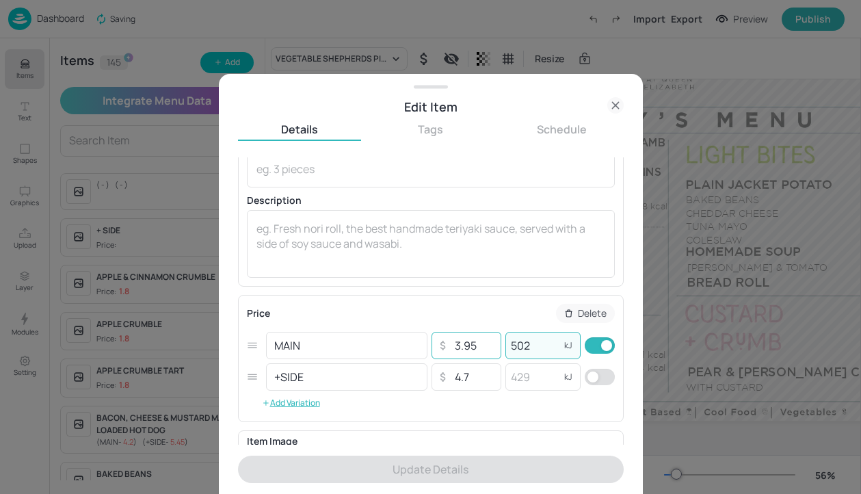
drag, startPoint x: 535, startPoint y: 349, endPoint x: 496, endPoint y: 348, distance: 39.0
click at [496, 348] on div "MAIN ​ ​ 3.95 ​ 502 kJ ​" at bounding box center [431, 345] width 368 height 31
click at [534, 379] on input "number" at bounding box center [532, 376] width 55 height 27
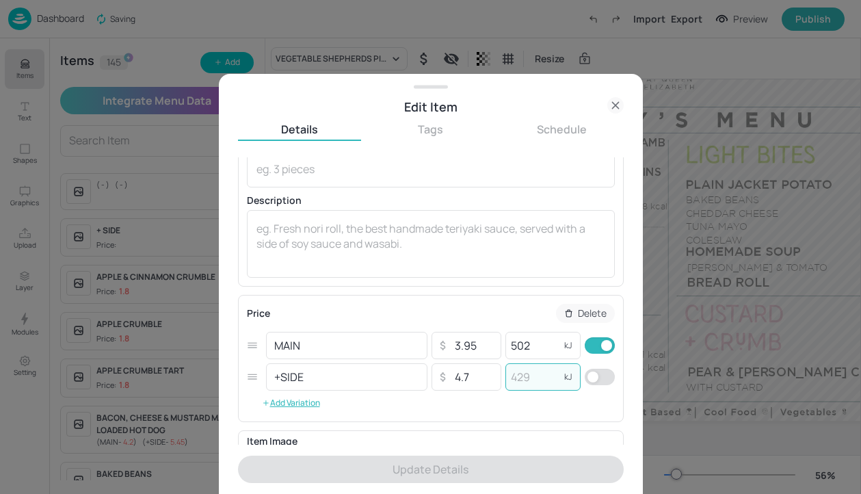
paste input "502"
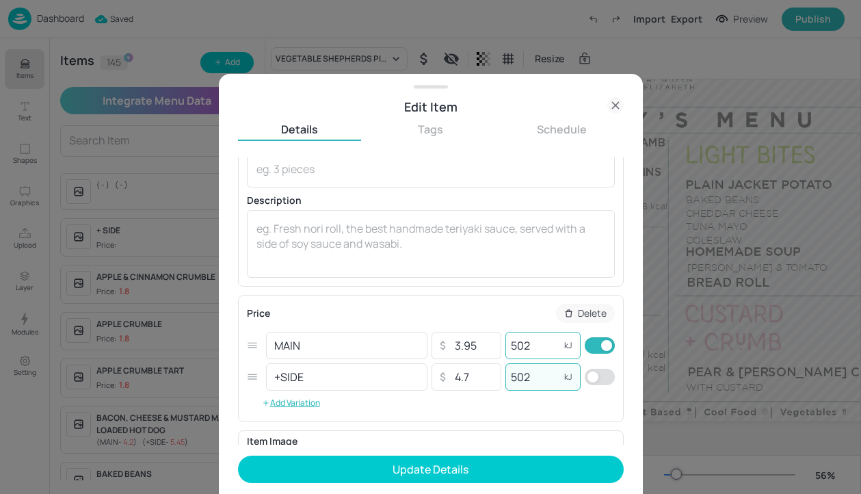
type input "502"
click at [535, 347] on input "502" at bounding box center [532, 345] width 55 height 27
drag, startPoint x: 535, startPoint y: 347, endPoint x: 494, endPoint y: 345, distance: 40.4
click at [494, 345] on div "MAIN ​ ​ 3.95 ​ 502 kJ ​" at bounding box center [431, 345] width 368 height 31
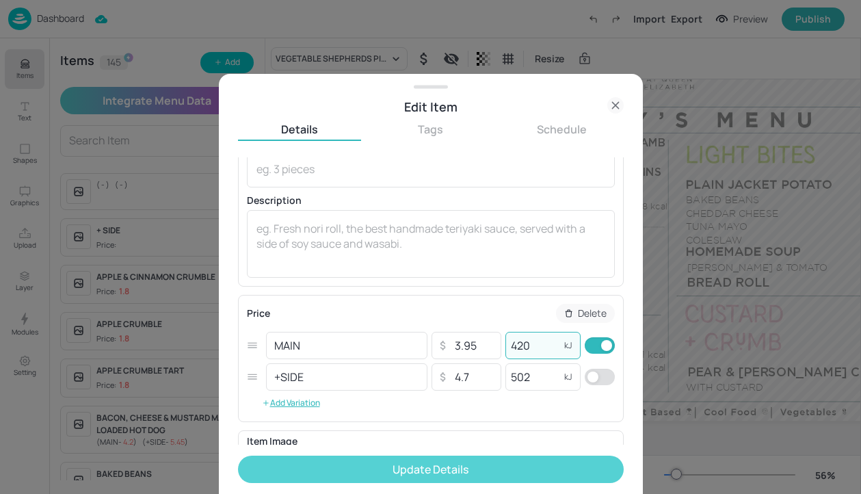
type input "420"
click at [539, 468] on button "Update Details" at bounding box center [431, 468] width 386 height 27
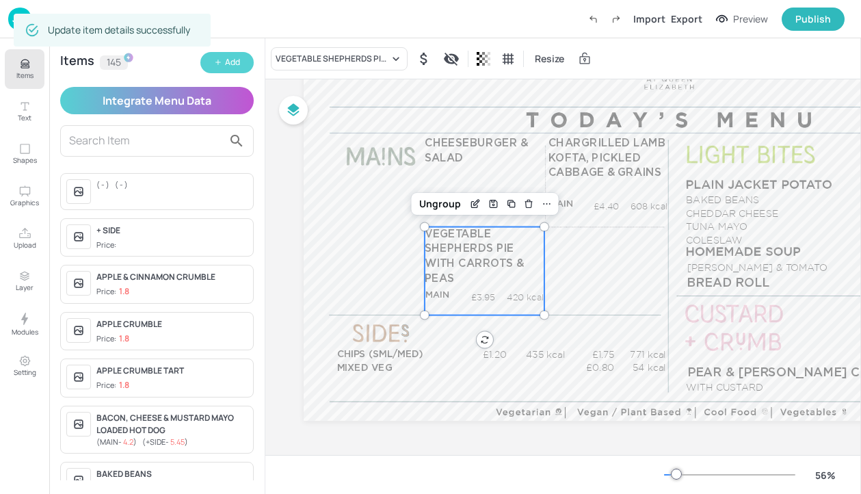
click at [239, 59] on div "Add" at bounding box center [232, 62] width 15 height 13
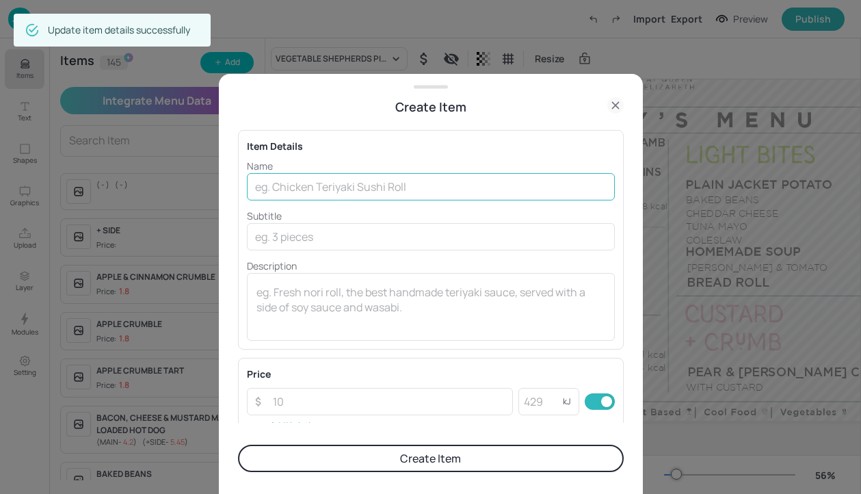
click at [426, 184] on input "text" at bounding box center [431, 186] width 368 height 27
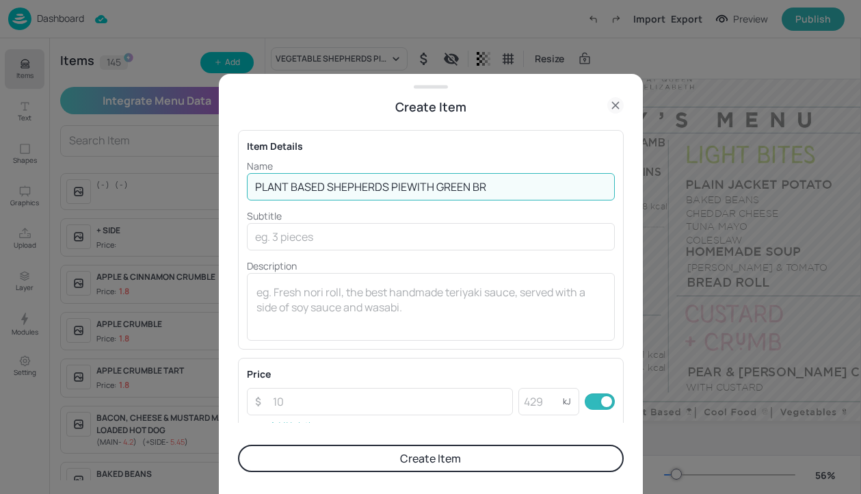
click at [238, 444] on button "Create Item" at bounding box center [431, 457] width 386 height 27
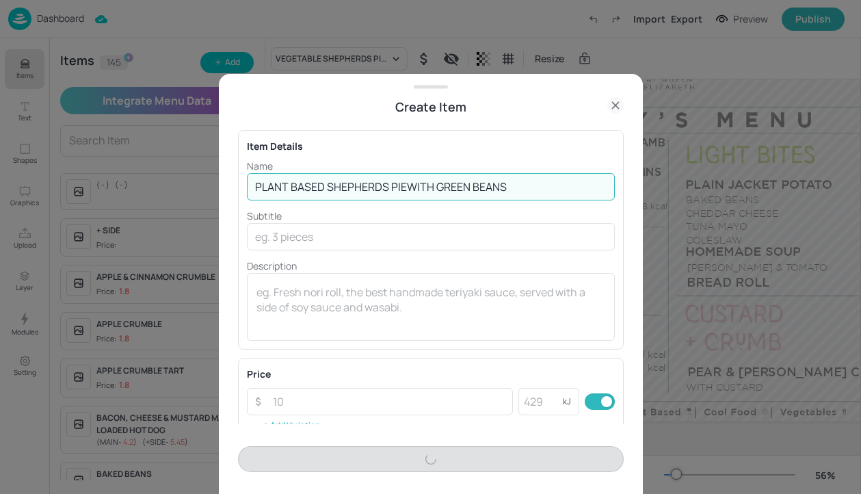
type input "PLANT BASED SHEPHERDS PIEWITH GREEN BEANS"
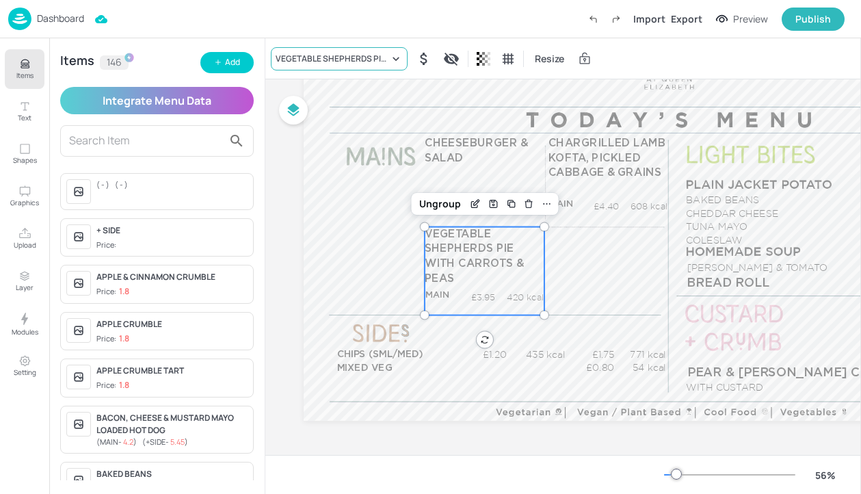
click at [379, 62] on div "VEGETABLE SHEPHERDS PIE WITH CARROTS & PEAS" at bounding box center [332, 59] width 113 height 12
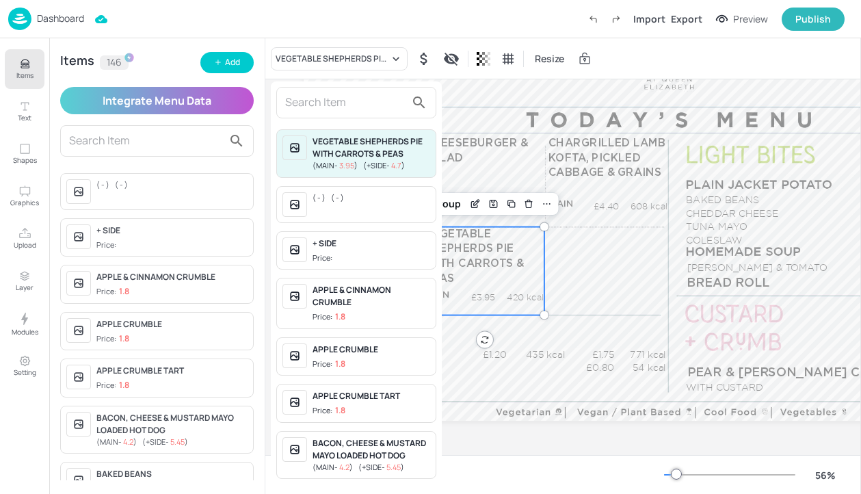
click at [350, 108] on input "text" at bounding box center [345, 103] width 120 height 22
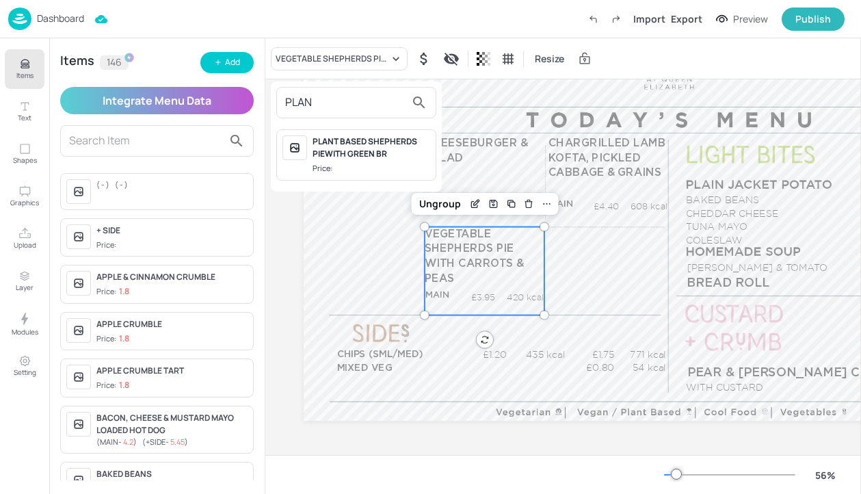
type input "PLAN"
click at [397, 154] on div "PLANT BASED SHEPHERDS PIEWITH GREEN BR" at bounding box center [371, 147] width 118 height 25
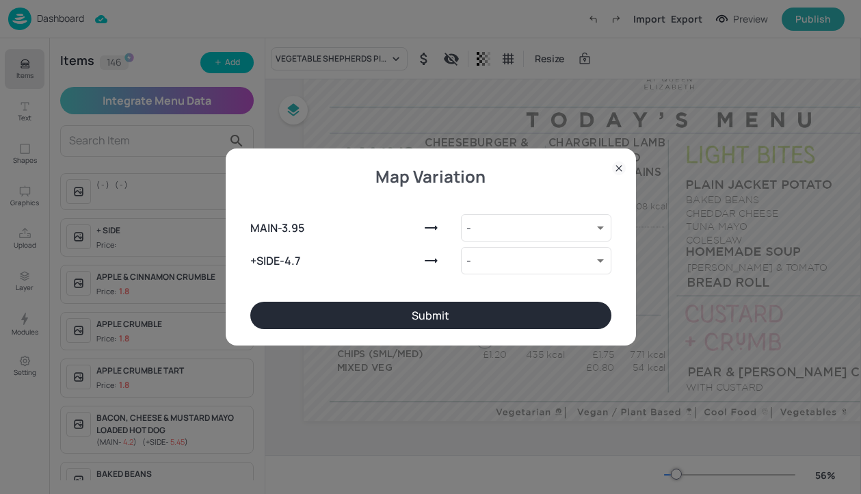
click at [620, 170] on icon at bounding box center [618, 167] width 5 height 5
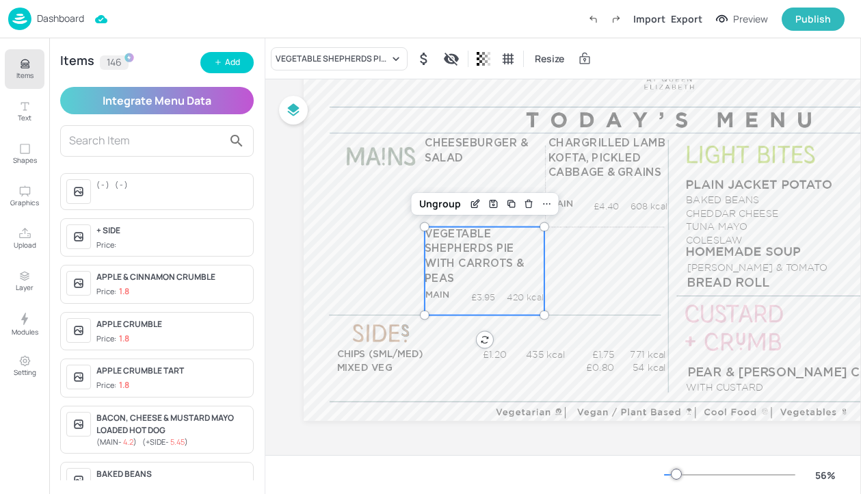
click at [62, 20] on p "Dashboard" at bounding box center [60, 19] width 47 height 10
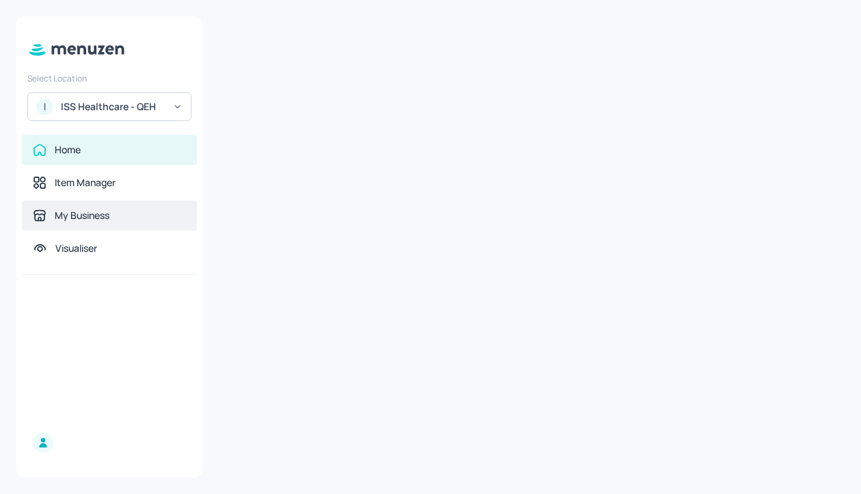
click at [113, 211] on div "My Business" at bounding box center [109, 216] width 153 height 14
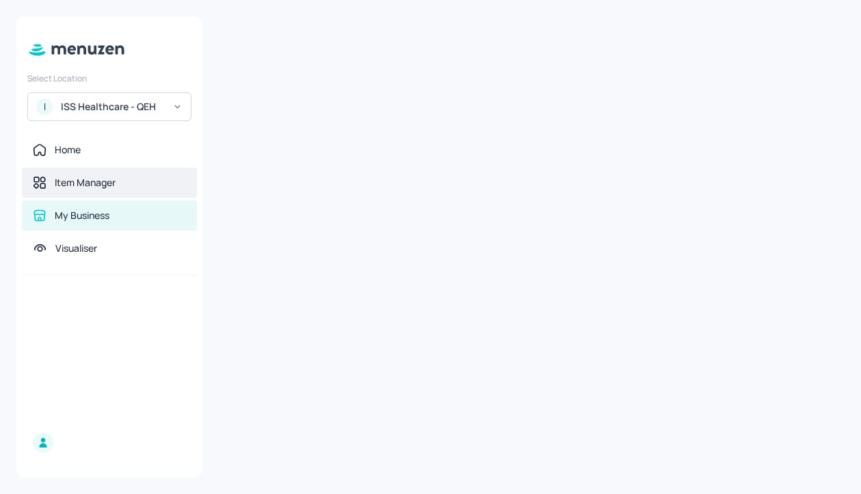
click at [118, 190] on div "Item Manager" at bounding box center [109, 182] width 175 height 30
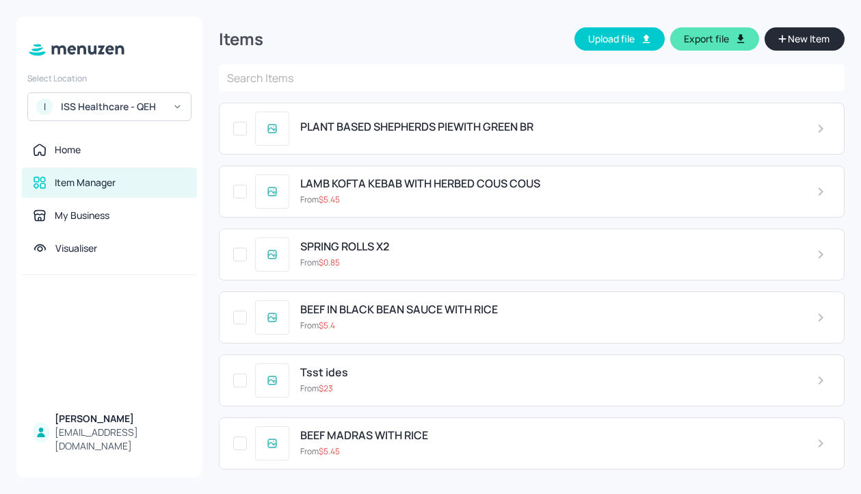
click at [432, 137] on div "PLANT BASED SHEPHERDS PIEWITH GREEN BR" at bounding box center [532, 129] width 626 height 52
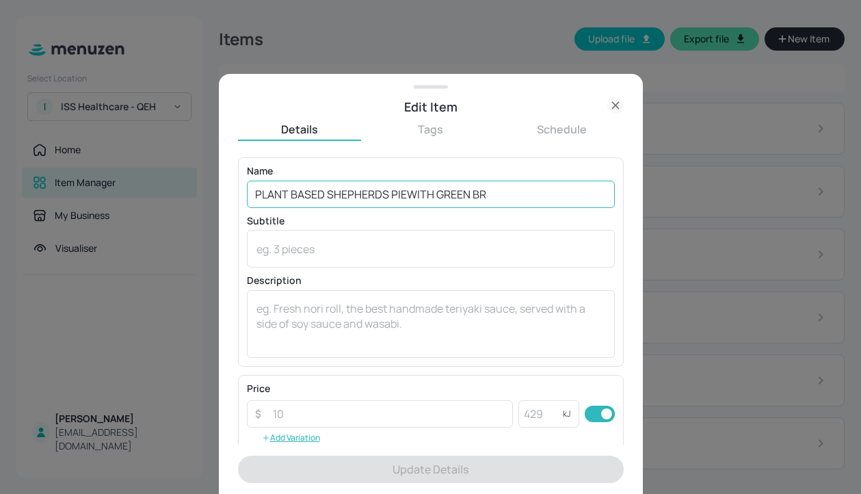
click at [505, 193] on input "PLANT BASED SHEPHERDS PIEWITH GREEN BR" at bounding box center [431, 193] width 368 height 27
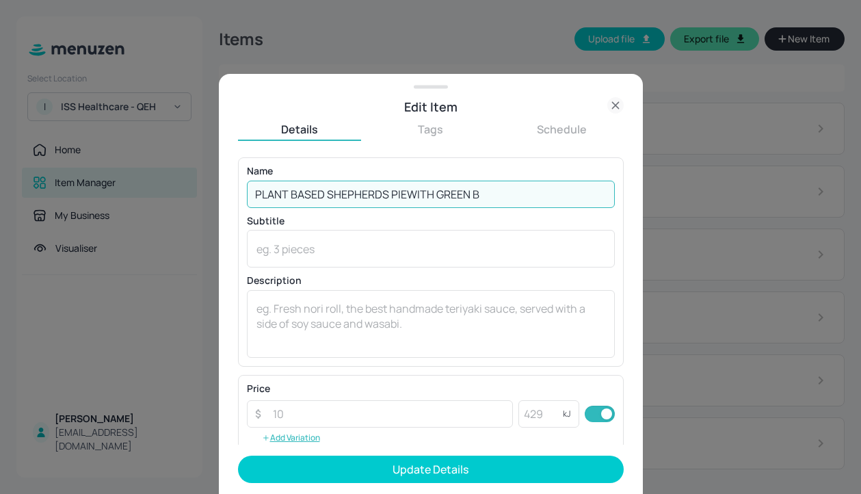
click at [405, 193] on input "PLANT BASED SHEPHERDS PIEWITH GREEN B" at bounding box center [431, 193] width 368 height 27
click at [492, 191] on input "PLANT BASED SHEPHERDS PIE WITH GREEN B" at bounding box center [431, 193] width 368 height 27
type input "PLANT BASED SHEPHERDS PIE WITH GREEN BEANS"
click at [299, 439] on button "Add Variation" at bounding box center [291, 437] width 88 height 21
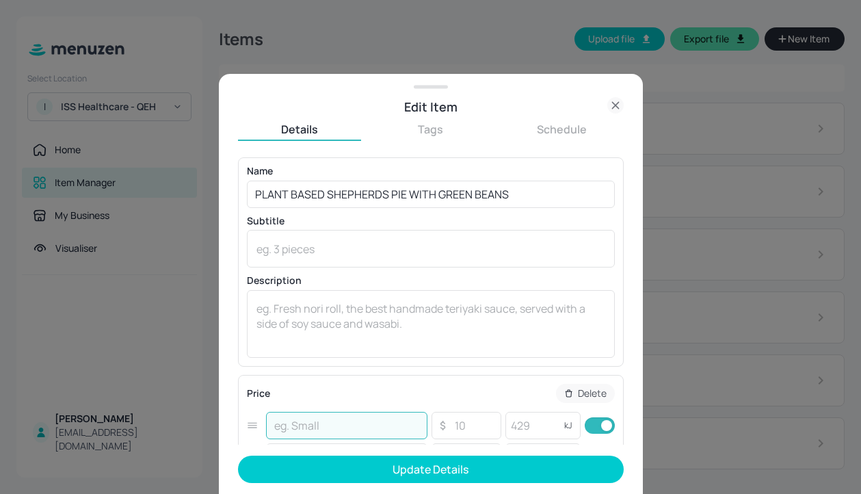
click at [317, 423] on input "text" at bounding box center [346, 425] width 161 height 27
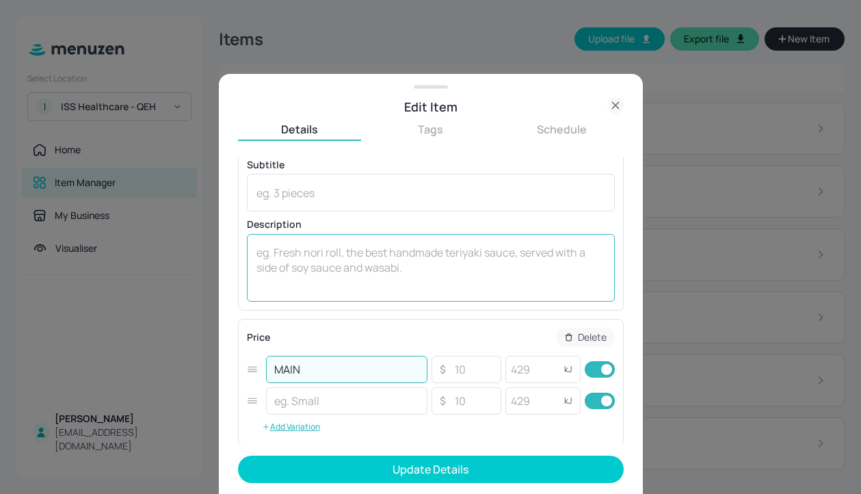
scroll to position [107, 0]
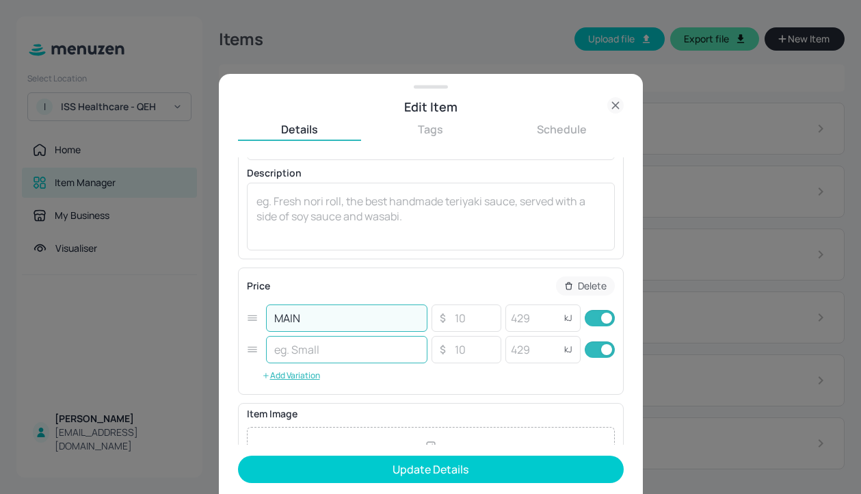
type input "MAIN"
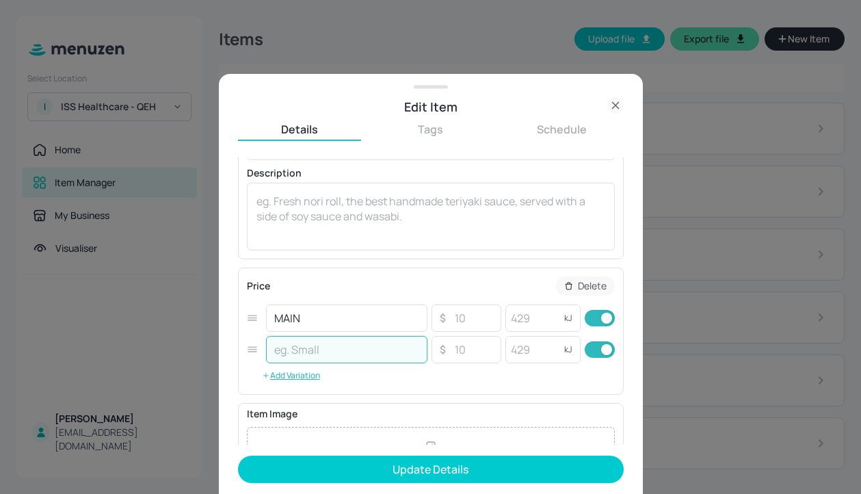
click at [337, 358] on input "text" at bounding box center [346, 349] width 161 height 27
type input "+SIDE"
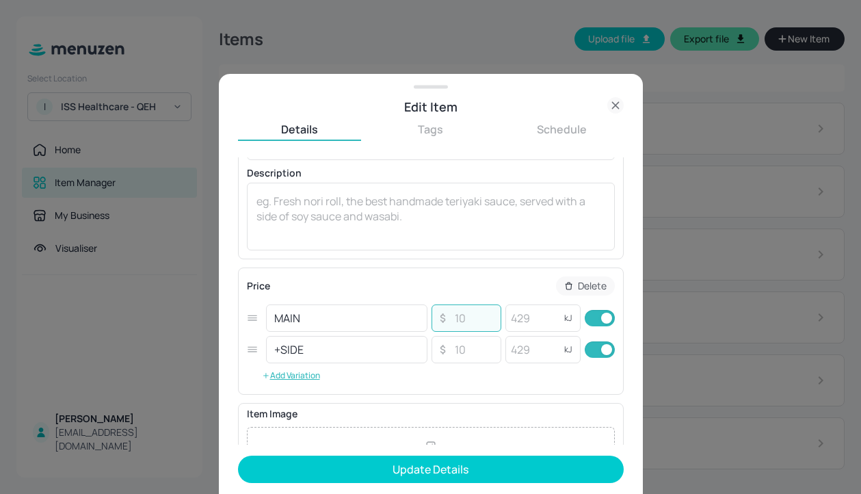
click at [467, 323] on input "number" at bounding box center [473, 317] width 48 height 27
paste input "3.95"
type input "3.95"
click at [545, 317] on input "number" at bounding box center [532, 317] width 55 height 27
type input "420"
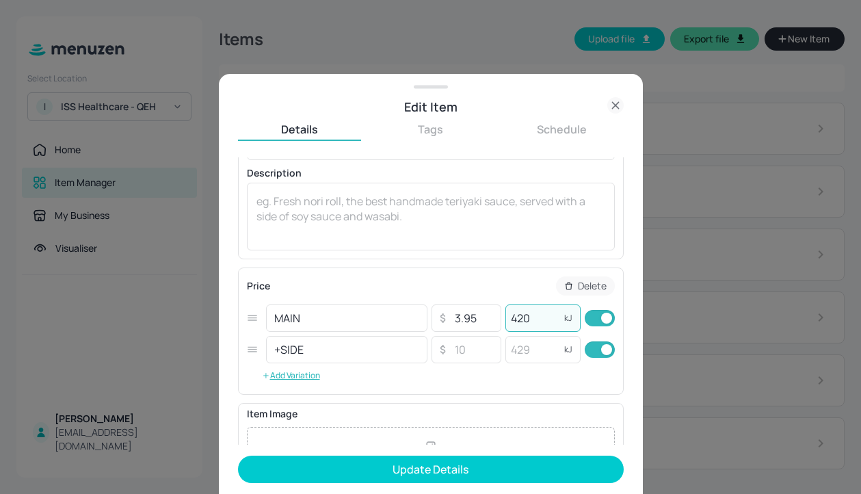
click at [595, 353] on input "checkbox" at bounding box center [606, 349] width 49 height 16
checkbox input "false"
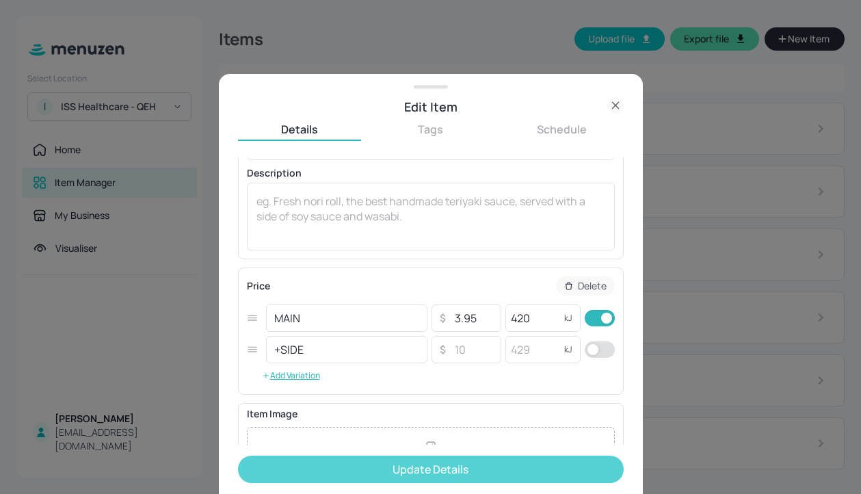
click at [548, 470] on button "Update Details" at bounding box center [431, 468] width 386 height 27
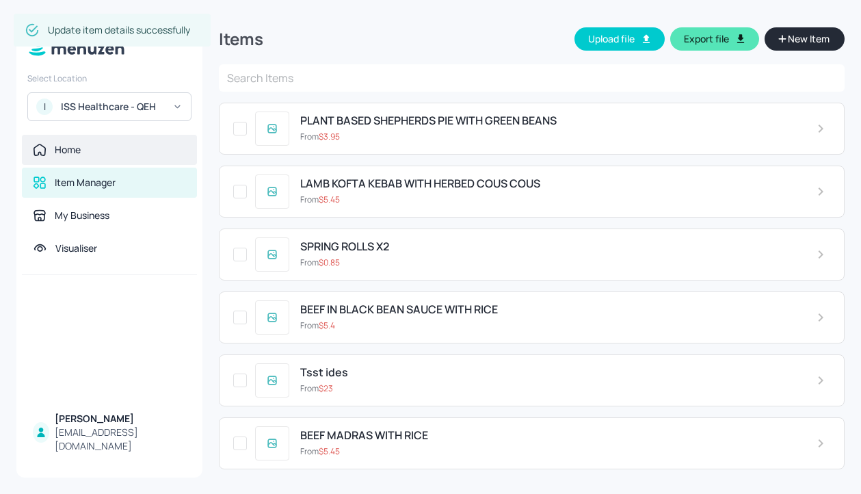
click at [105, 157] on div "Home" at bounding box center [109, 150] width 175 height 30
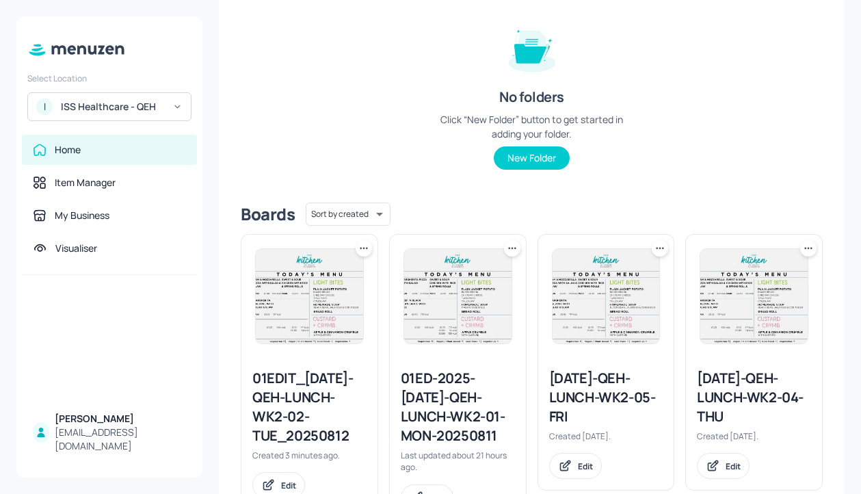
scroll to position [155, 0]
click at [330, 381] on div "01EDIT_2025-JUL-QEH-LUNCH-WK2-02-TUE_20250812" at bounding box center [309, 406] width 114 height 77
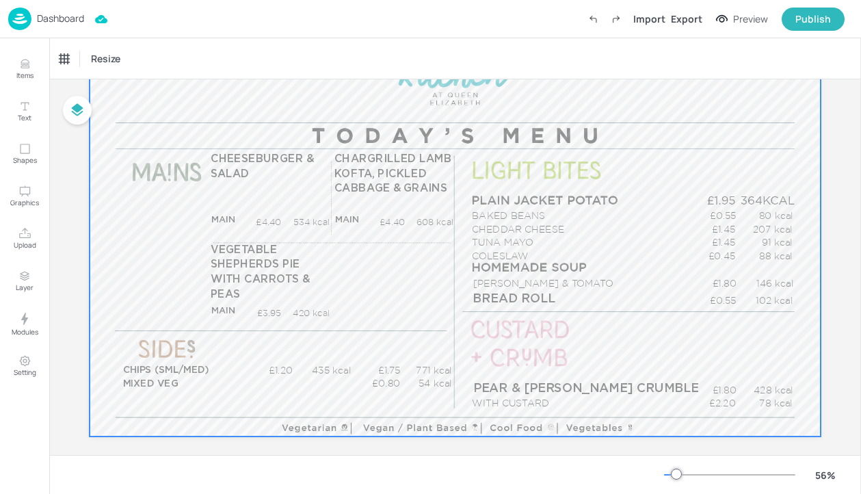
scroll to position [113, 0]
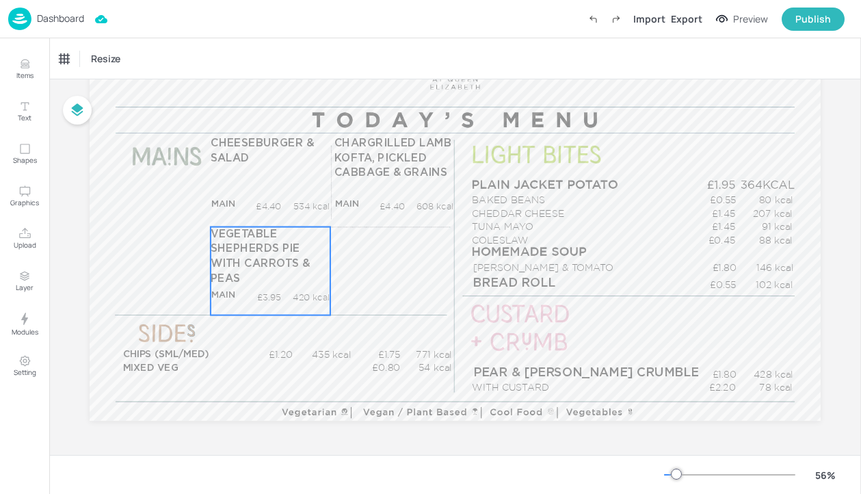
click at [265, 264] on span "VEGETABLE SHEPHERDS PIE WITH CARROTS & PEAS" at bounding box center [260, 255] width 98 height 55
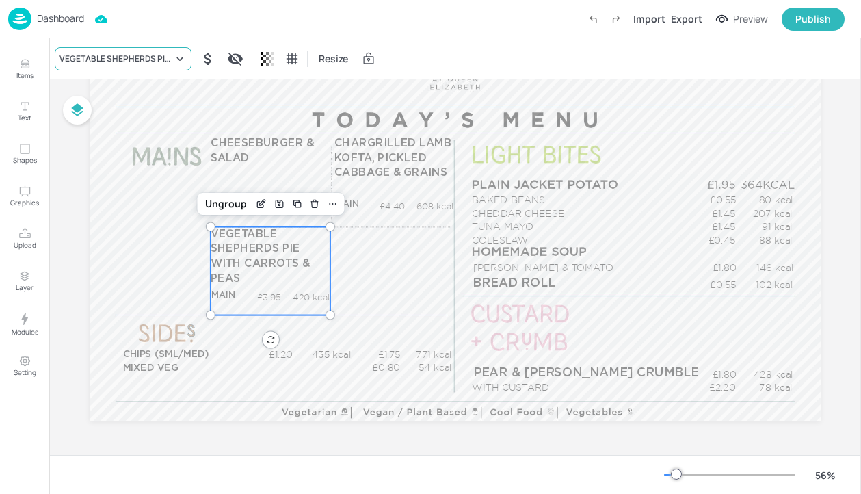
click at [87, 67] on div "VEGETABLE SHEPHERDS PIE WITH CARROTS & PEAS" at bounding box center [123, 58] width 137 height 23
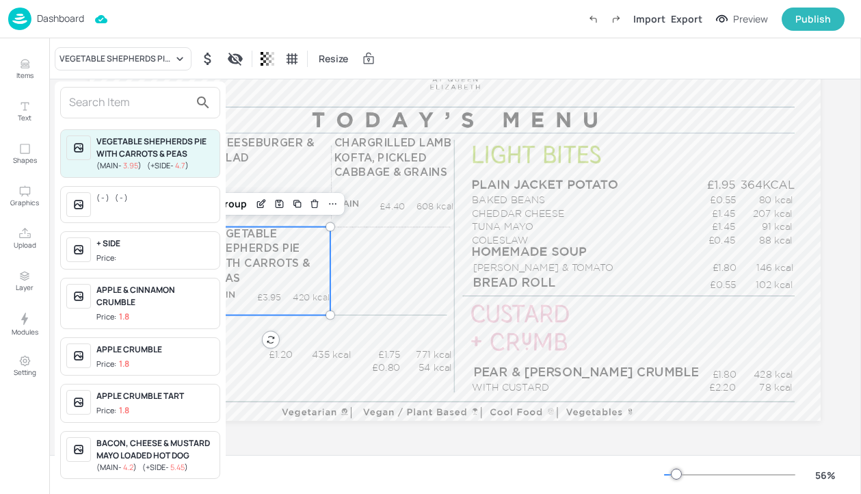
click at [122, 111] on input "text" at bounding box center [129, 103] width 120 height 22
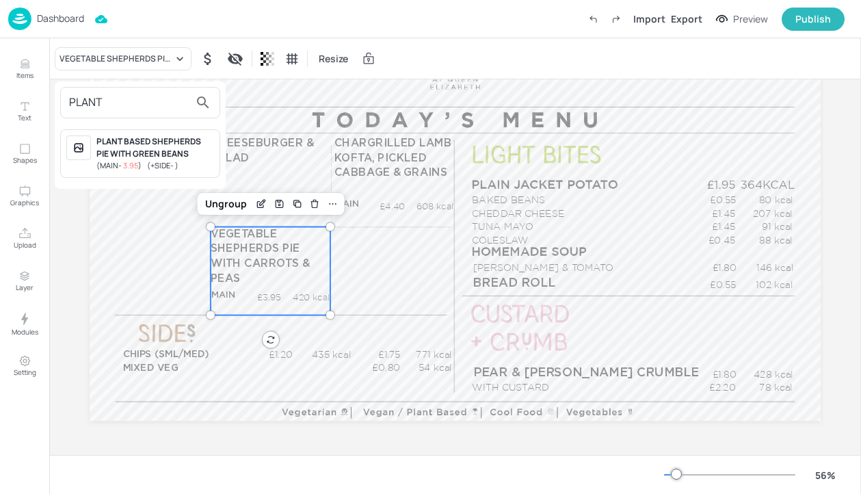
type input "PLANT"
click at [139, 145] on div "PLANT BASED SHEPHERDS PIE WITH GREEN BEANS" at bounding box center [155, 147] width 118 height 25
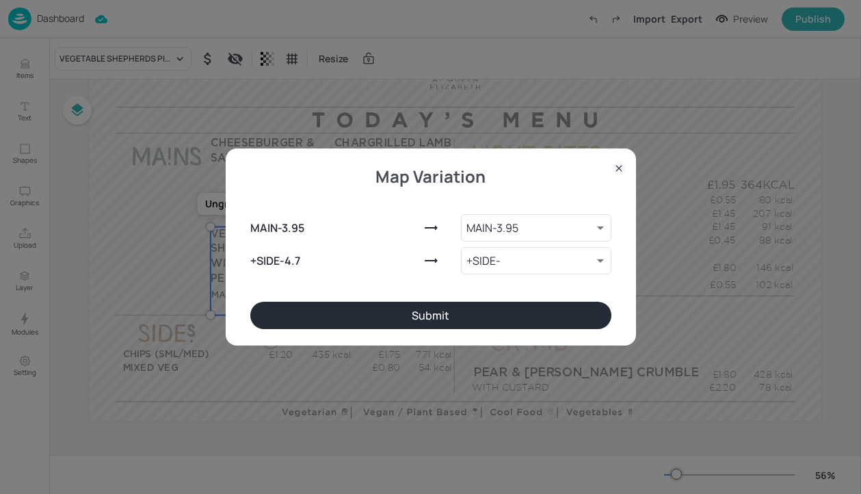
click at [427, 323] on button "Submit" at bounding box center [430, 314] width 361 height 27
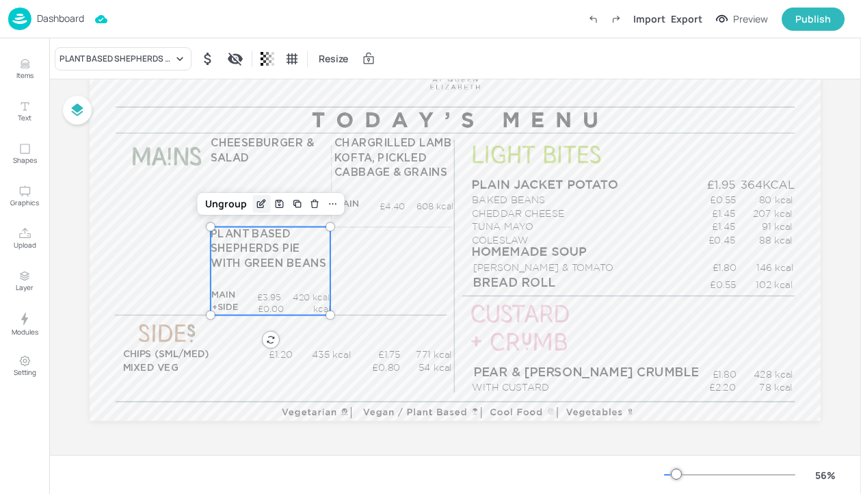
click at [256, 205] on icon "Edit Item" at bounding box center [262, 203] width 12 height 11
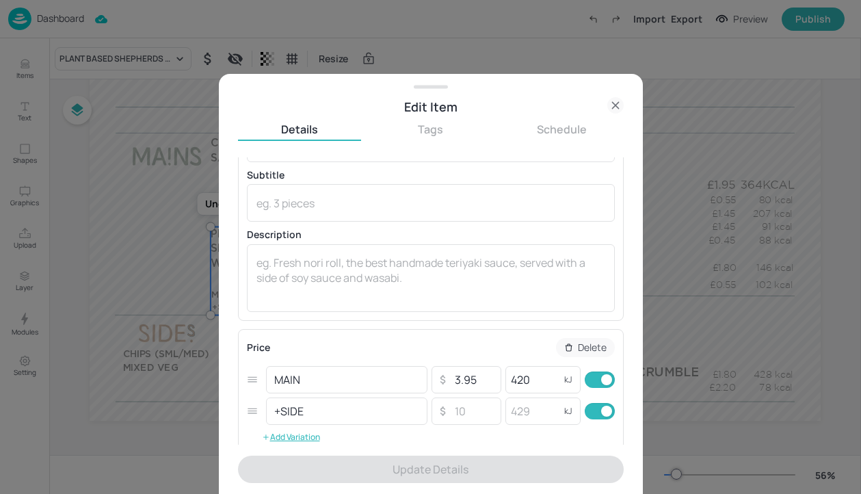
scroll to position [92, 0]
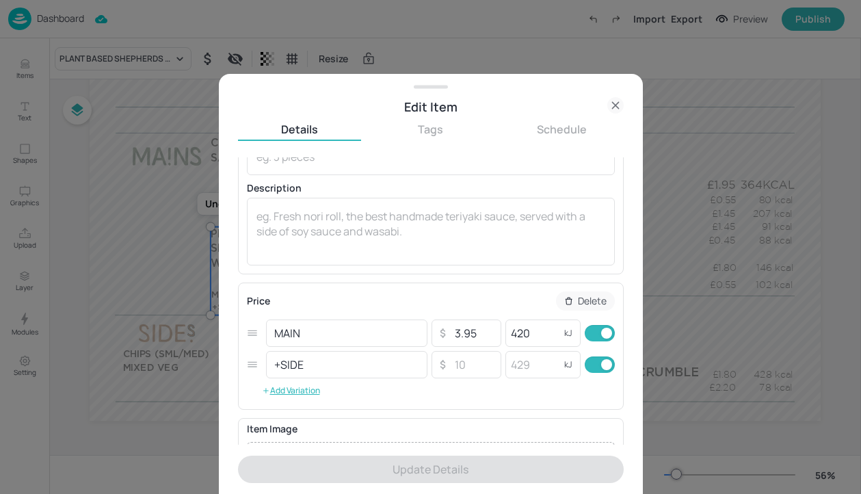
click at [591, 364] on input "checkbox" at bounding box center [606, 364] width 49 height 16
checkbox input "false"
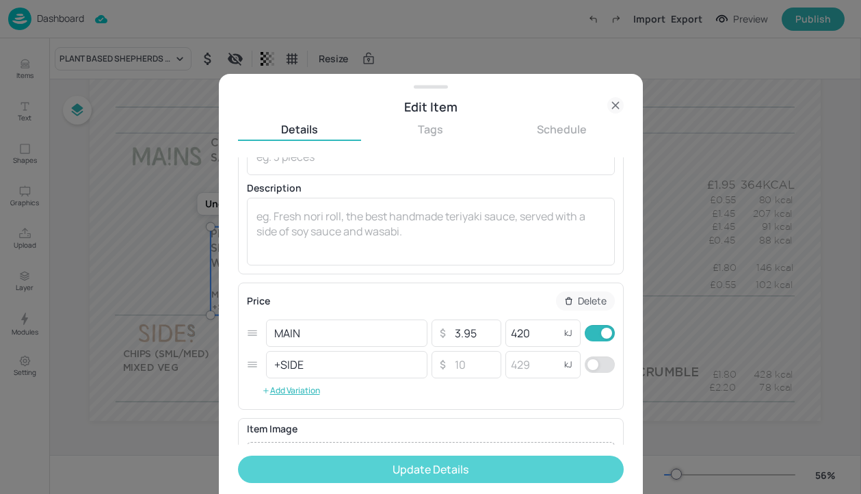
click at [551, 477] on button "Update Details" at bounding box center [431, 468] width 386 height 27
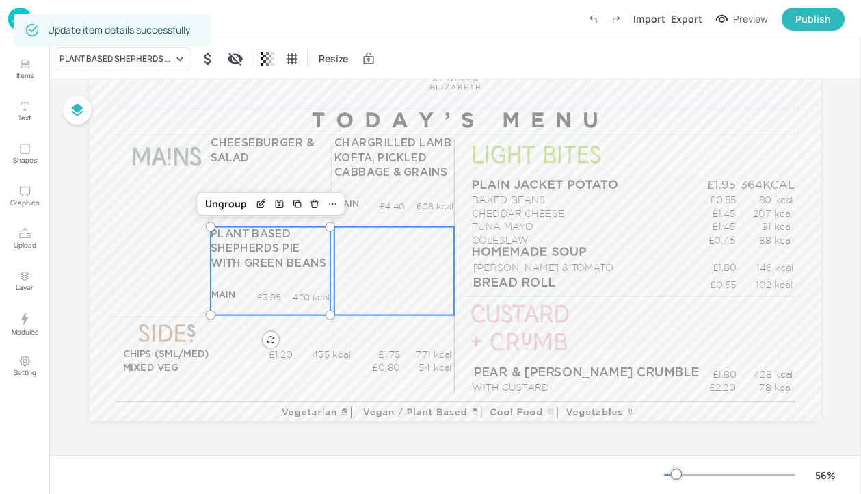
click at [423, 249] on div "£0.00 kcal £0.00 kcal" at bounding box center [394, 271] width 120 height 88
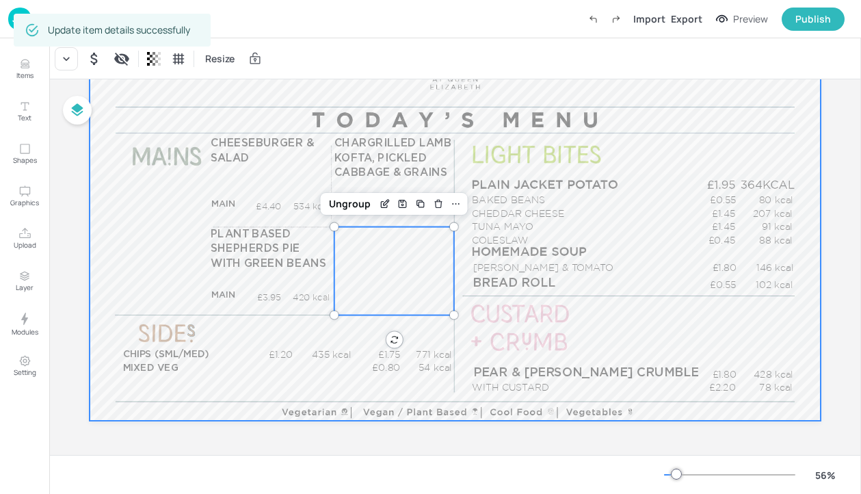
click at [474, 131] on div at bounding box center [455, 215] width 731 height 411
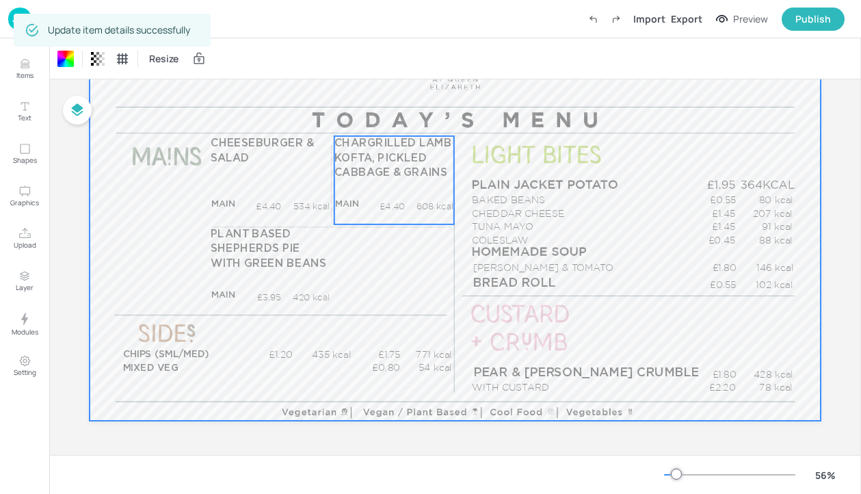
click at [413, 148] on span "CHARGRILLED LAMB KOFTA, PICKLED CABBAGE & GRAINS" at bounding box center [393, 158] width 118 height 40
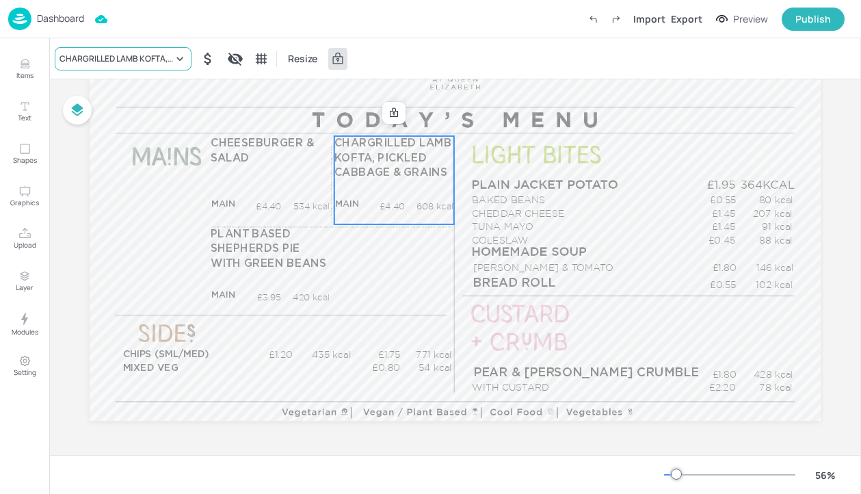
click at [130, 50] on div "CHARGRILLED LAMB KOFTA, PICKLED CABBAGE & GRAINS" at bounding box center [123, 58] width 137 height 23
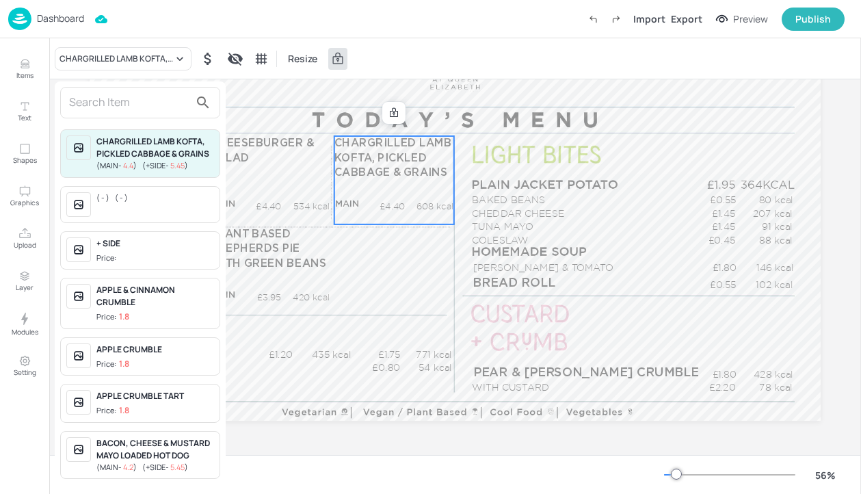
click at [118, 100] on input "text" at bounding box center [129, 103] width 120 height 22
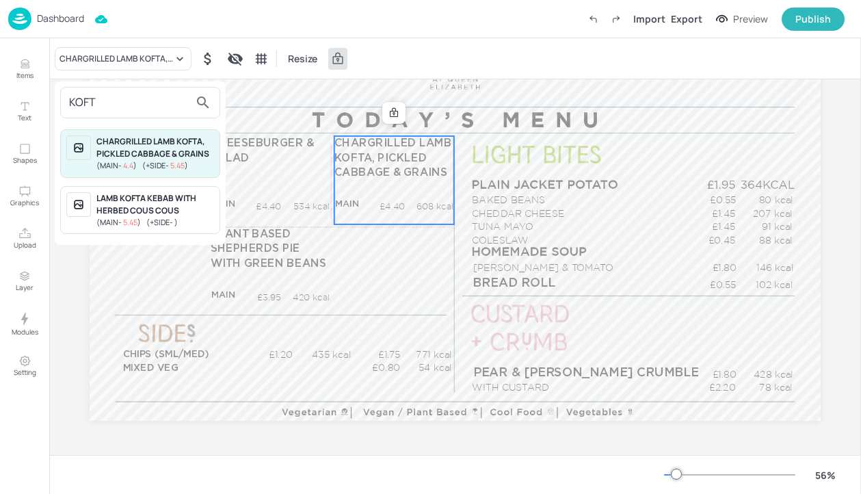
type input "KOFT"
click at [167, 210] on div "LAMB KOFTA KEBAB WITH HERBED COUS COUS" at bounding box center [155, 204] width 118 height 25
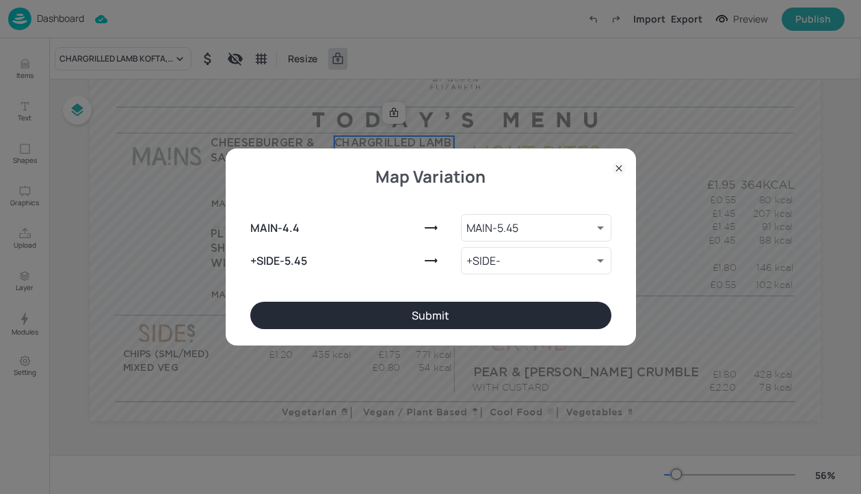
click at [435, 310] on button "Submit" at bounding box center [430, 314] width 361 height 27
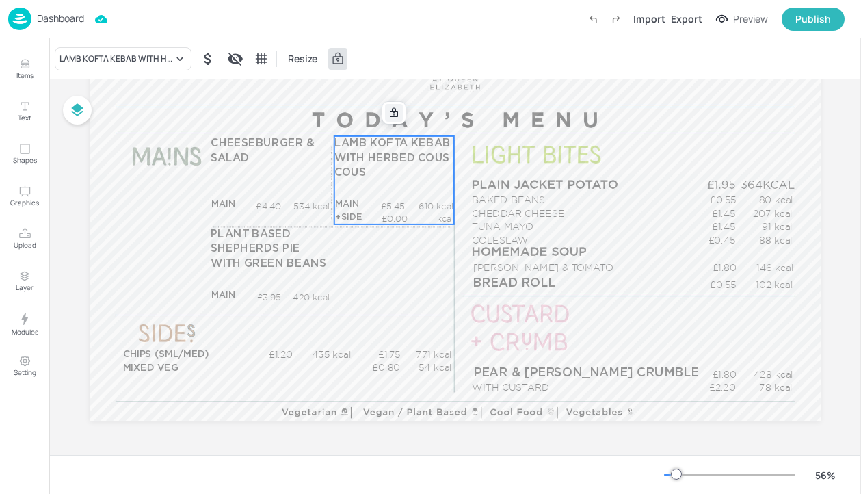
click at [394, 110] on icon at bounding box center [394, 112] width 8 height 10
click at [381, 113] on icon "Edit Item" at bounding box center [385, 112] width 12 height 11
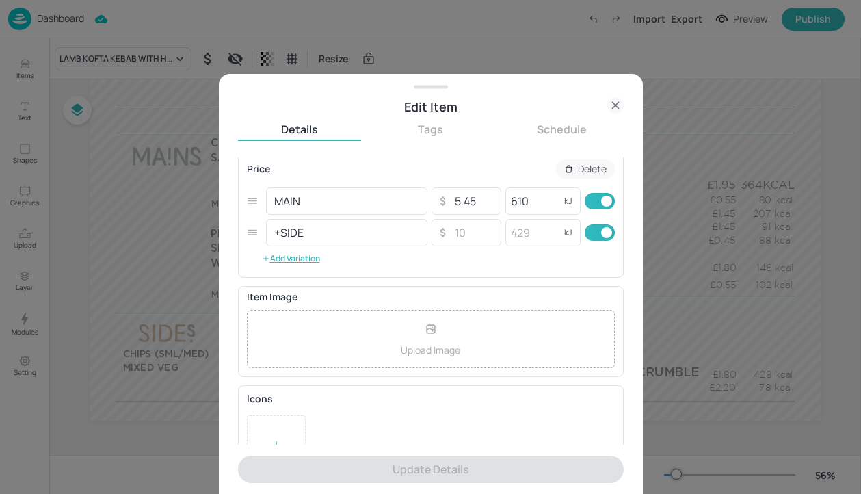
scroll to position [243, 0]
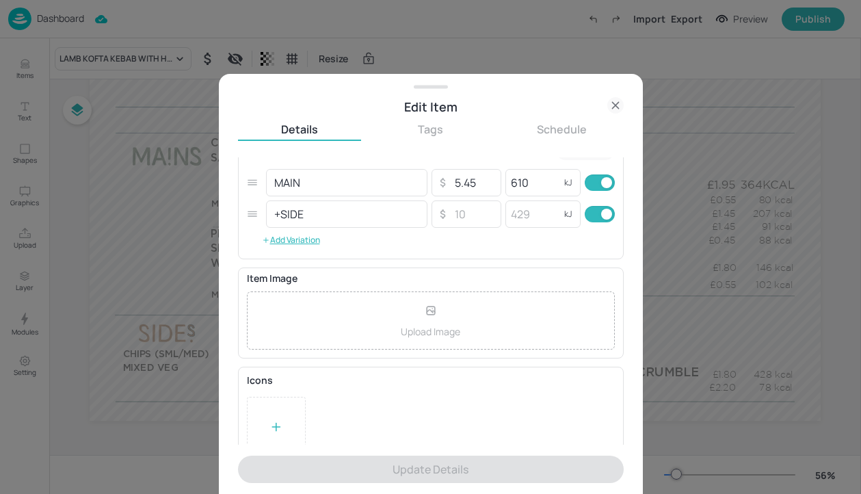
click at [594, 211] on input "checkbox" at bounding box center [606, 214] width 49 height 16
checkbox input "false"
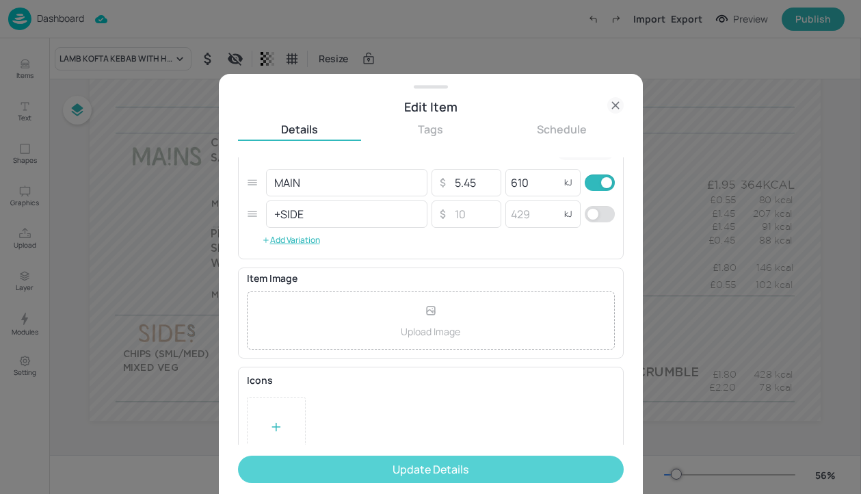
click at [466, 466] on button "Update Details" at bounding box center [431, 468] width 386 height 27
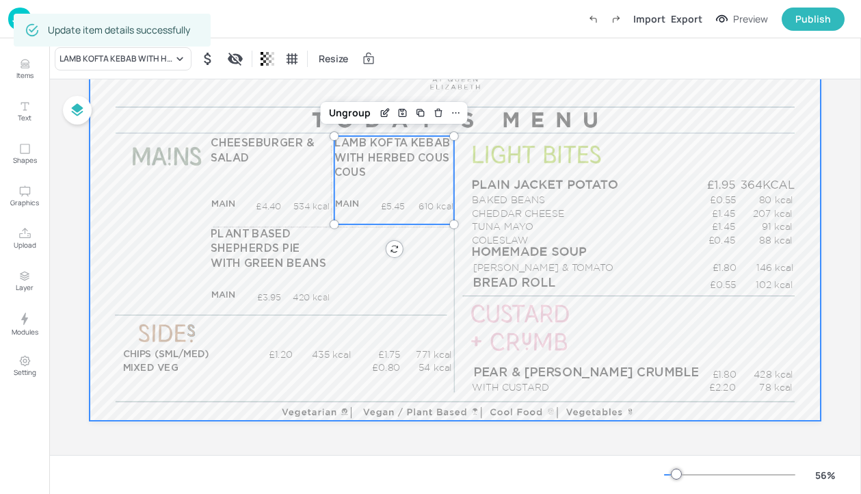
click at [282, 109] on div at bounding box center [455, 215] width 731 height 411
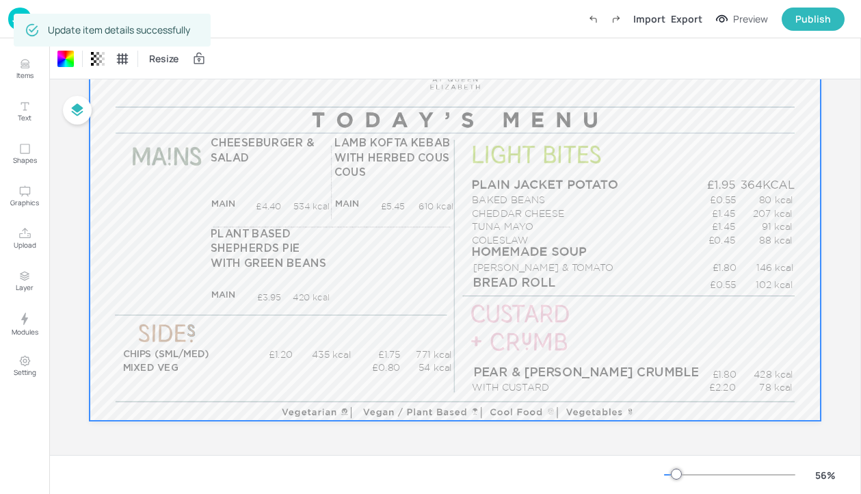
click at [282, 109] on div at bounding box center [455, 215] width 731 height 411
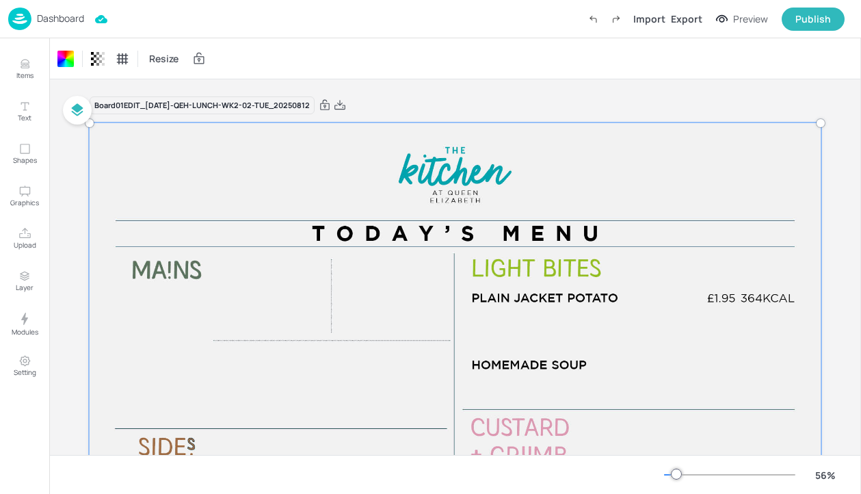
click at [596, 23] on icon "Undo (Ctrl + Z)" at bounding box center [593, 19] width 12 height 12
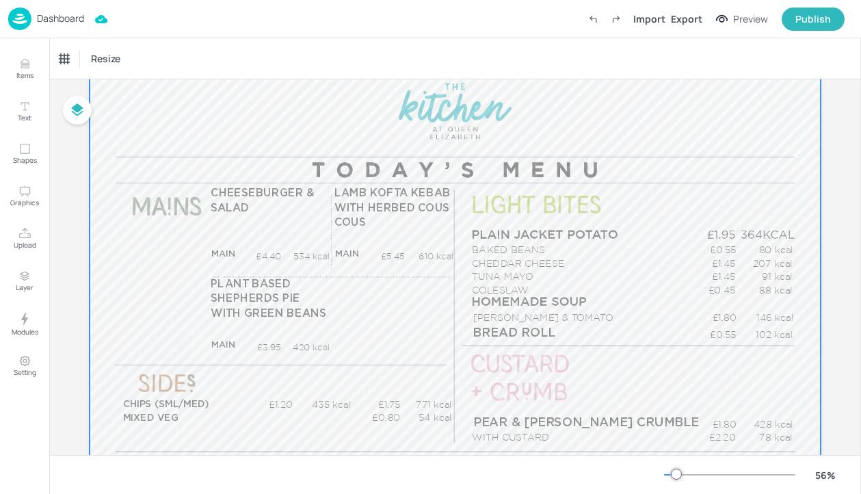
scroll to position [113, 0]
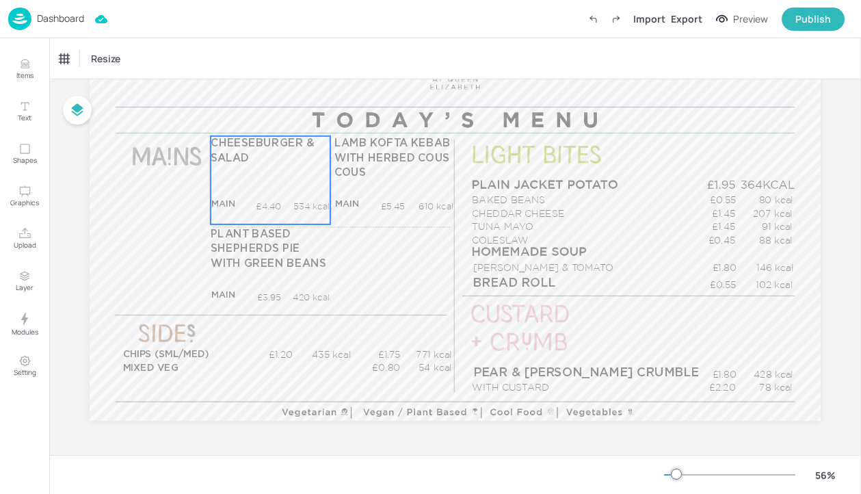
click at [286, 152] on p "CHEESEBURGER & SALAD" at bounding box center [270, 151] width 119 height 30
click at [256, 107] on icon "Edit Item" at bounding box center [262, 112] width 12 height 11
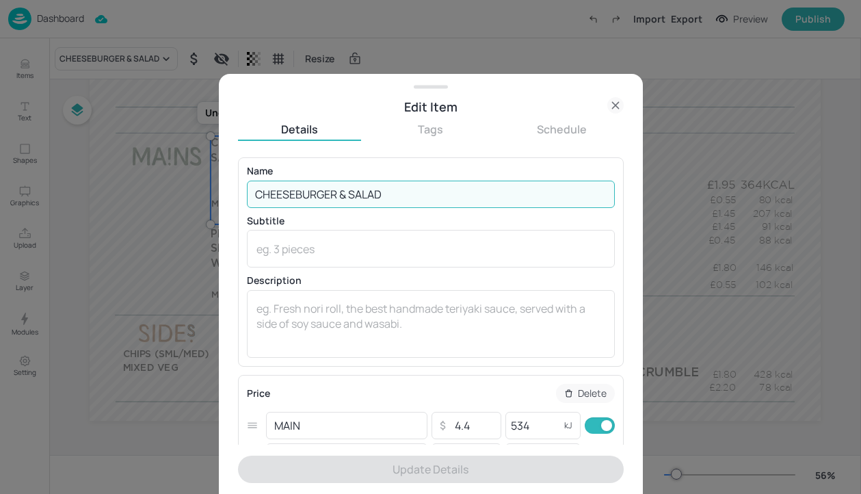
drag, startPoint x: 343, startPoint y: 190, endPoint x: 492, endPoint y: 190, distance: 149.7
click at [489, 190] on input "CHEESEBURGER & SALAD" at bounding box center [431, 193] width 368 height 27
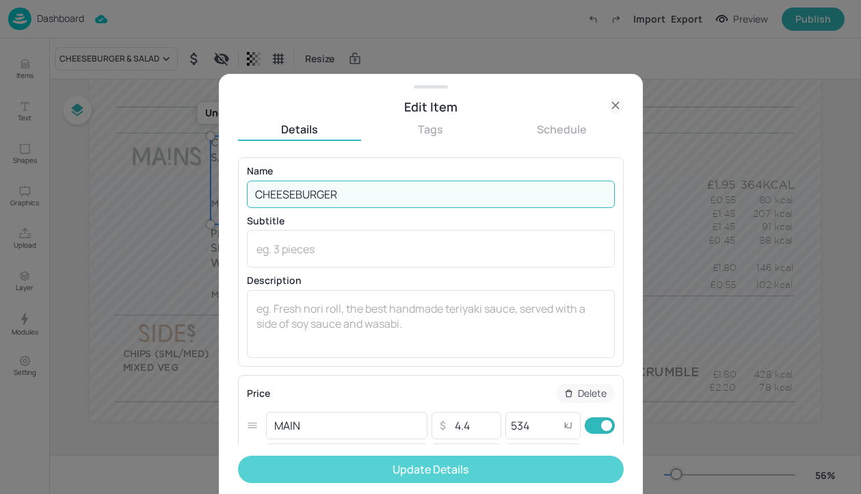
type input "CHEESEBURGER"
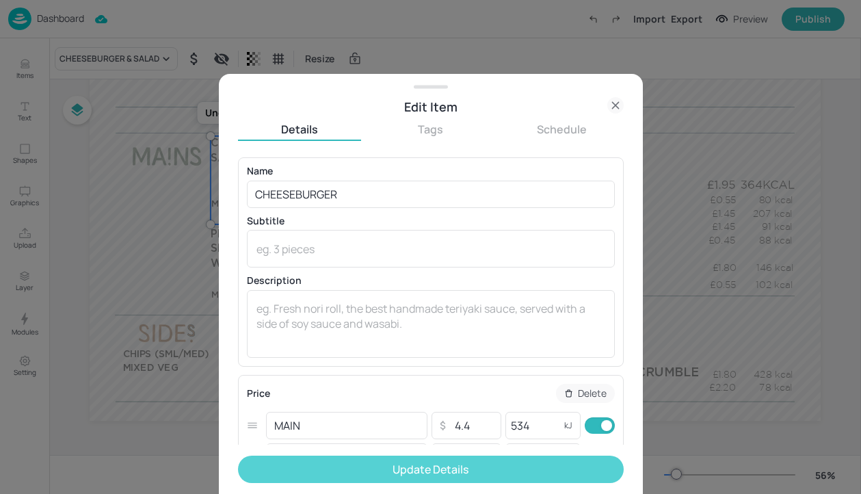
click at [477, 465] on button "Update Details" at bounding box center [431, 468] width 386 height 27
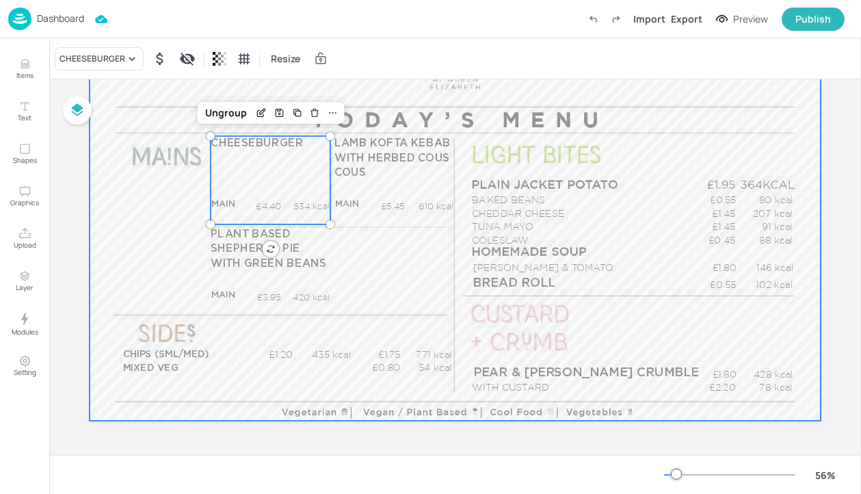
click at [559, 258] on div at bounding box center [455, 215] width 731 height 411
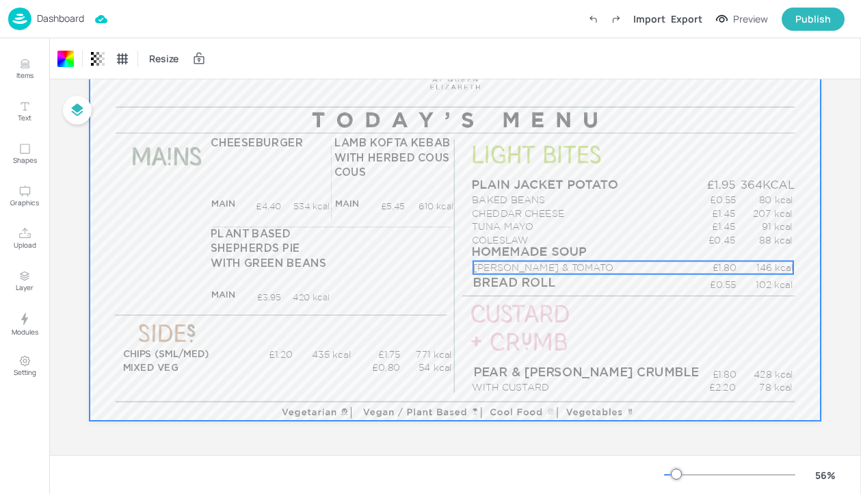
click at [554, 269] on p "PEARL BARLEY & TOMATO" at bounding box center [581, 267] width 216 height 13
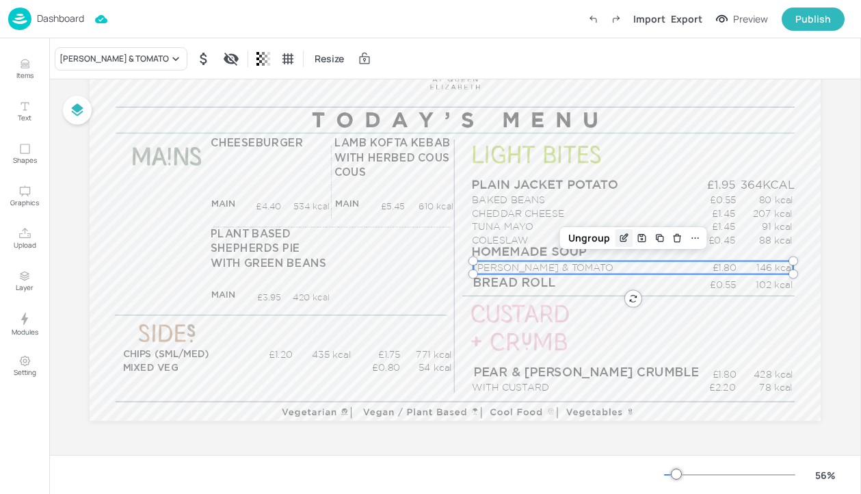
click at [621, 237] on icon "Edit Item" at bounding box center [624, 237] width 12 height 11
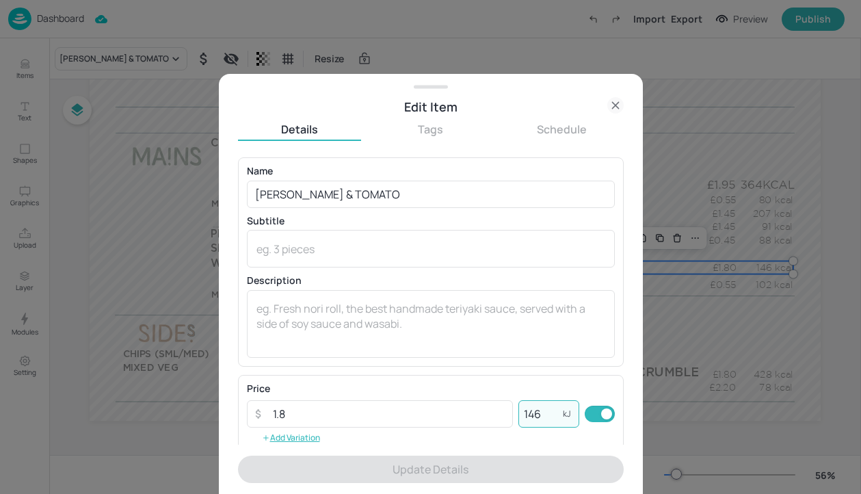
drag, startPoint x: 541, startPoint y: 420, endPoint x: 511, endPoint y: 420, distance: 29.4
click at [511, 420] on div "​ 1.8 ​ 146 kJ ​" at bounding box center [431, 413] width 368 height 27
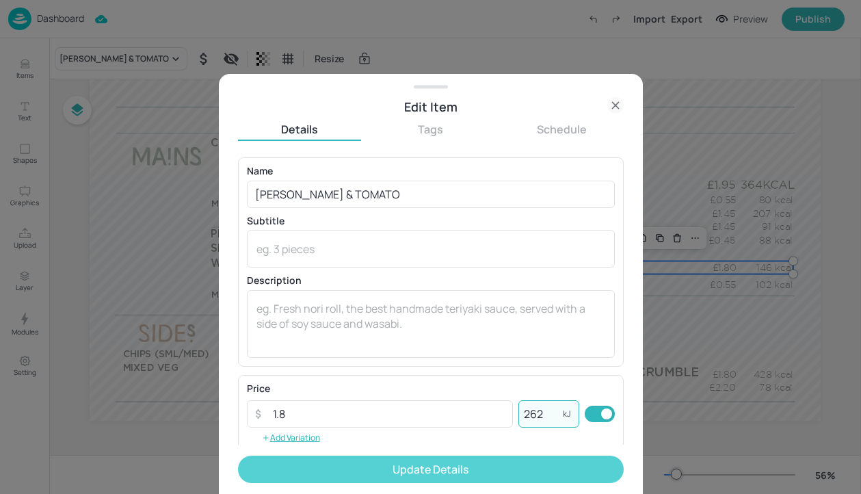
type input "262"
click at [546, 470] on button "Update Details" at bounding box center [431, 468] width 386 height 27
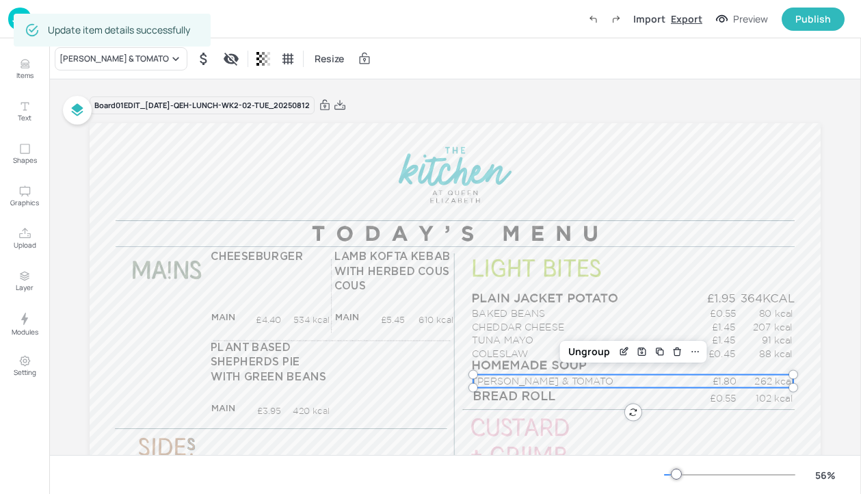
click at [681, 19] on div "Export" at bounding box center [686, 19] width 31 height 14
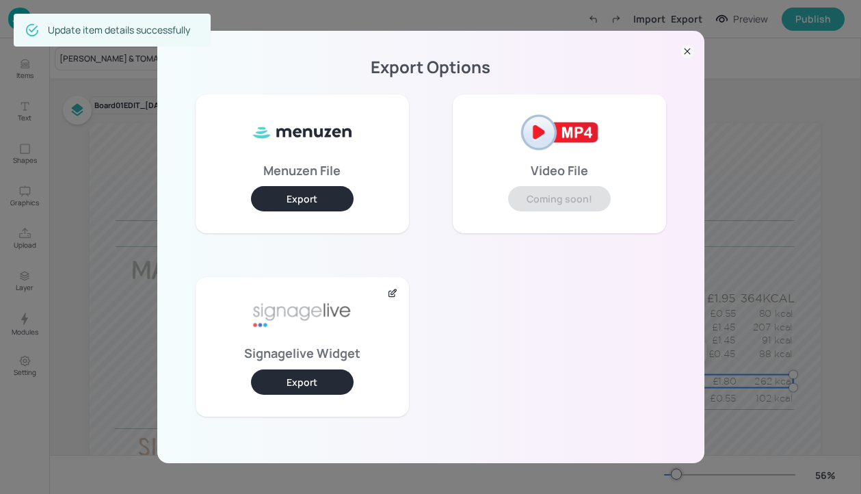
click at [282, 379] on button "Export" at bounding box center [302, 381] width 103 height 25
